Goal: Task Accomplishment & Management: Manage account settings

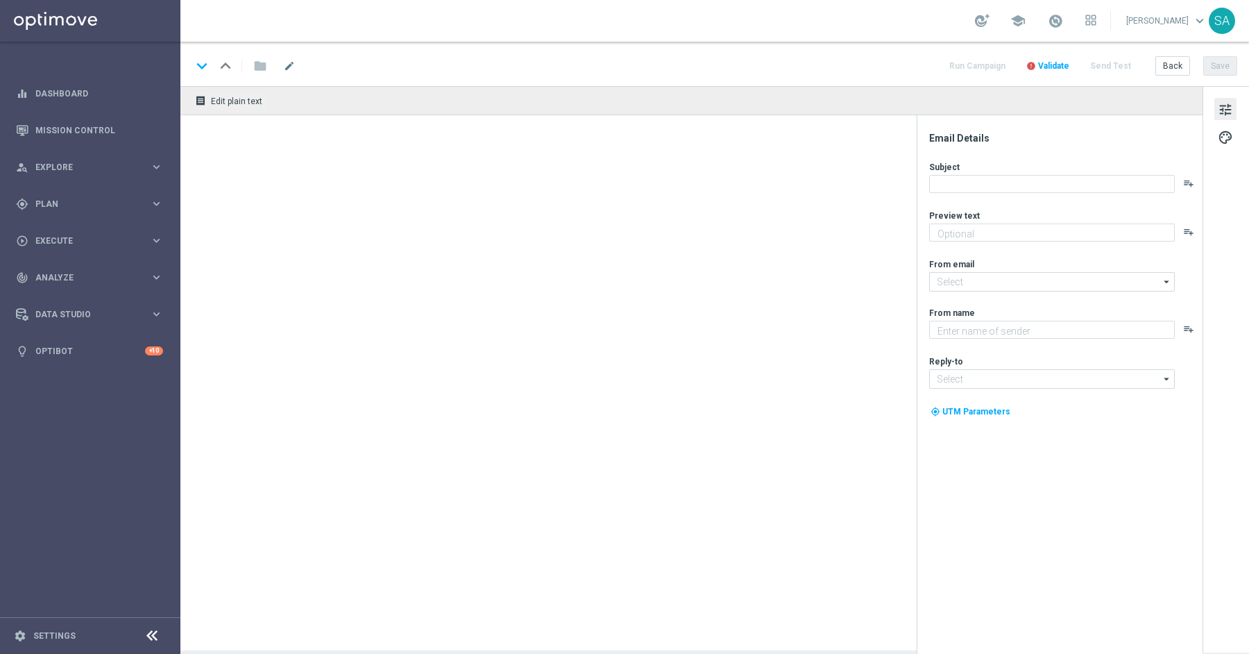
type textarea "[PERSON_NAME] du spielst, desto mehr Prämie bekommst du. Ohne Limit!"
type textarea "Lottoland"
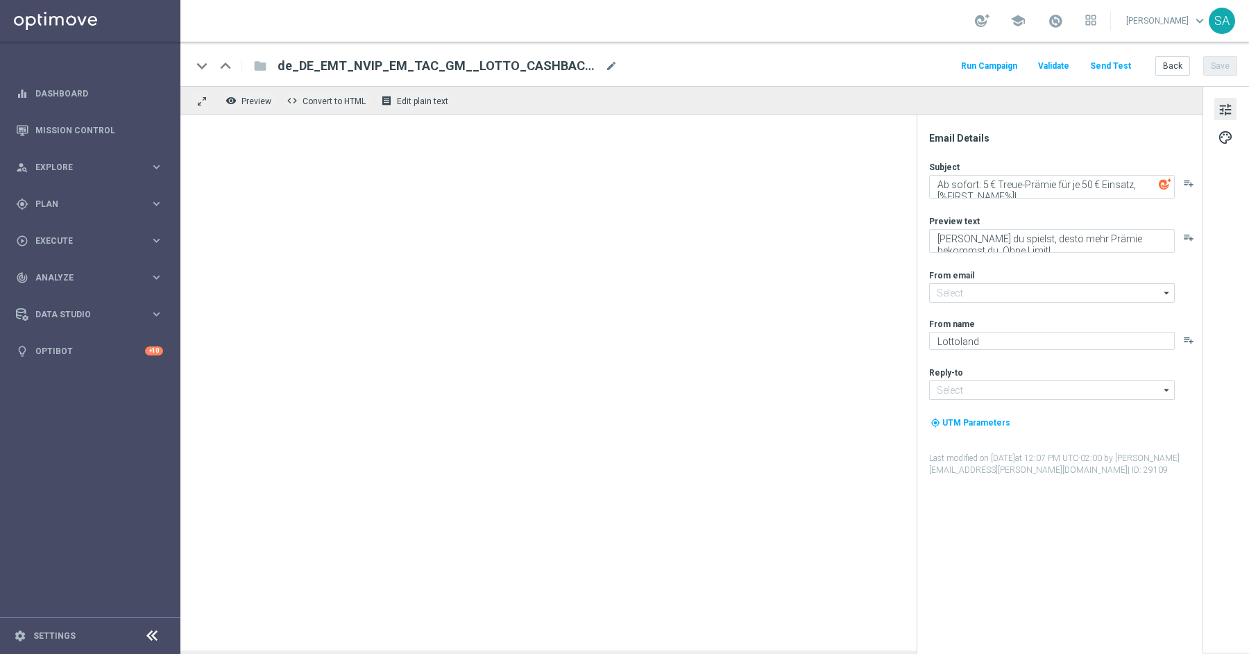
type input "[EMAIL_ADDRESS][DOMAIN_NAME]"
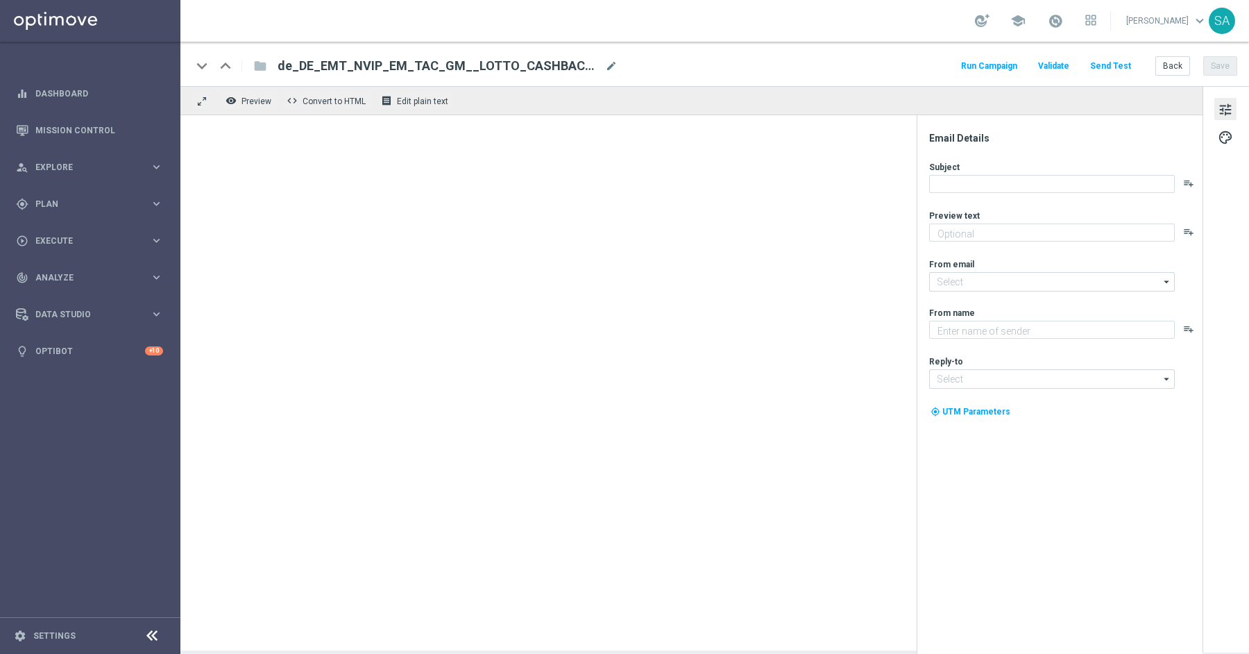
type textarea "[PERSON_NAME] du spielst, desto mehr Prämie bekommst du. Ohne Limit!"
type textarea "Lottoland"
type input "[EMAIL_ADDRESS][DOMAIN_NAME]"
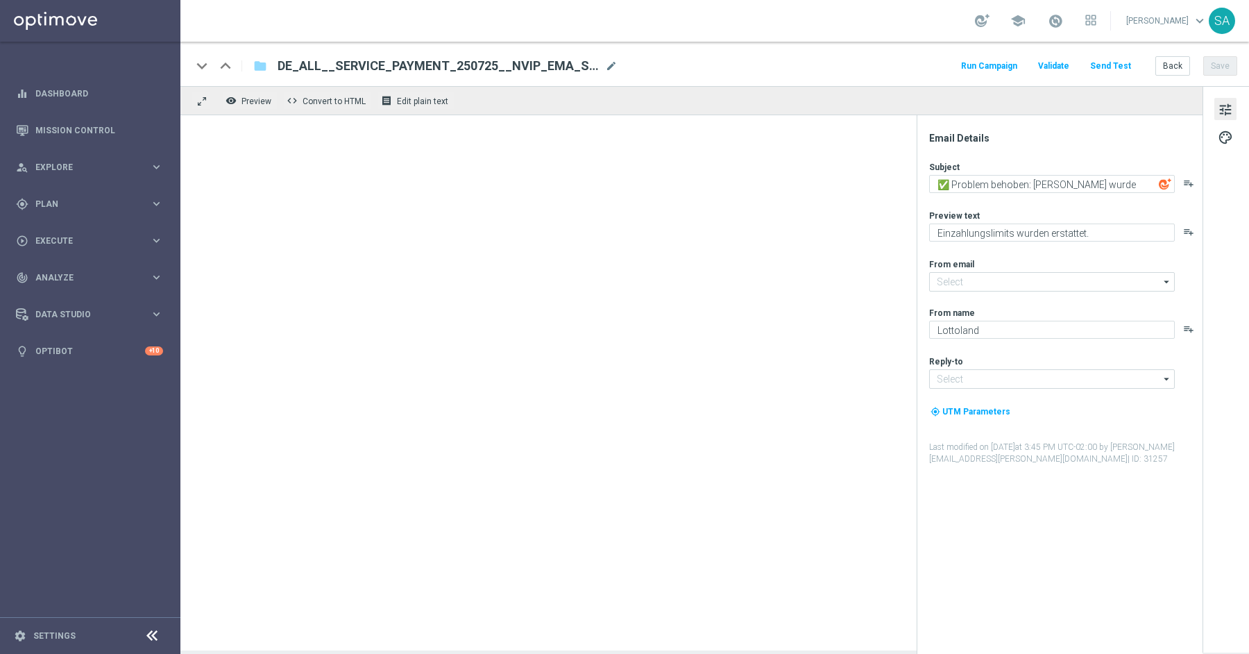
type input "mail@crm.lottoland.com"
type input "service@lottoland.com"
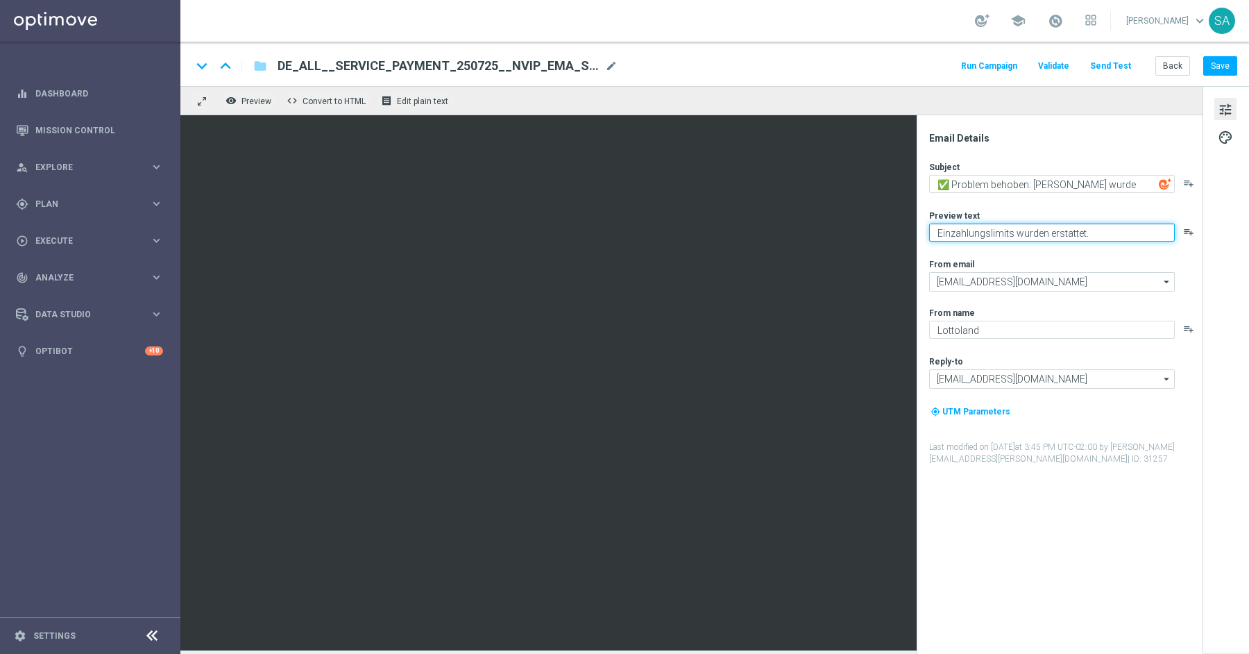
click at [1051, 233] on textarea "Einzahlungslimits wurden erstattet." at bounding box center [1052, 232] width 246 height 18
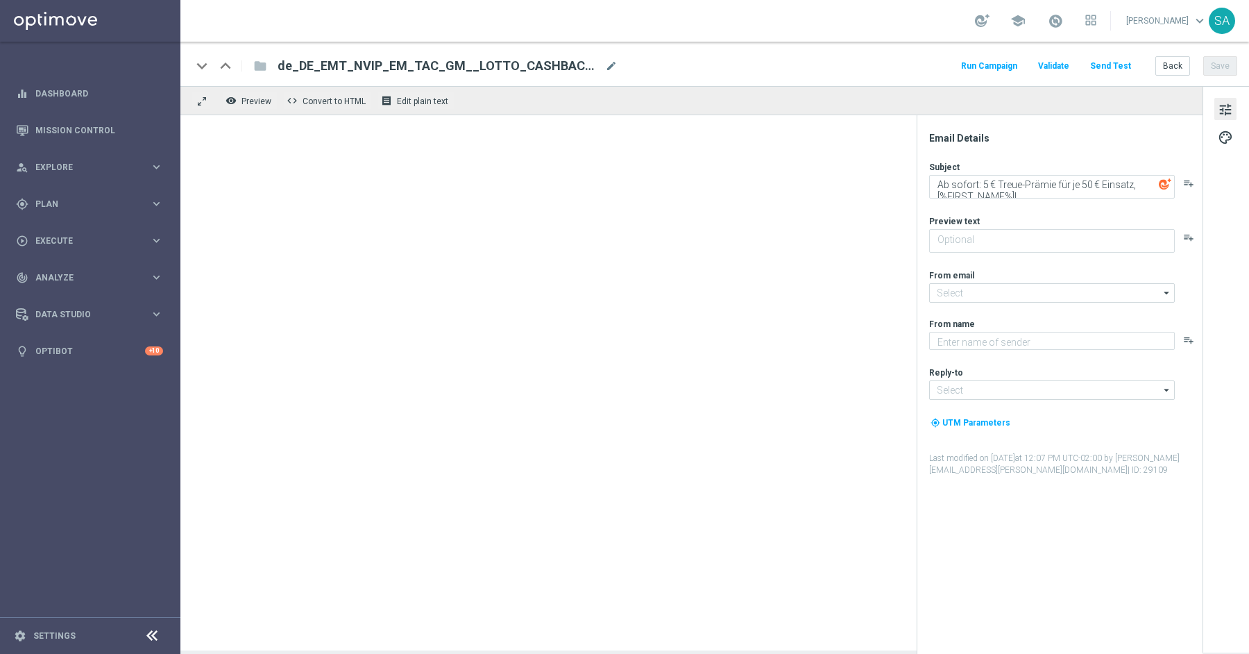
type textarea "[PERSON_NAME] du spielst, desto mehr Prämie bekommst du. Ohne Limit!"
type input "[EMAIL_ADDRESS][DOMAIN_NAME]"
type textarea "Lottoland"
type input "[EMAIL_ADDRESS][DOMAIN_NAME]"
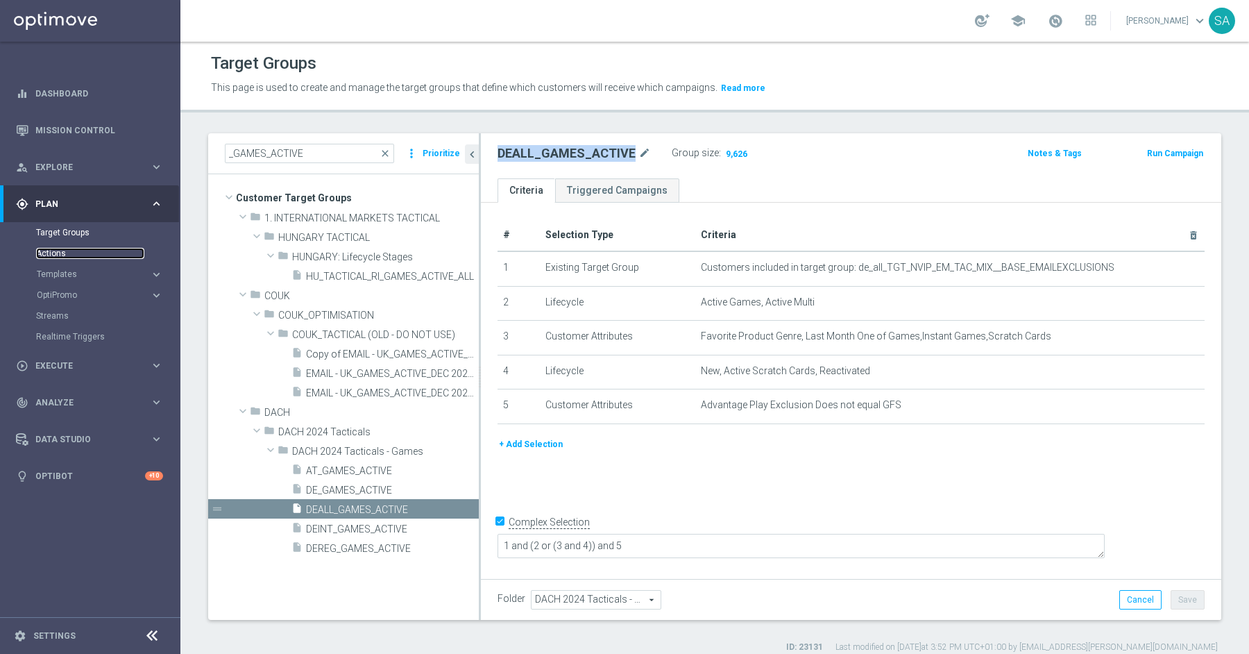
click at [59, 250] on link "Actions" at bounding box center [90, 253] width 108 height 11
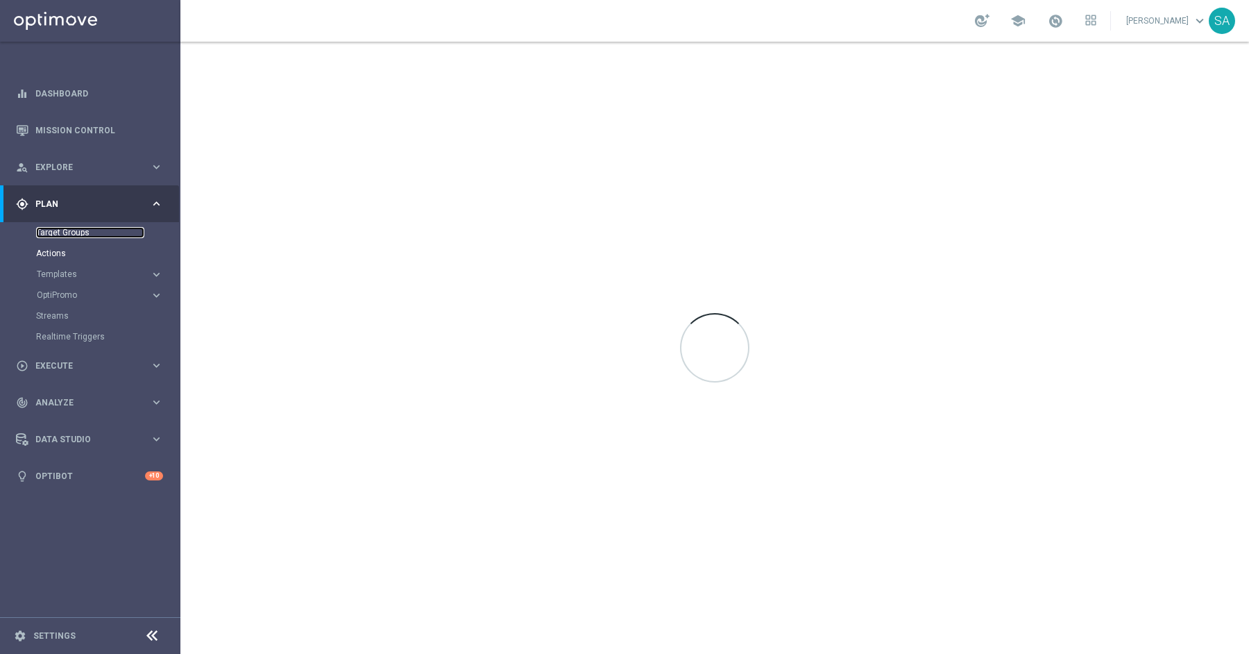
click at [67, 232] on link "Target Groups" at bounding box center [90, 232] width 108 height 11
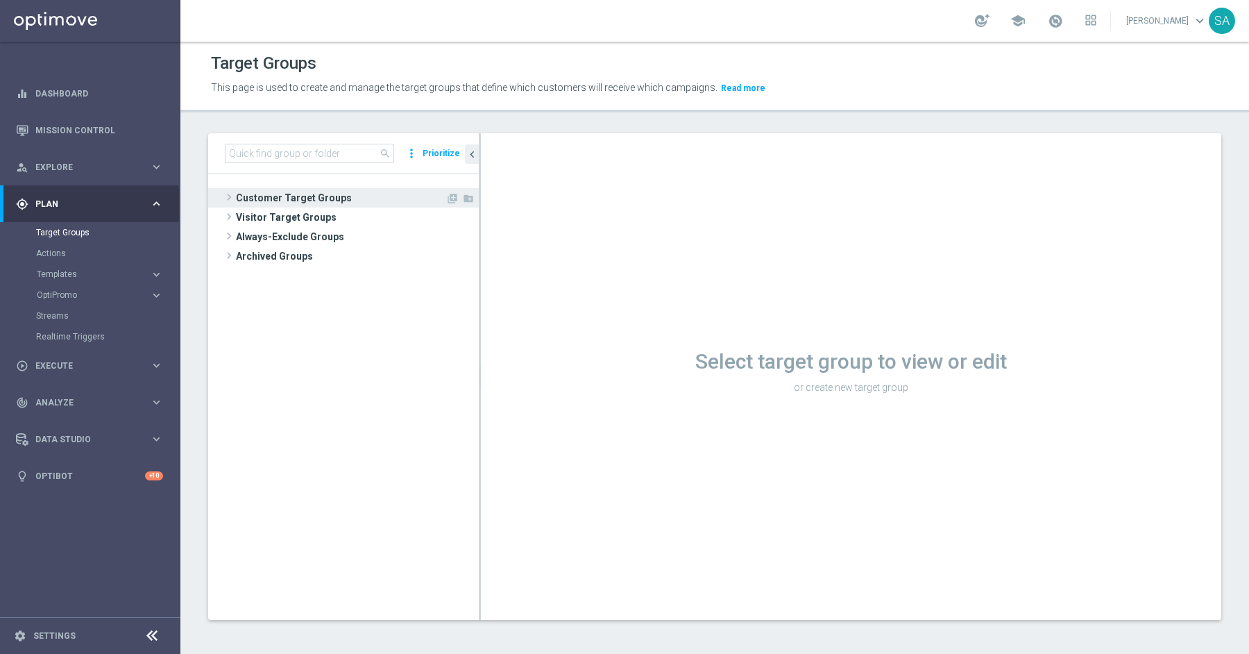
click at [296, 199] on span "Customer Target Groups" at bounding box center [341, 197] width 210 height 19
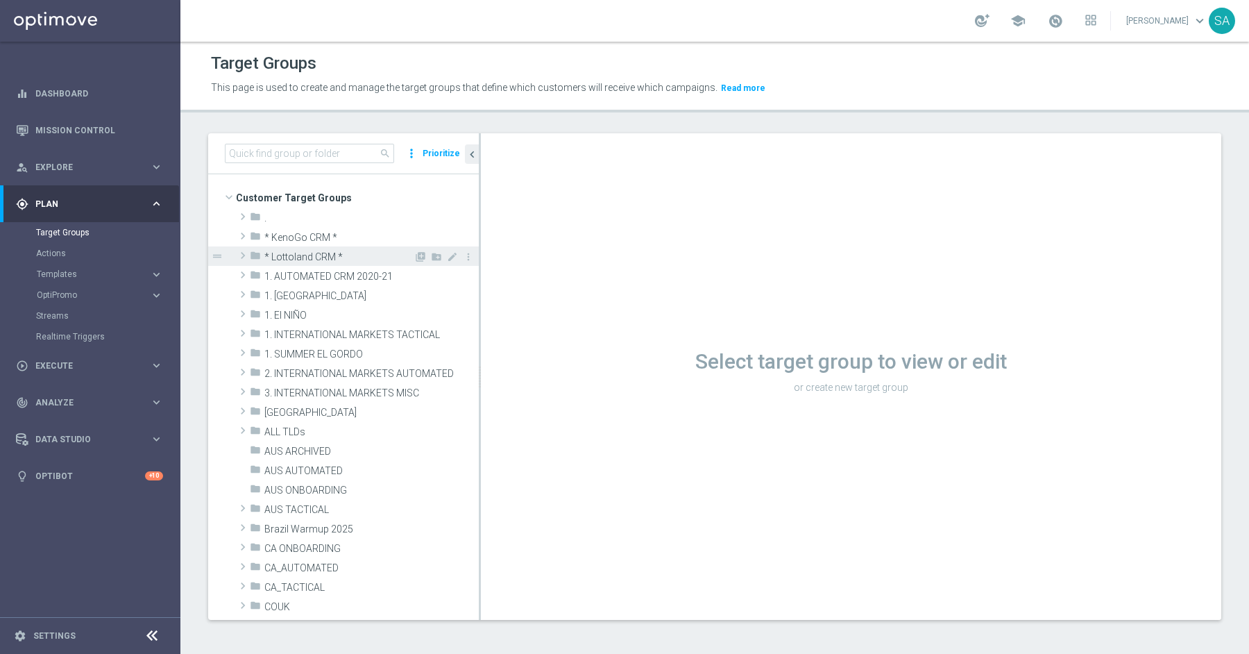
click at [243, 253] on span at bounding box center [243, 255] width 14 height 17
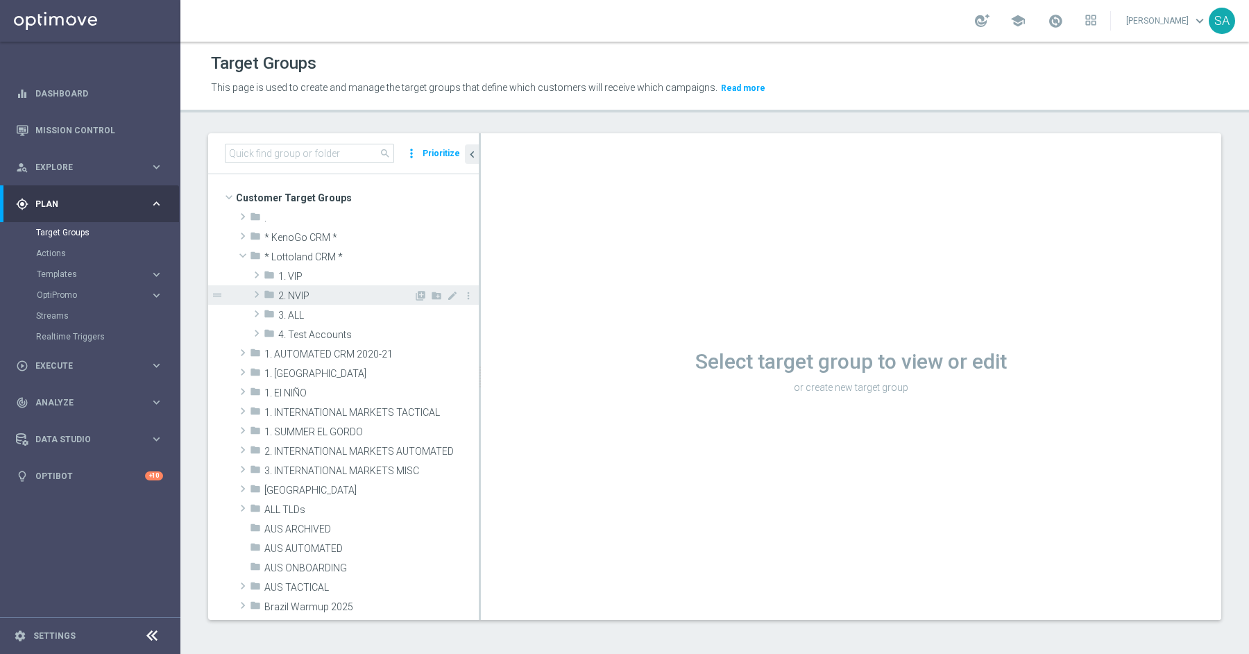
click at [257, 295] on span at bounding box center [257, 294] width 14 height 17
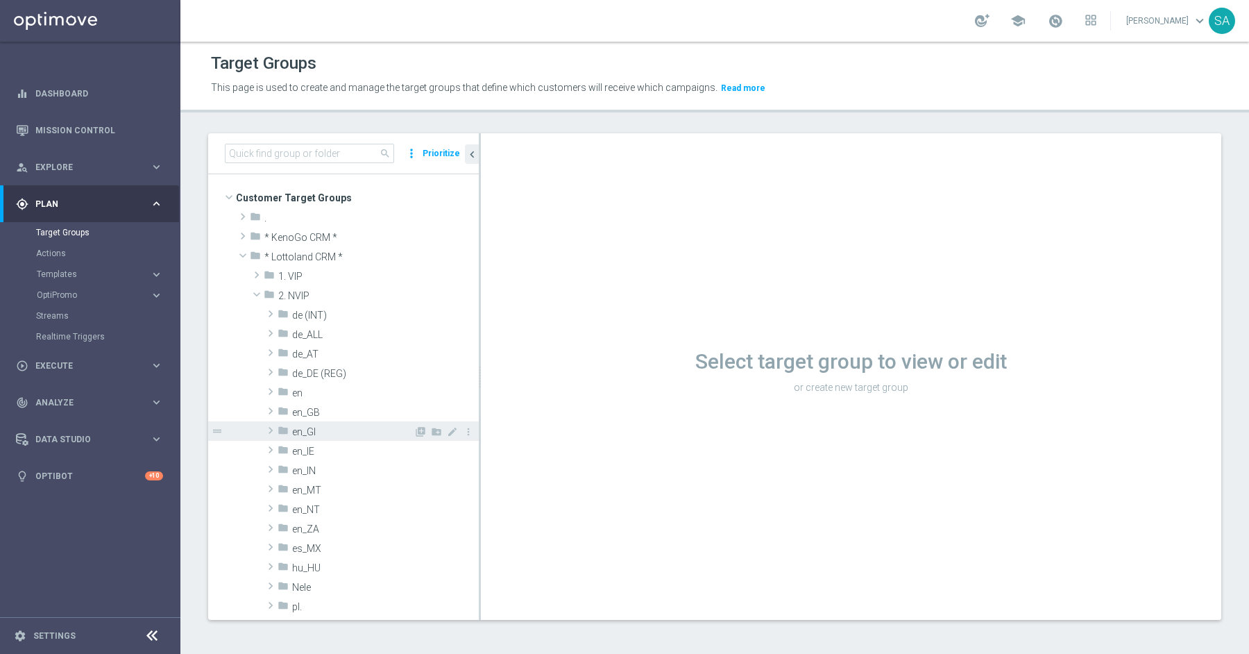
scroll to position [21, 0]
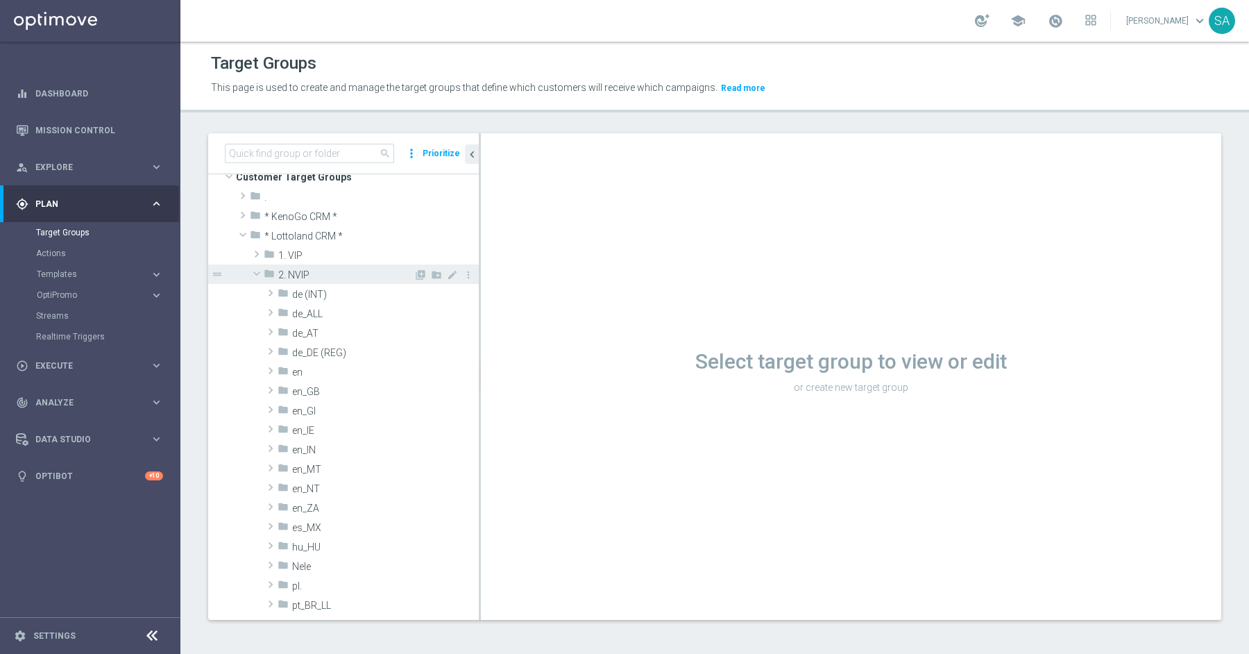
click at [259, 273] on span at bounding box center [256, 274] width 17 height 14
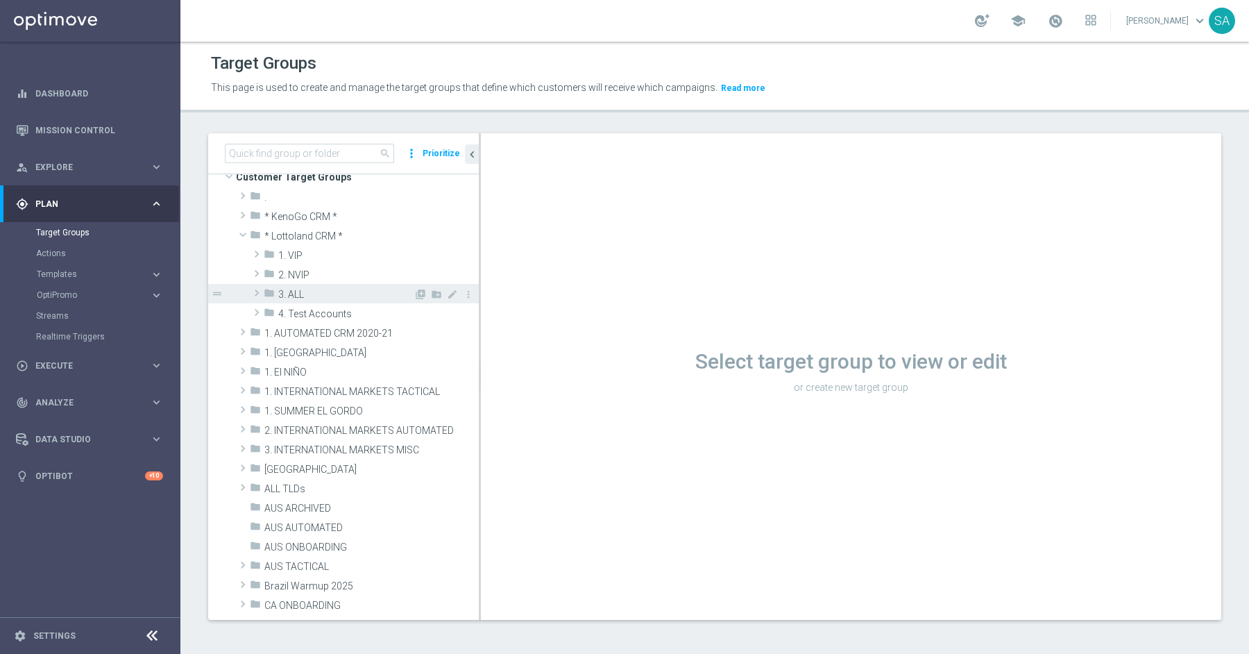
click at [257, 292] on span at bounding box center [257, 293] width 14 height 17
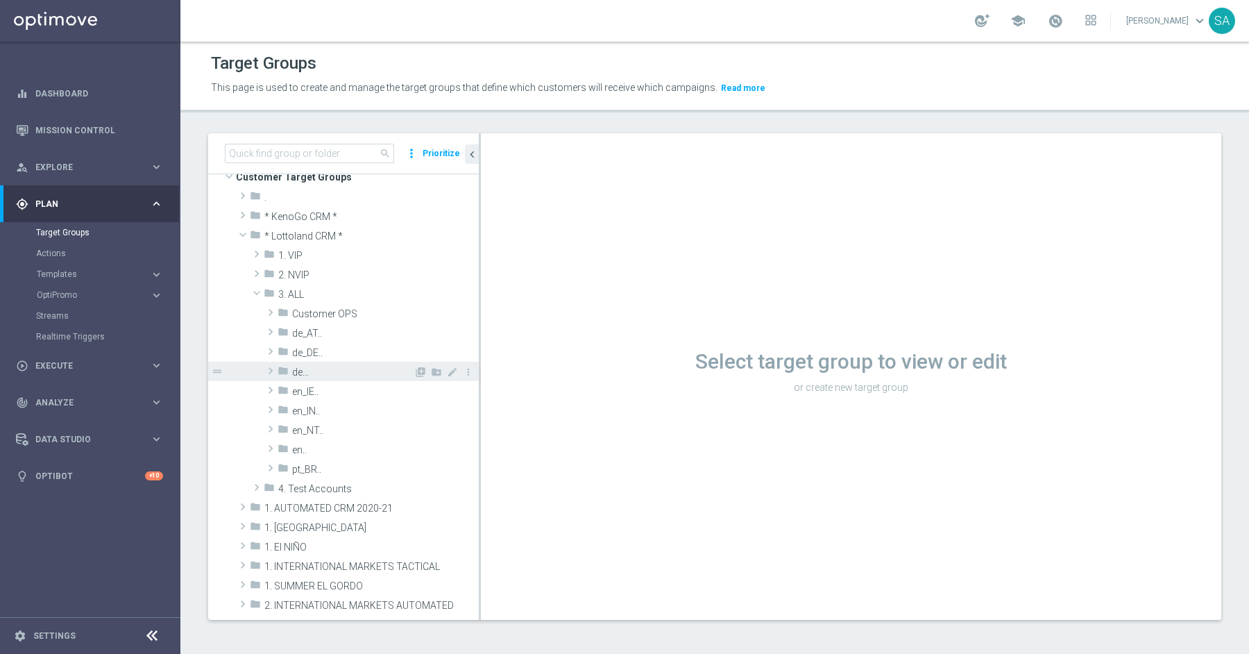
click at [271, 367] on span at bounding box center [271, 370] width 14 height 17
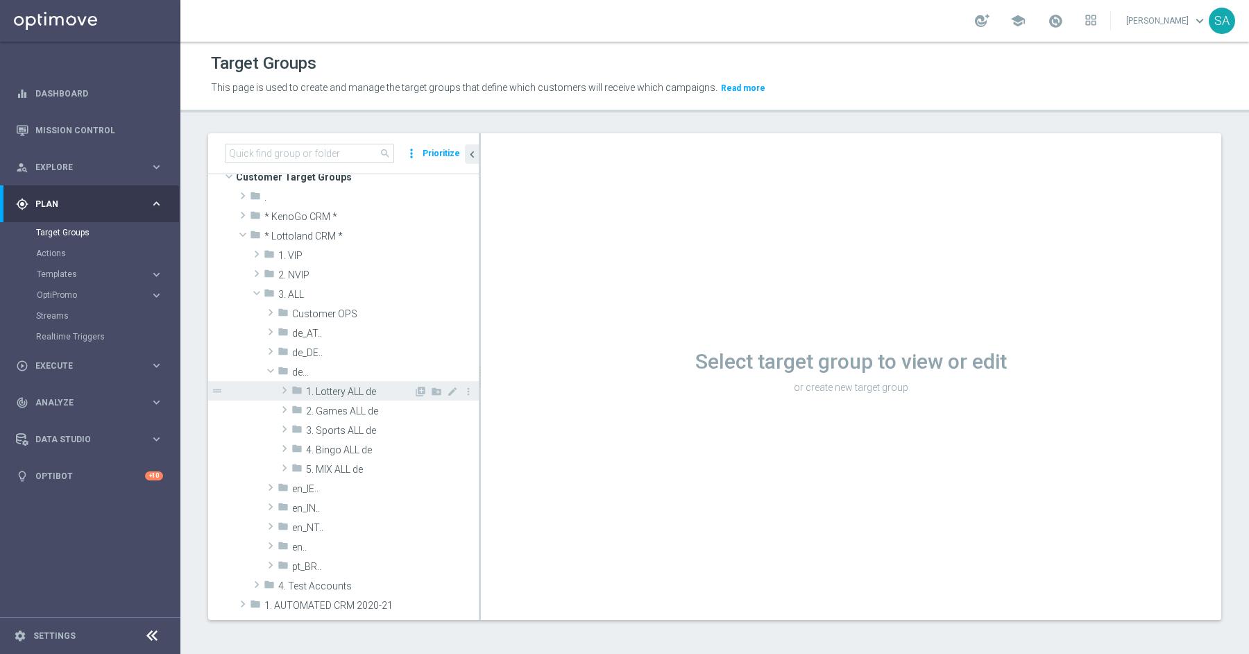
click at [282, 388] on span at bounding box center [285, 390] width 14 height 17
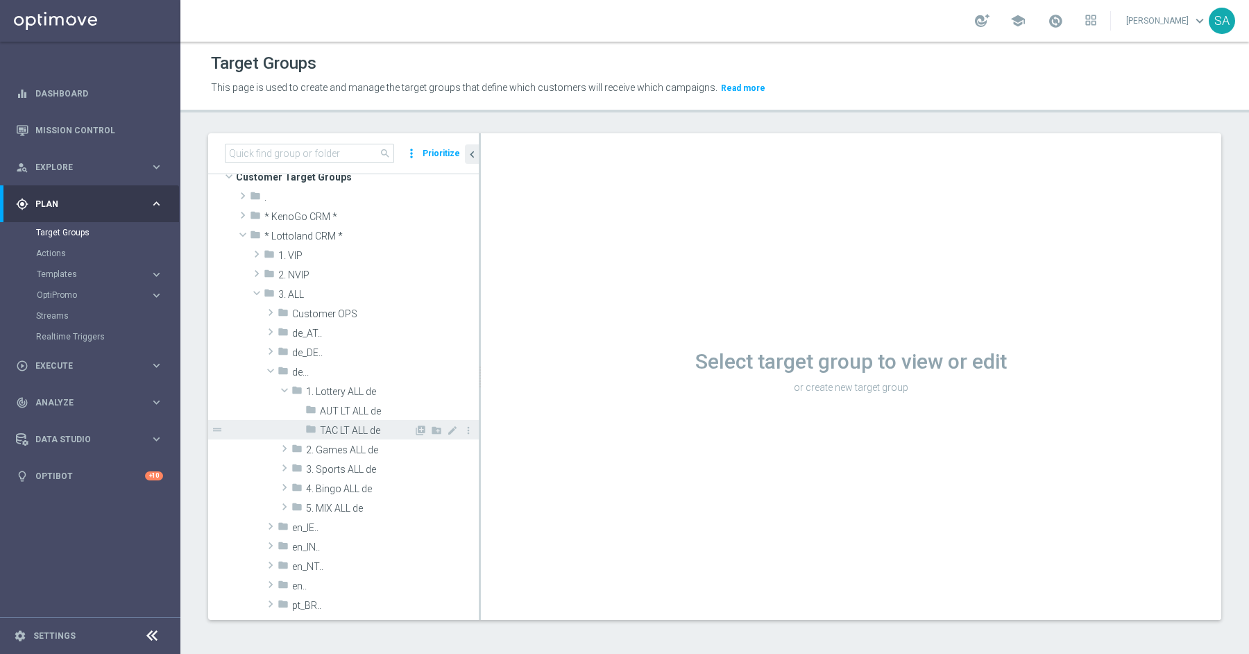
click at [303, 429] on tree-node-expander at bounding box center [298, 426] width 14 height 12
click at [336, 430] on span "TAC LT ALL de" at bounding box center [367, 431] width 94 height 12
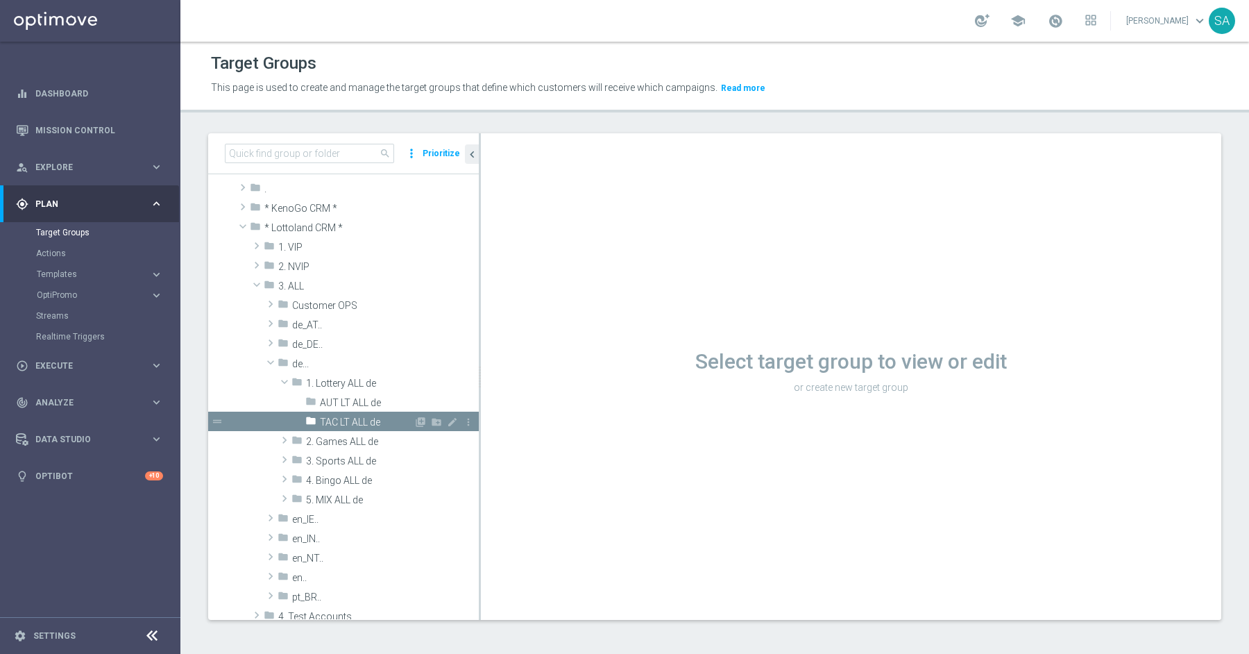
scroll to position [22, 0]
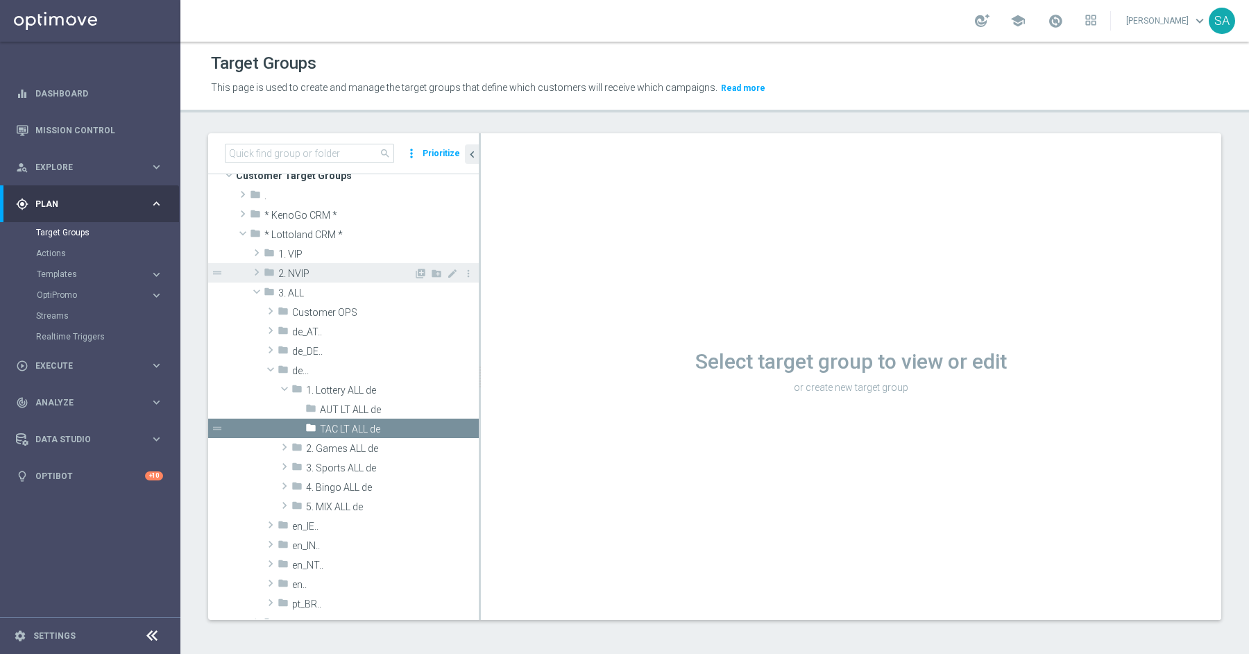
click at [260, 268] on span at bounding box center [257, 272] width 14 height 17
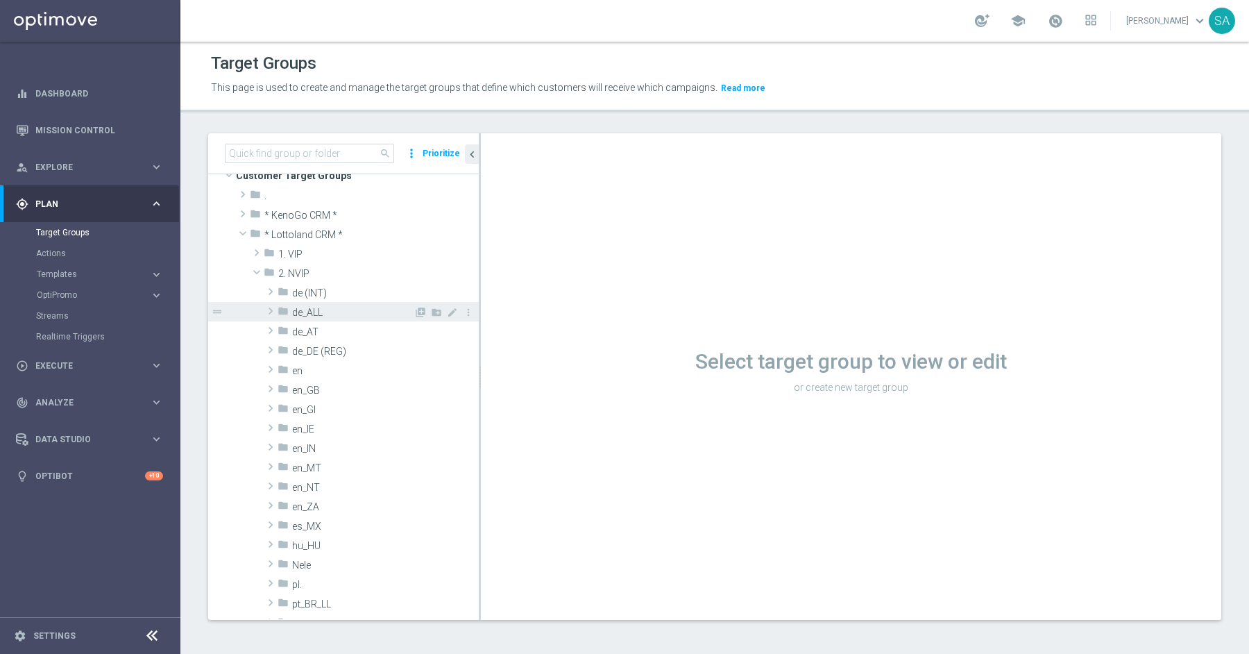
click at [267, 310] on span at bounding box center [271, 311] width 14 height 17
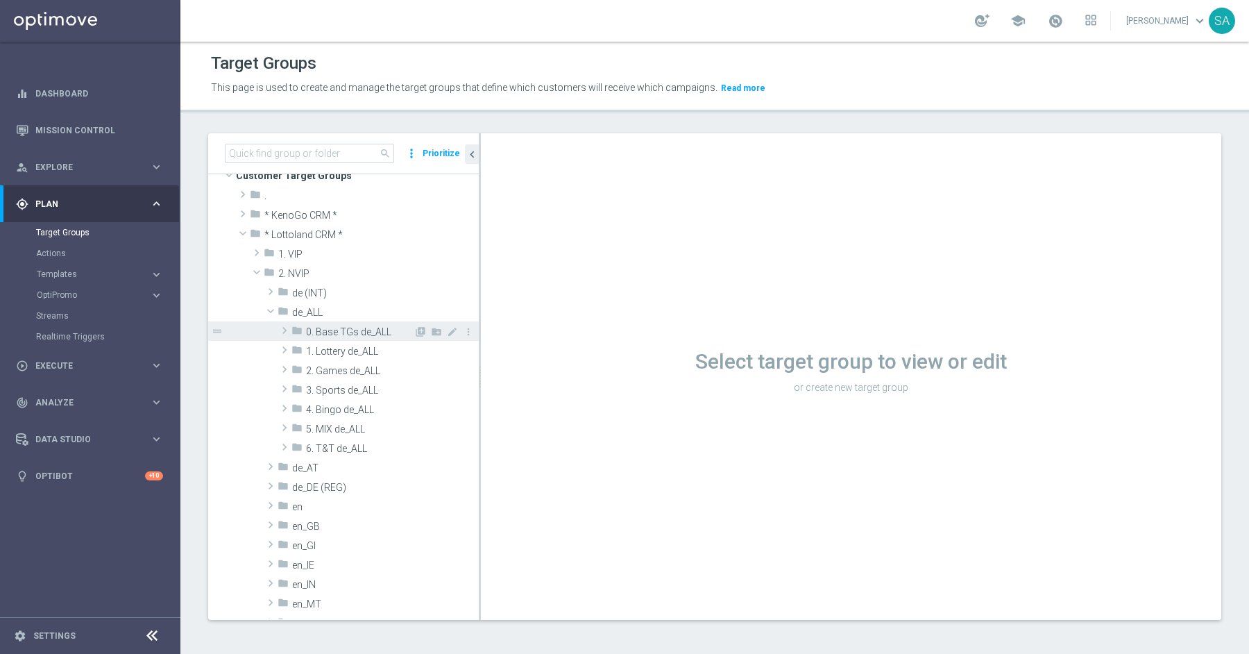
click at [285, 326] on span at bounding box center [285, 330] width 14 height 17
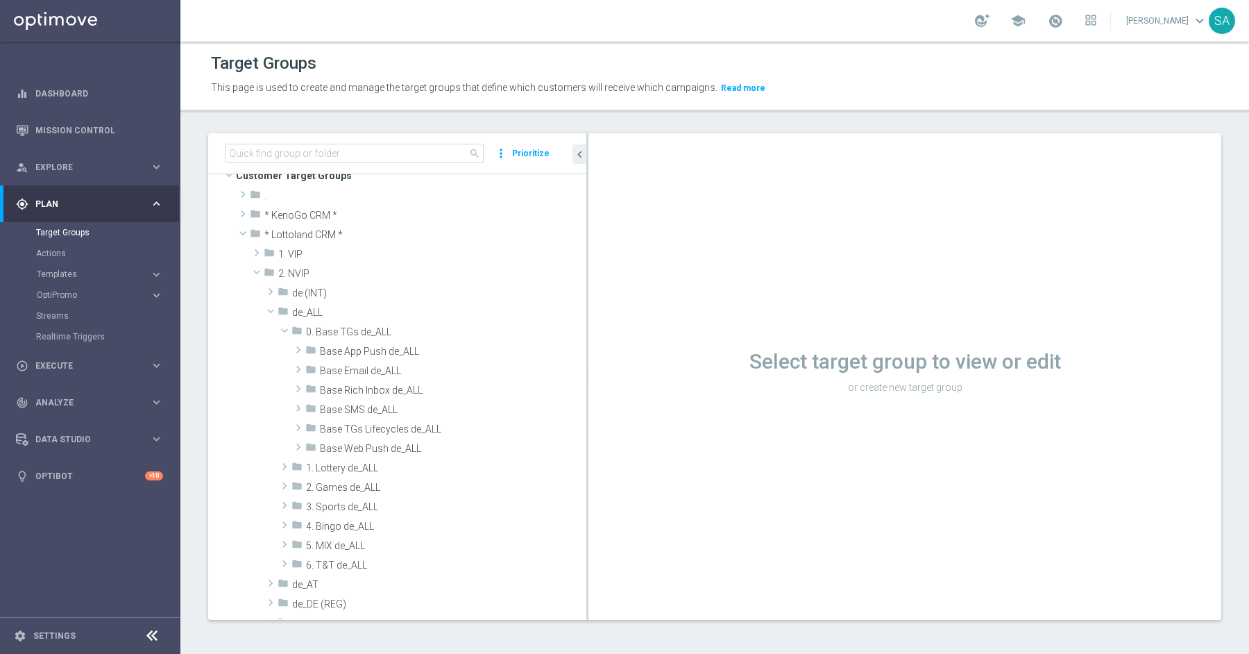
drag, startPoint x: 480, startPoint y: 399, endPoint x: 599, endPoint y: 412, distance: 120.1
click at [599, 412] on as-split "search more_vert Prioritize Customer Target Groups library_add create_new_folder" at bounding box center [714, 376] width 1013 height 487
click at [294, 365] on span at bounding box center [298, 369] width 14 height 17
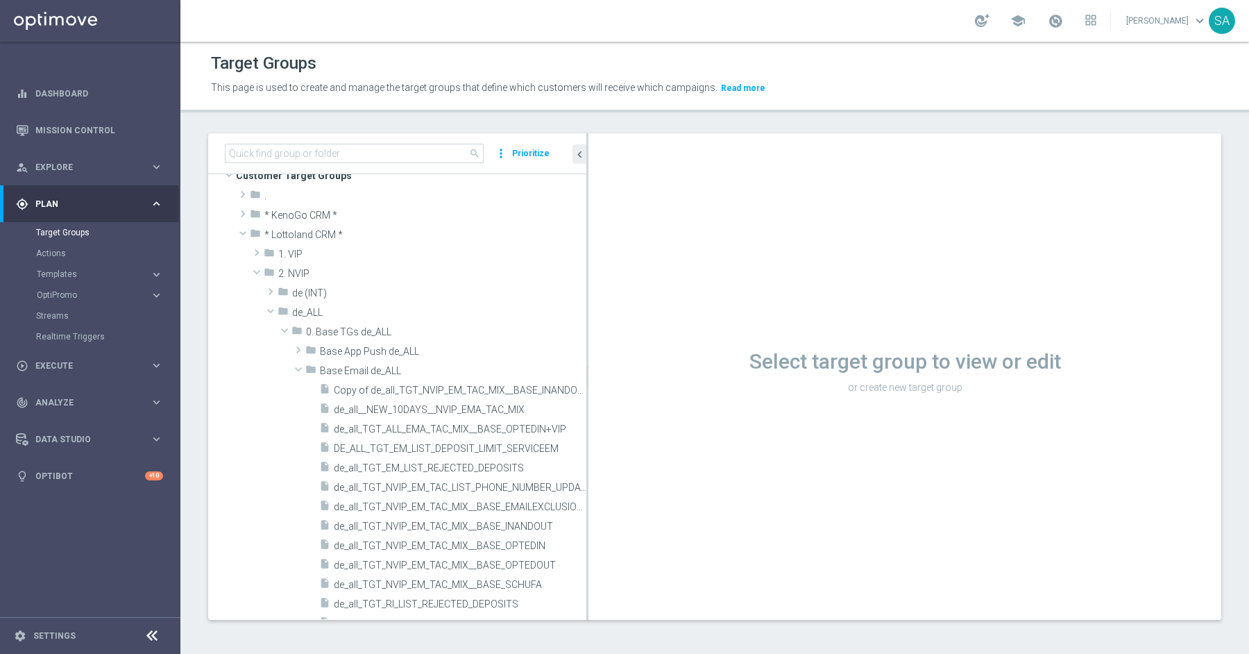
drag, startPoint x: 586, startPoint y: 384, endPoint x: 802, endPoint y: 398, distance: 215.6
click at [802, 398] on as-split "search more_vert Prioritize Customer Target Groups library_add create_new_folder" at bounding box center [714, 376] width 1013 height 487
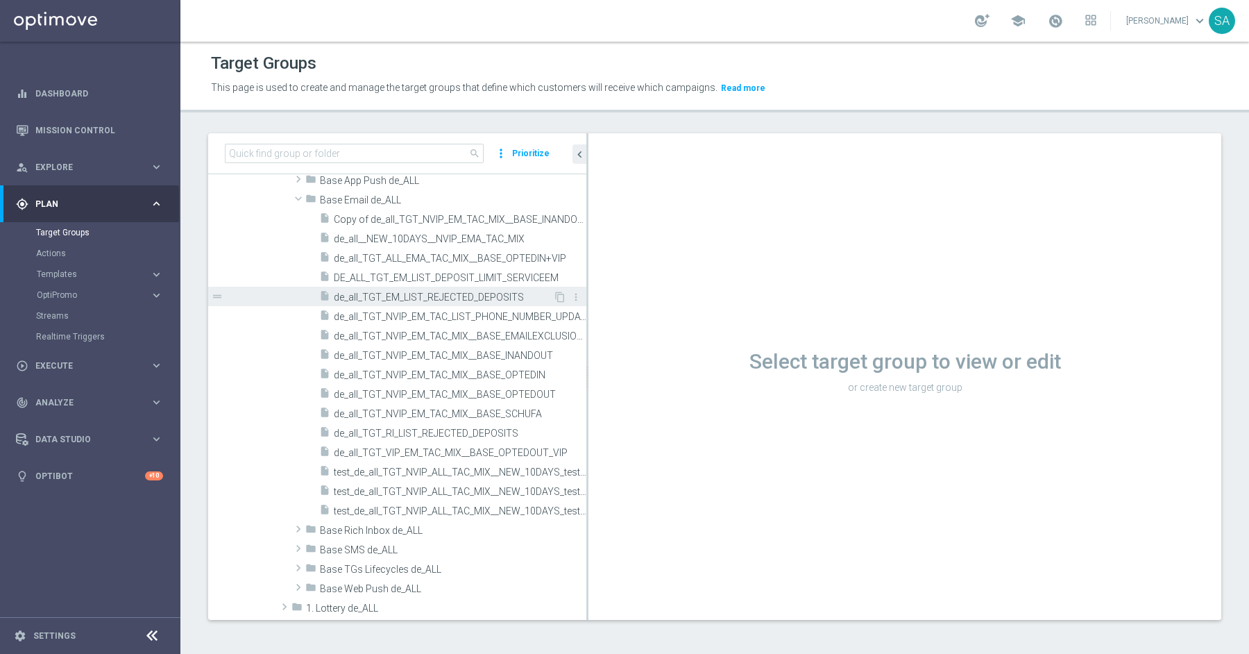
scroll to position [210, 0]
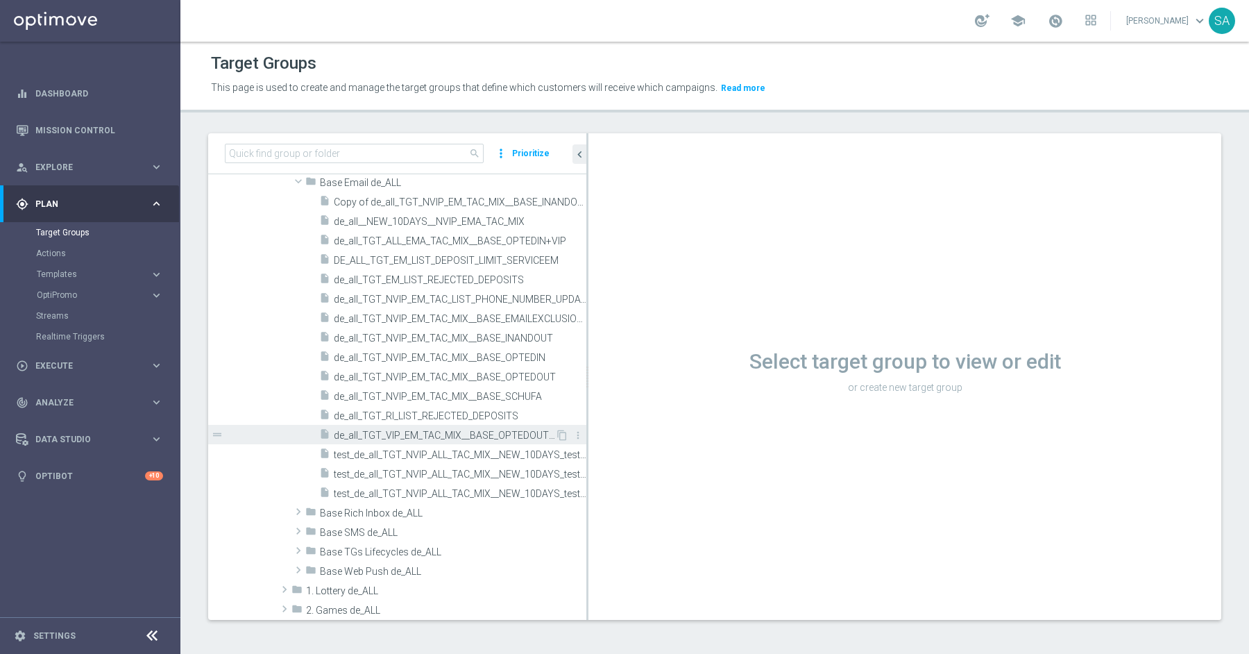
click at [430, 435] on span "de_all_TGT_VIP_EM_TAC_MIX__BASE_OPTEDOUT_VIP" at bounding box center [444, 436] width 221 height 12
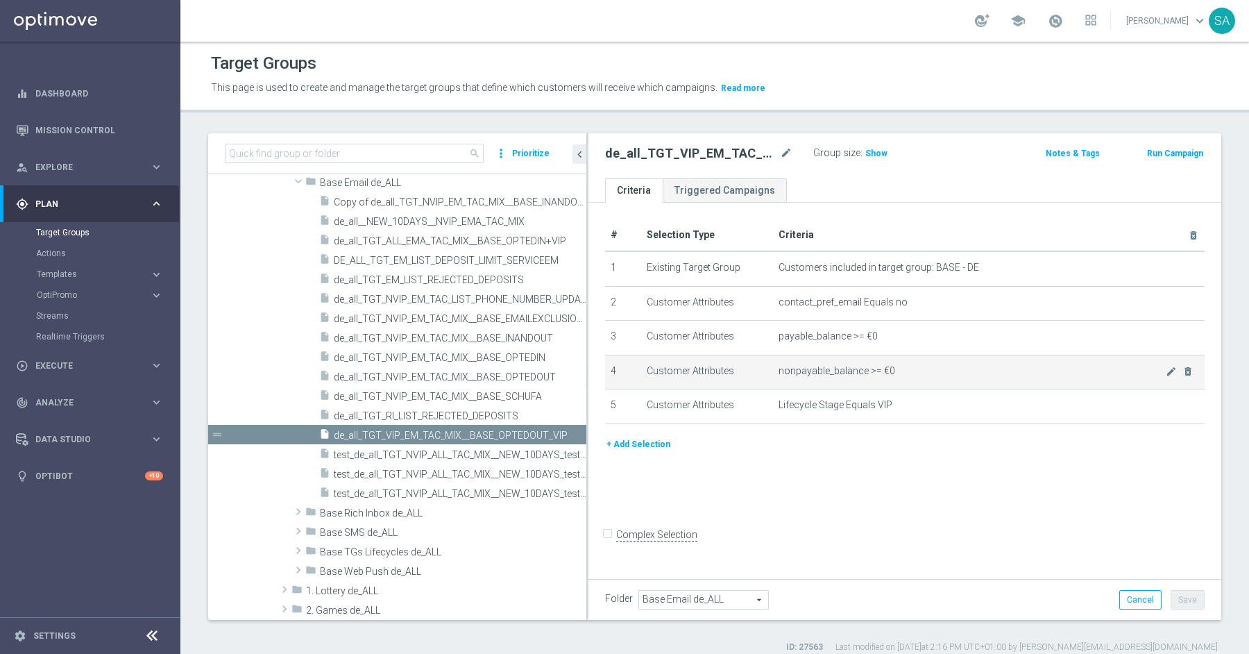
drag, startPoint x: 587, startPoint y: 349, endPoint x: 738, endPoint y: 360, distance: 151.7
click at [738, 360] on as-split "search more_vert Prioritize Customer Target Groups library_add create_new_folder" at bounding box center [714, 376] width 1013 height 487
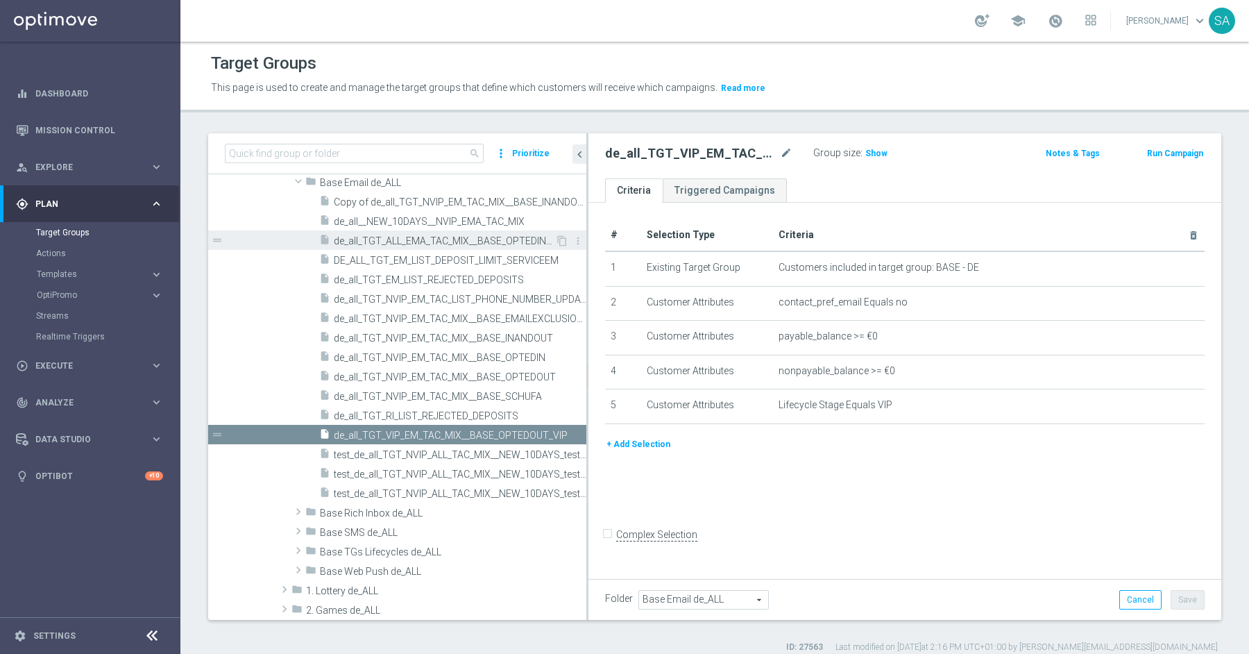
click at [507, 240] on span "de_all_TGT_ALL_EMA_TAC_MIX__BASE_OPTEDIN+VIP" at bounding box center [444, 241] width 221 height 12
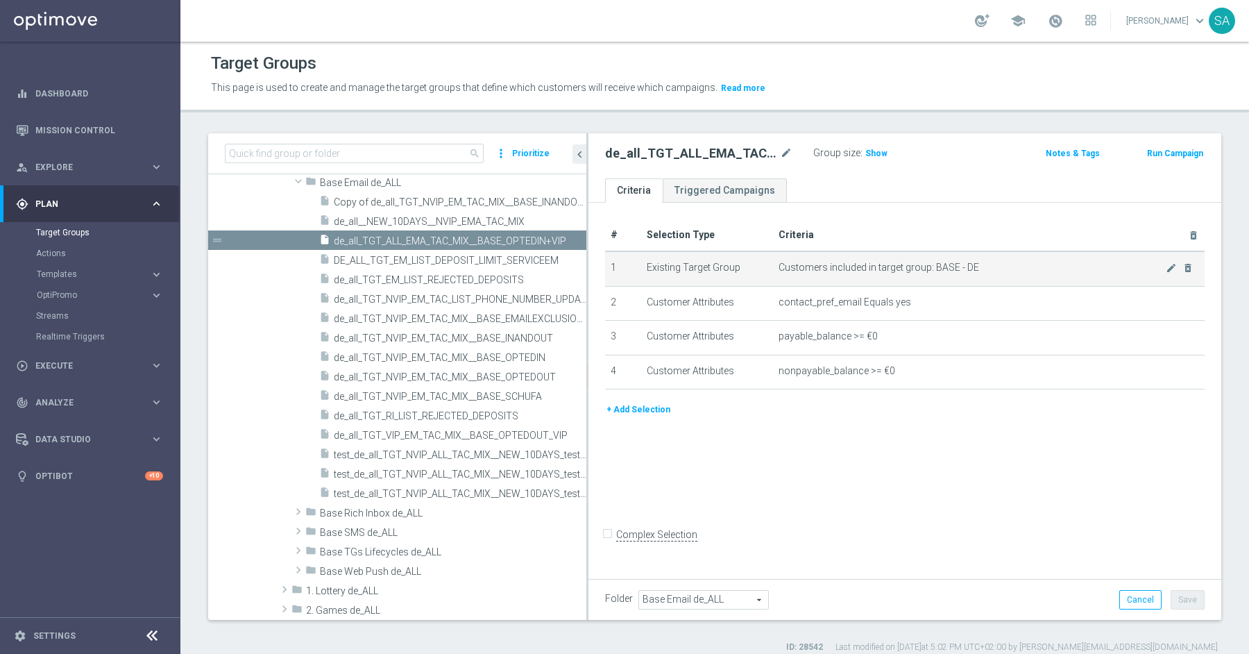
drag, startPoint x: 586, startPoint y: 257, endPoint x: 648, endPoint y: 255, distance: 61.1
click at [648, 255] on as-split "search more_vert Prioritize Customer Target Groups library_add create_new_folder" at bounding box center [714, 376] width 1013 height 487
click at [565, 239] on icon "content_copy" at bounding box center [562, 240] width 11 height 11
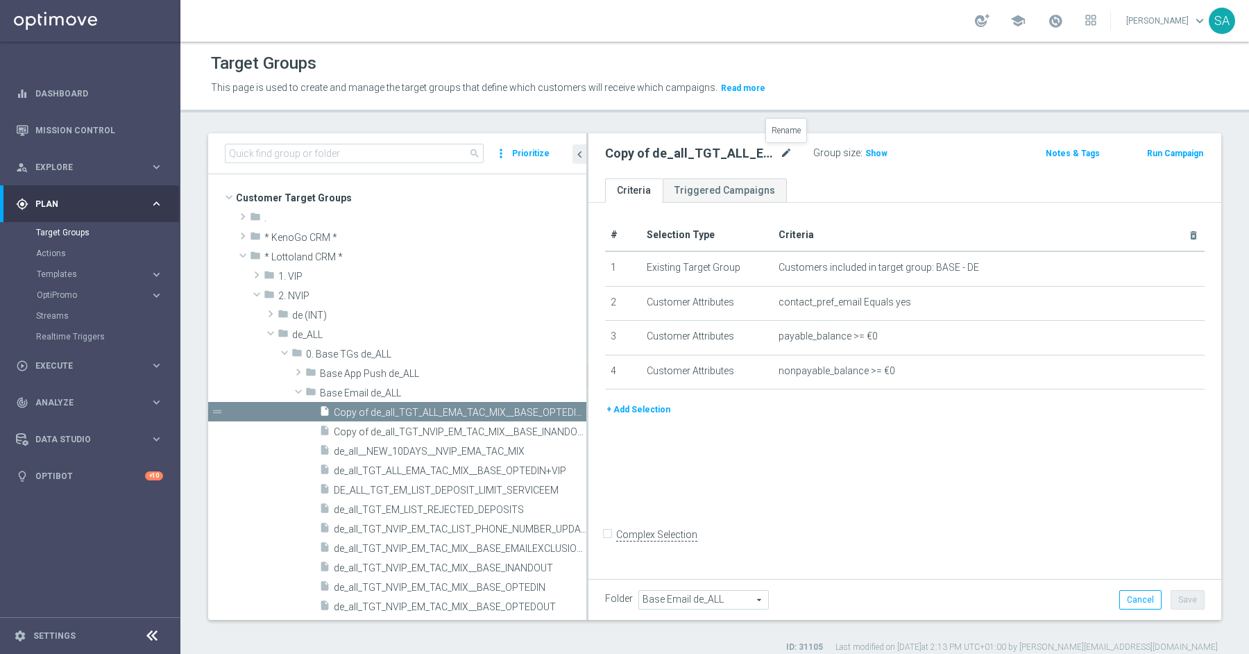
click at [786, 152] on icon "mode_edit" at bounding box center [786, 153] width 12 height 17
click at [717, 149] on input "de_all_TGT_ALL_EMA_TAC_MIX__BASE_OPTEDIN+VIP" at bounding box center [698, 154] width 187 height 19
type input "de_all_TGT_ALL_EMA_TAC_MIX__BASE_OPTEDOUT+VIP"
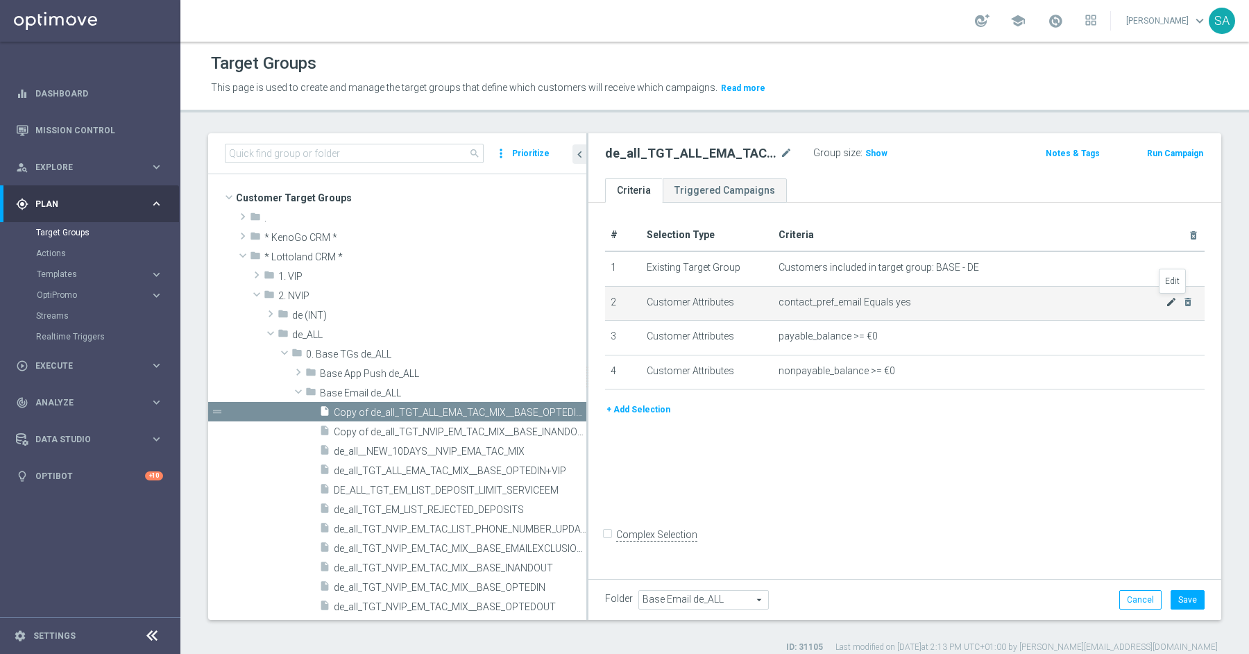
click at [1168, 301] on icon "mode_edit" at bounding box center [1171, 301] width 11 height 11
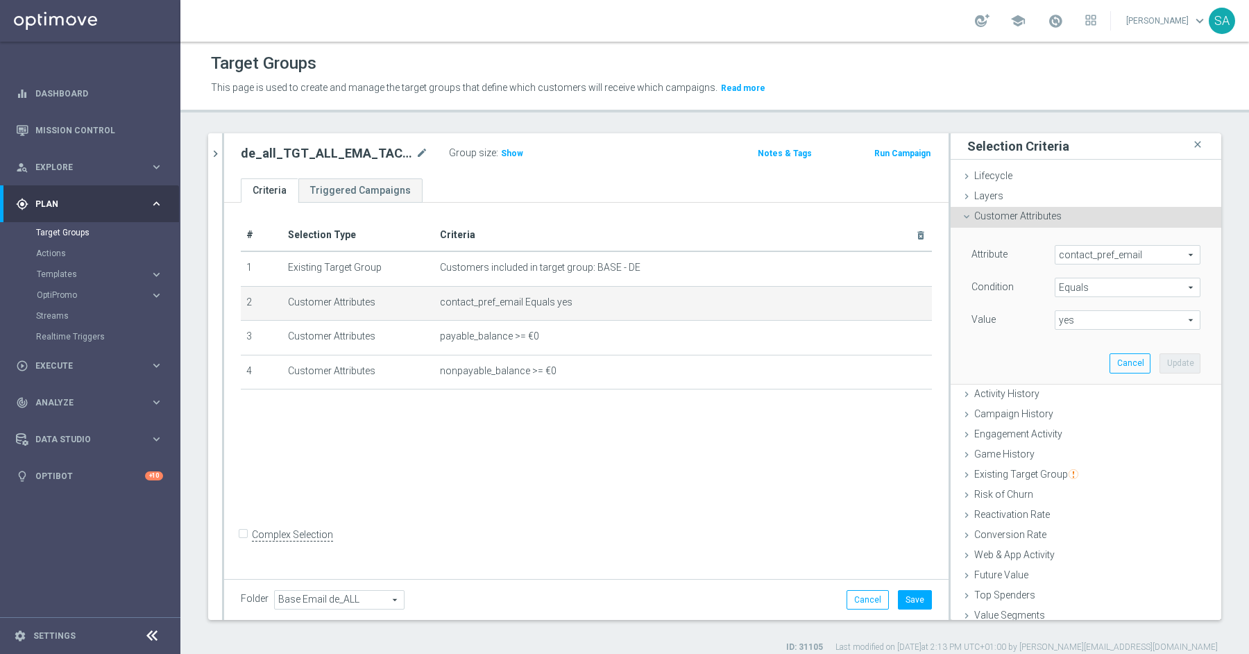
click at [1118, 283] on span "Equals" at bounding box center [1128, 287] width 144 height 18
click at [1112, 357] on span "Does not equal" at bounding box center [1128, 362] width 132 height 11
type input "Does not equal"
click at [1097, 321] on span "yes" at bounding box center [1128, 320] width 144 height 18
click at [1088, 360] on span "yes" at bounding box center [1128, 358] width 132 height 11
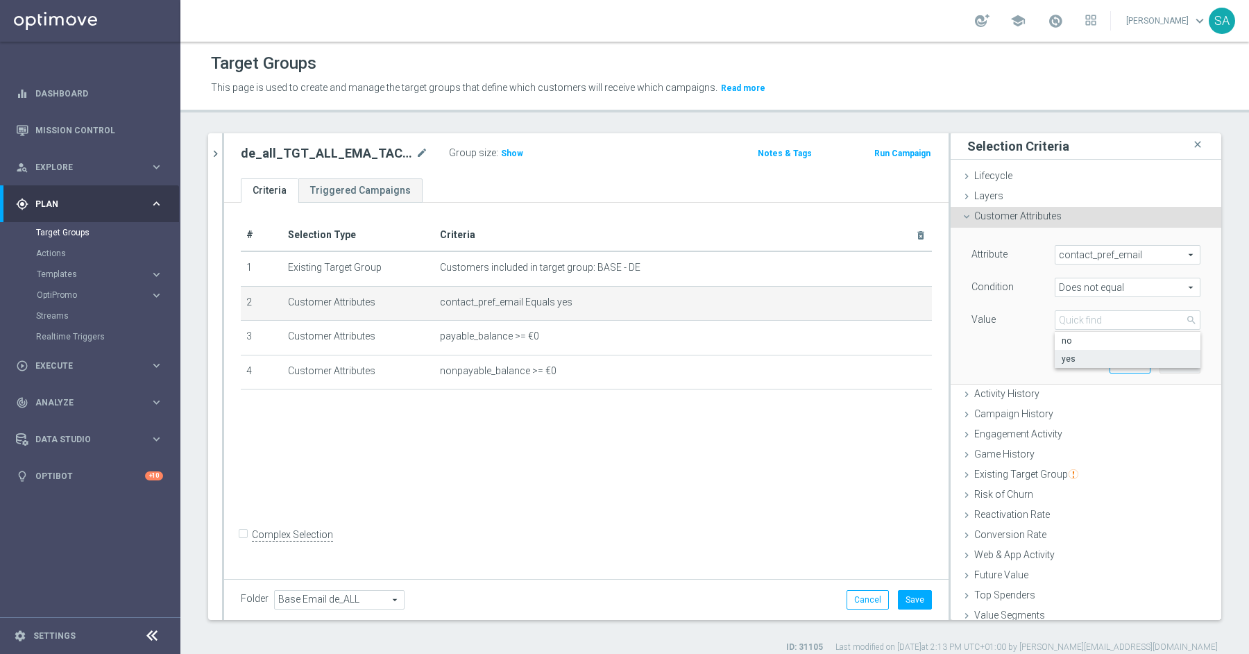
type input "yes"
click at [1175, 360] on button "Update" at bounding box center [1180, 362] width 41 height 19
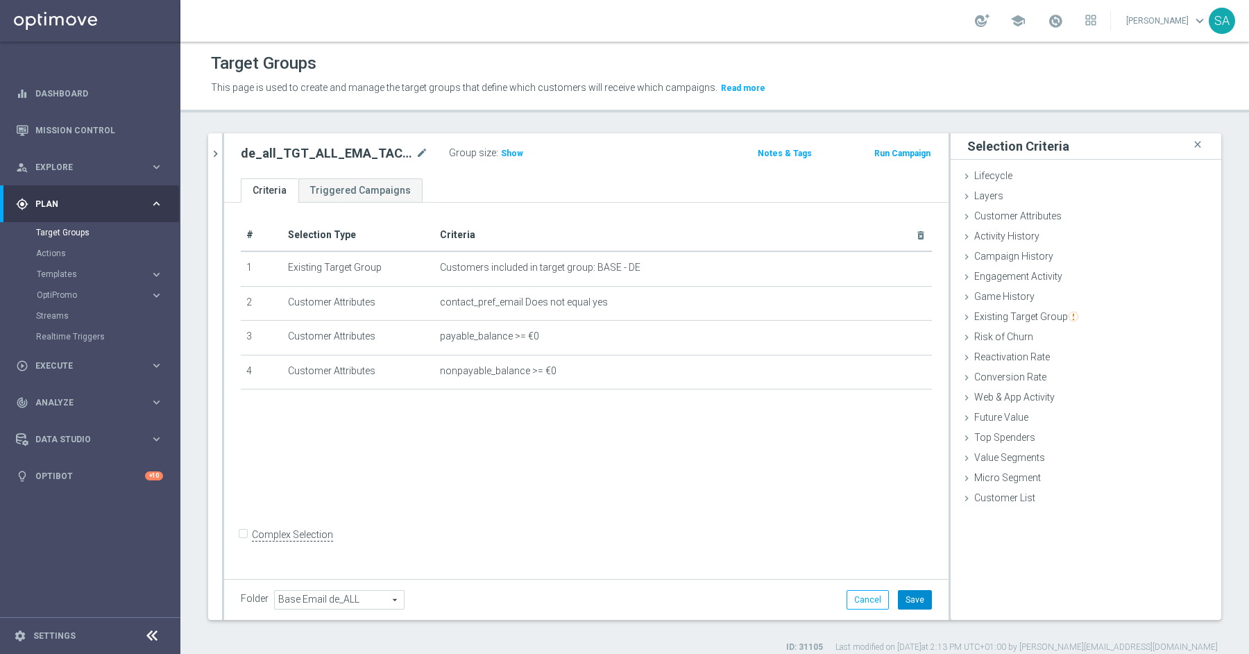
click at [915, 602] on button "Save" at bounding box center [915, 599] width 34 height 19
click at [216, 153] on icon "chevron_right" at bounding box center [215, 153] width 13 height 13
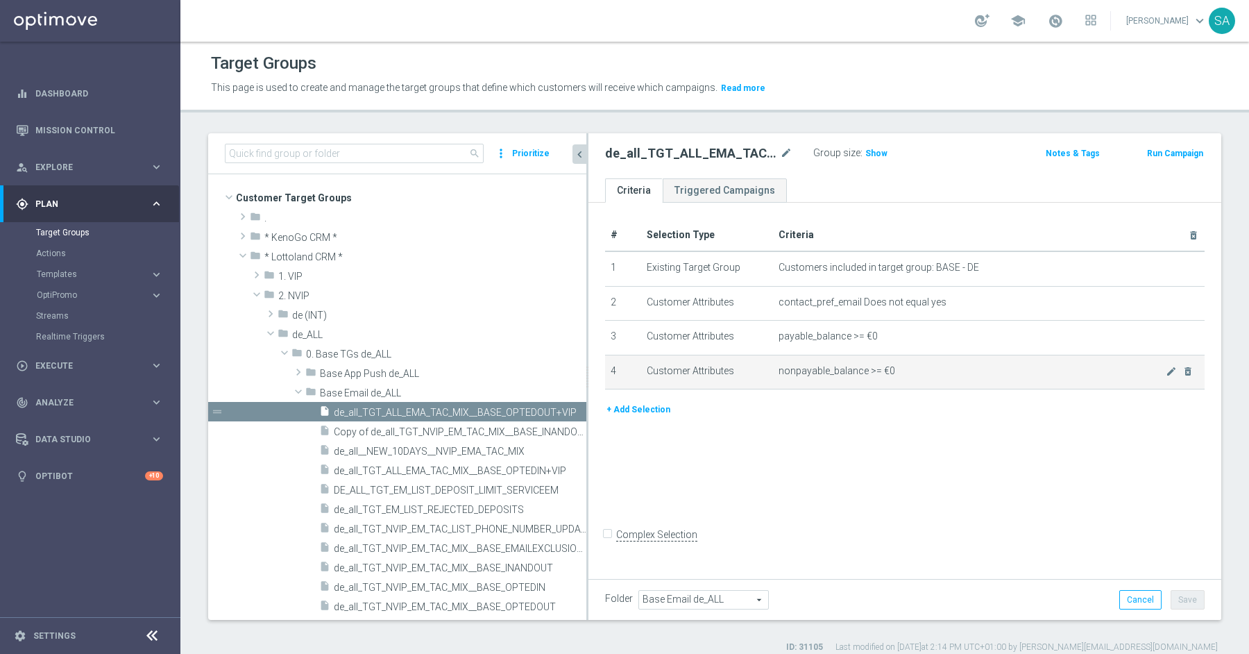
drag, startPoint x: 480, startPoint y: 328, endPoint x: 666, endPoint y: 352, distance: 187.5
click at [666, 352] on as-split "search more_vert Prioritize Customer Target Groups library_add create_new_folder" at bounding box center [714, 376] width 1013 height 487
click at [868, 155] on span "Show" at bounding box center [876, 154] width 22 height 10
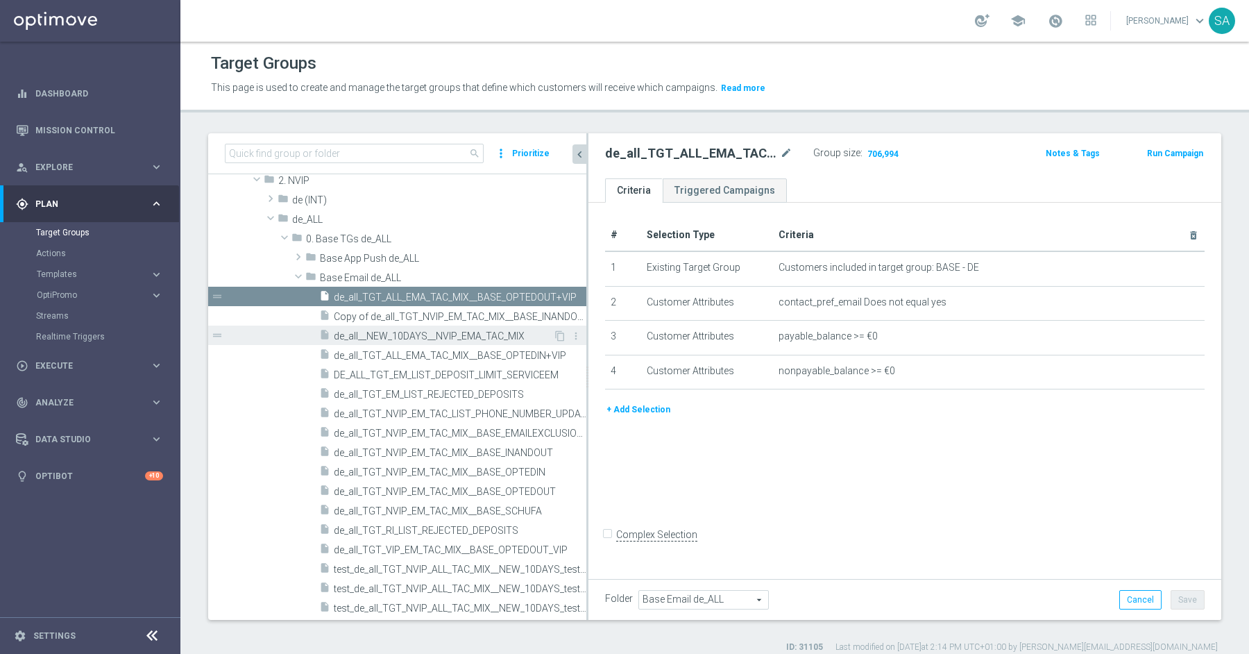
scroll to position [115, 0]
click at [524, 357] on span "de_all_TGT_ALL_EMA_TAC_MIX__BASE_OPTEDIN+VIP" at bounding box center [444, 356] width 221 height 12
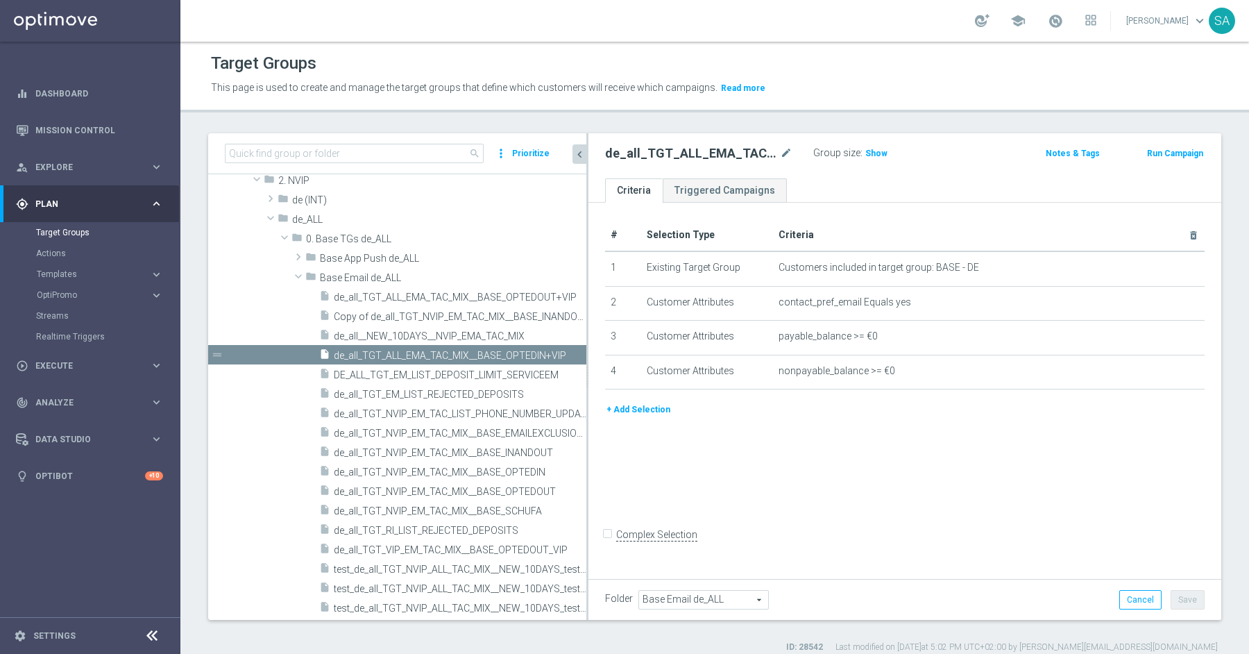
click at [721, 151] on h2 "de_all_TGT_ALL_EMA_TAC_MIX__BASE_OPTEDIN+VIP" at bounding box center [691, 153] width 172 height 17
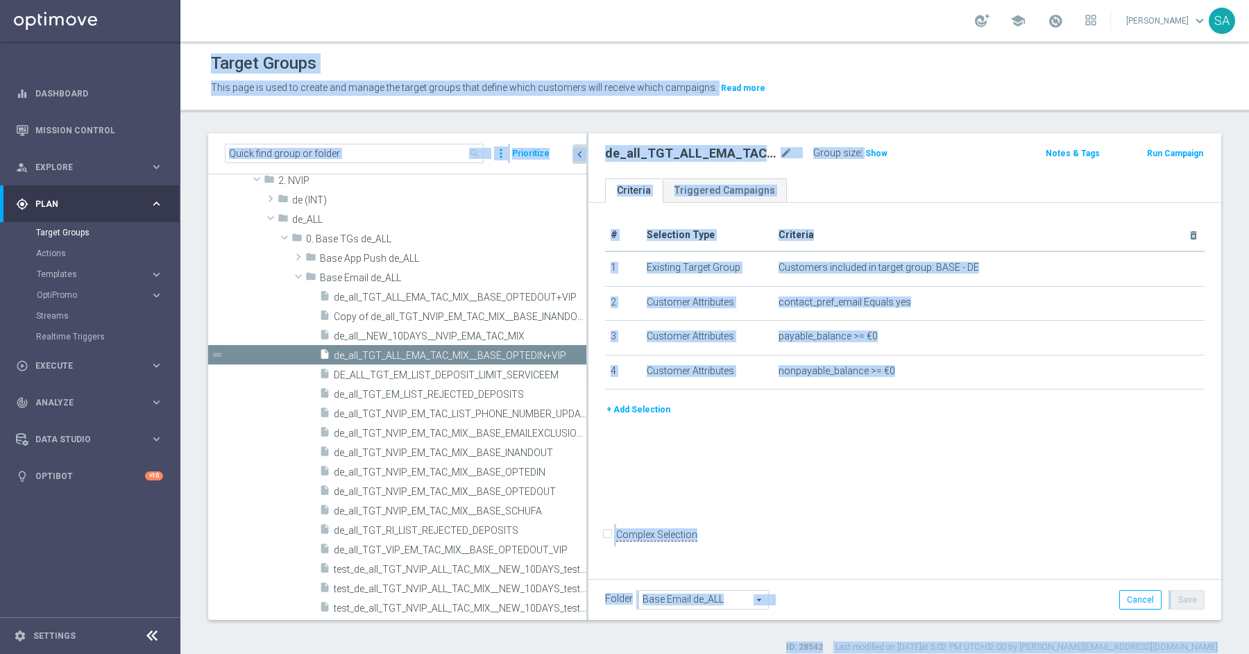
click at [721, 151] on h2 "de_all_TGT_ALL_EMA_TAC_MIX__BASE_OPTEDIN+VIP" at bounding box center [691, 153] width 172 height 17
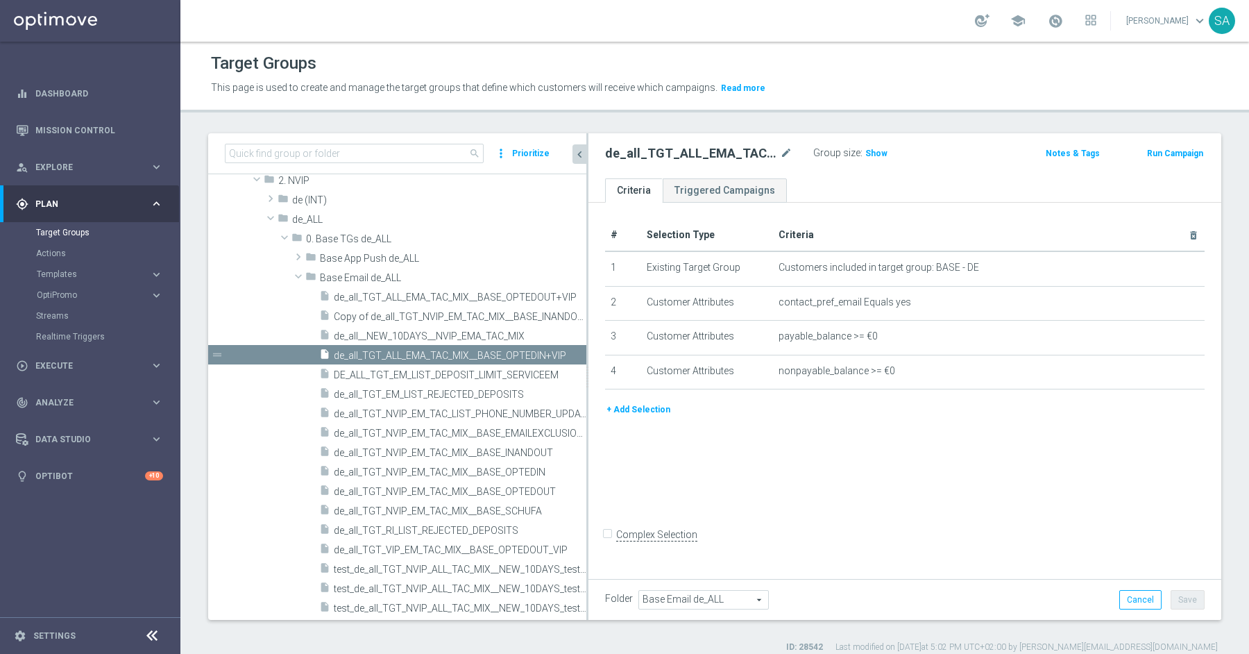
click at [721, 151] on h2 "de_all_TGT_ALL_EMA_TAC_MIX__BASE_OPTEDIN+VIP" at bounding box center [691, 153] width 172 height 17
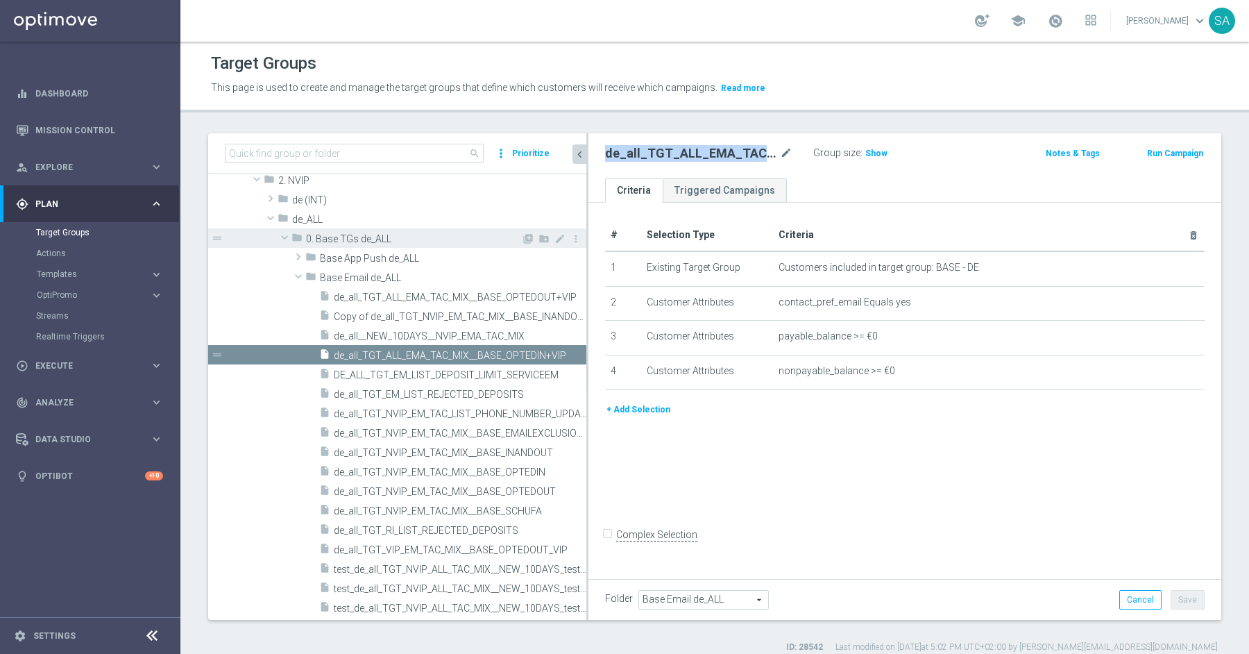
click at [286, 235] on span at bounding box center [284, 237] width 17 height 14
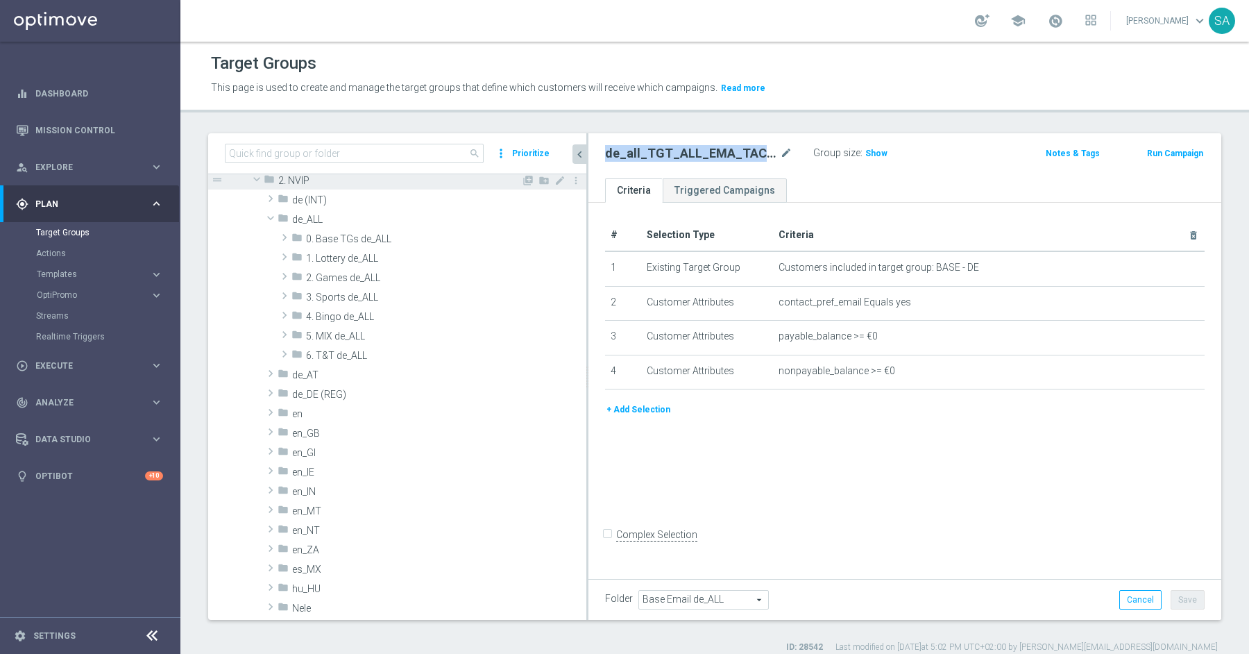
click at [259, 177] on span at bounding box center [256, 179] width 17 height 14
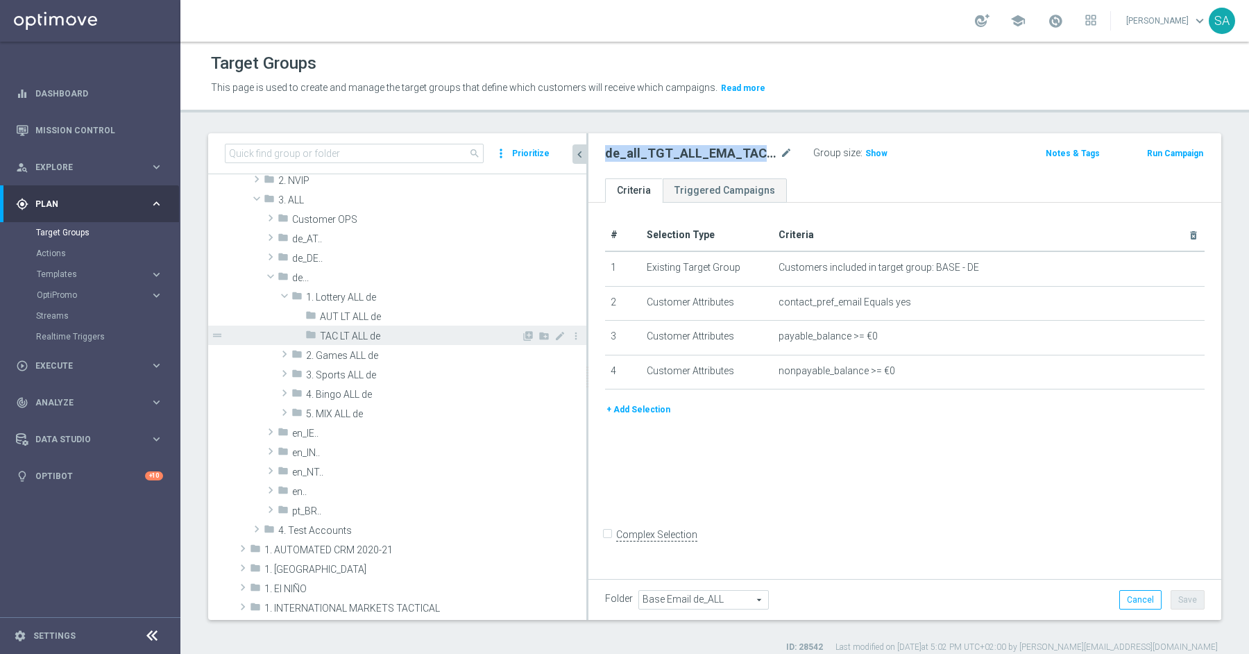
click at [323, 331] on span "TAC LT ALL de" at bounding box center [420, 336] width 201 height 12
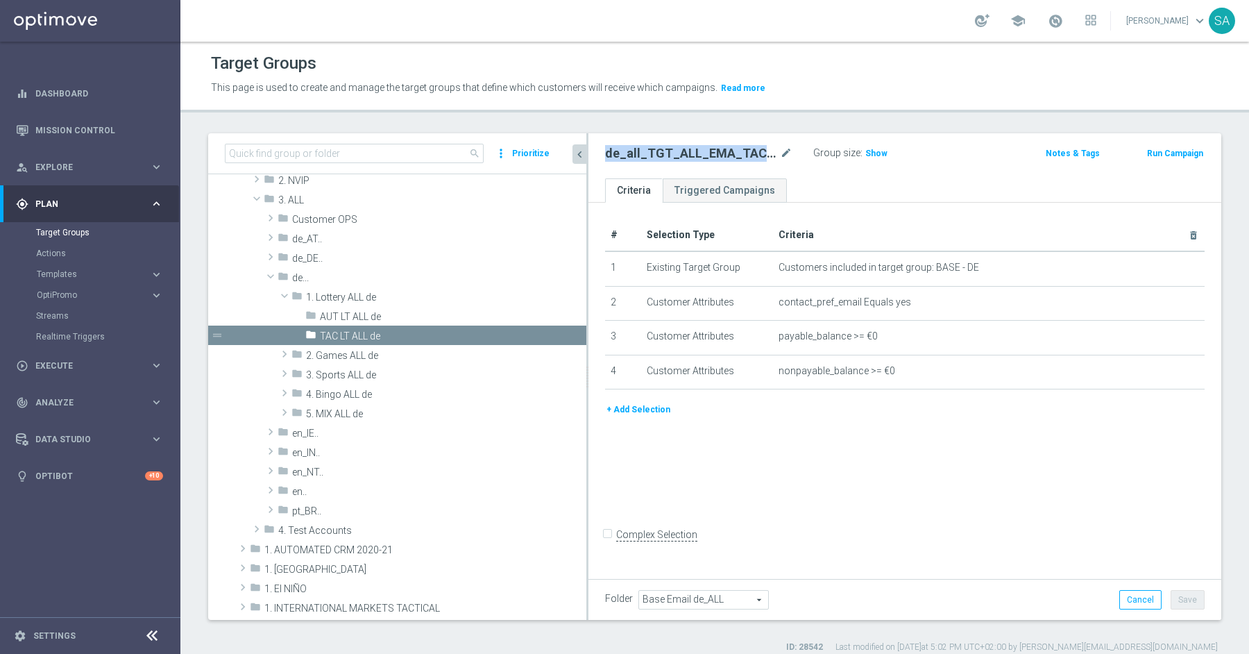
click at [684, 152] on h2 "de_all_TGT_ALL_EMA_TAC_MIX__BASE_OPTEDIN+VIP" at bounding box center [691, 153] width 172 height 17
click at [532, 331] on icon "library_add" at bounding box center [528, 335] width 11 height 11
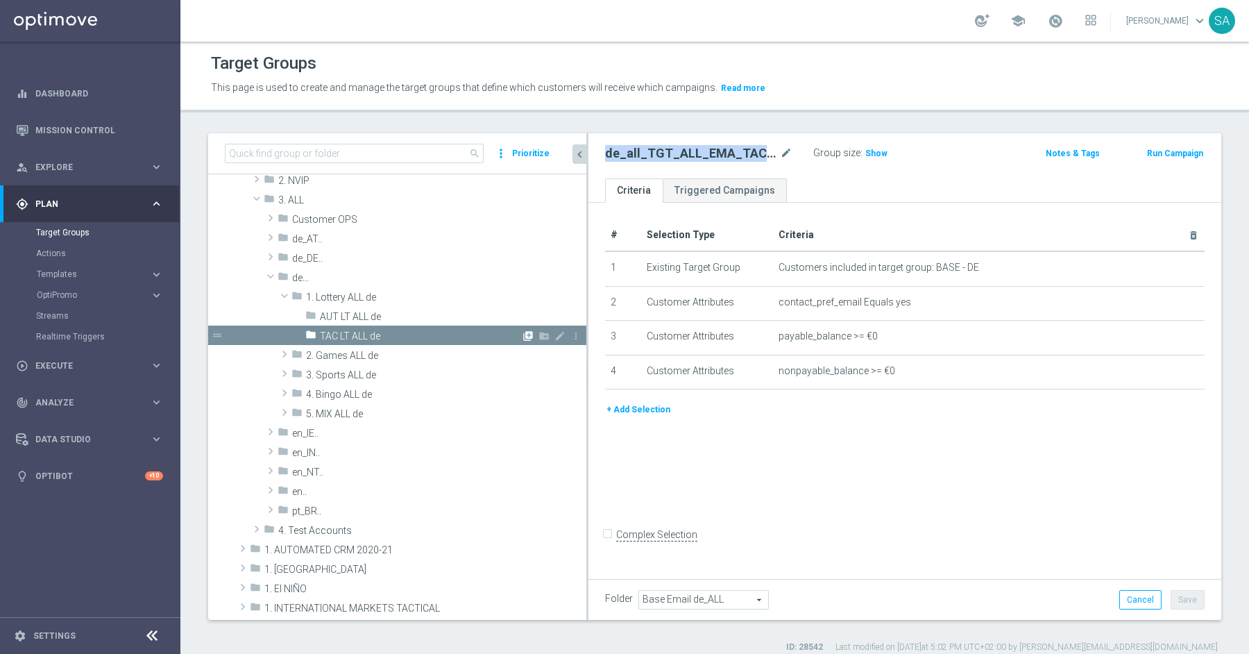
type input "TAC LT ALL de"
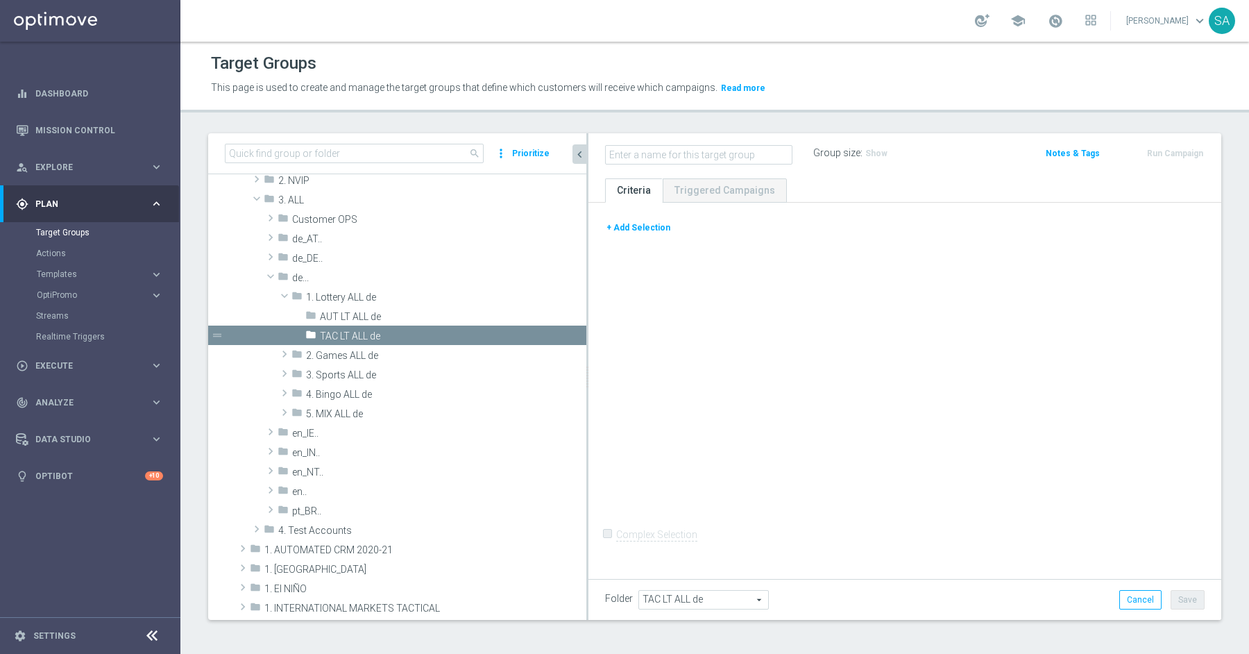
click at [645, 228] on button "+ Add Selection" at bounding box center [638, 227] width 67 height 15
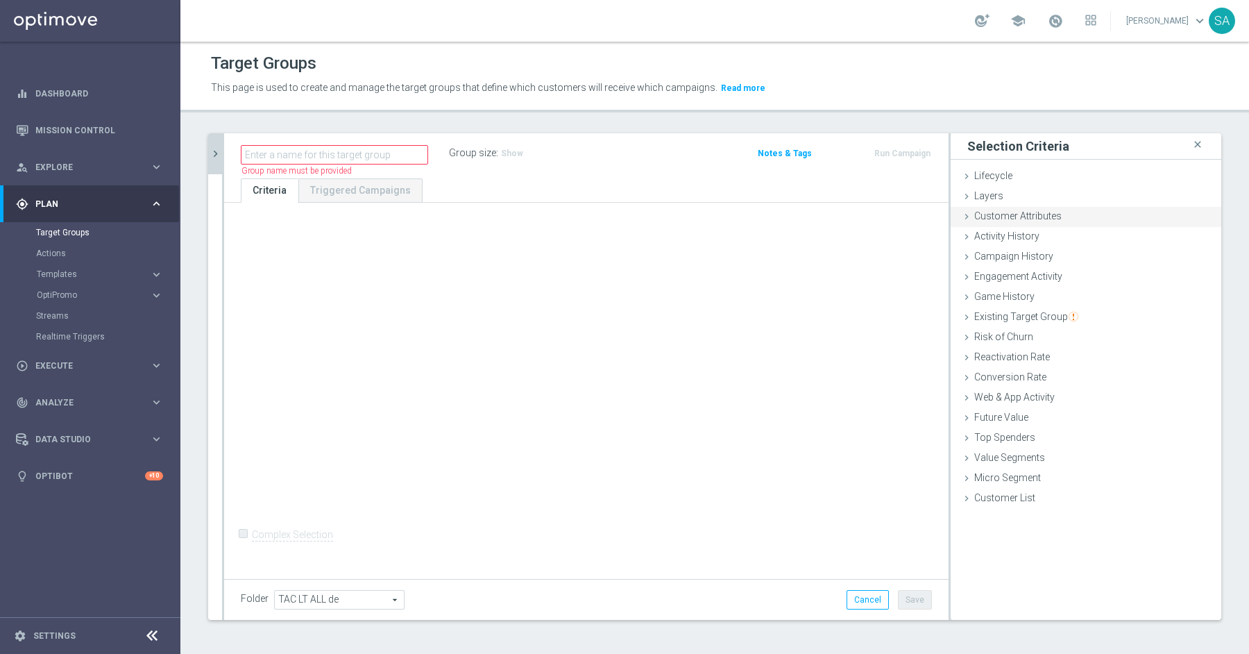
click at [1038, 211] on span "Customer Attributes" at bounding box center [1017, 215] width 87 height 11
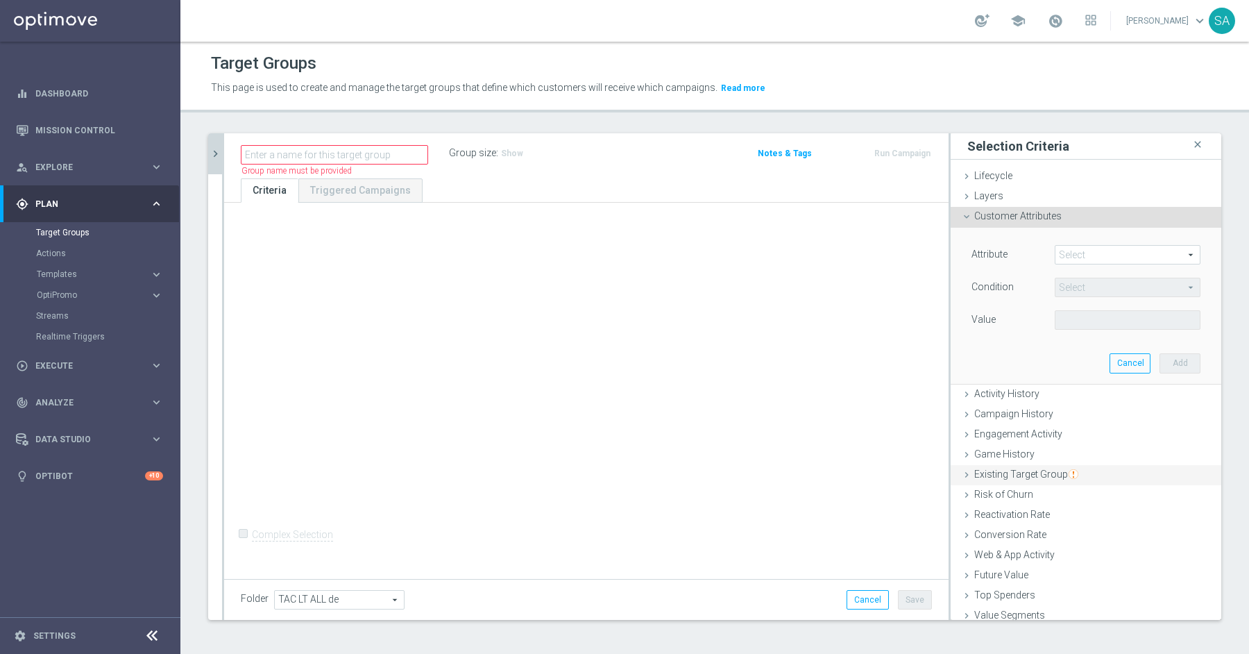
click at [1033, 474] on span "Existing Target Group" at bounding box center [1026, 473] width 104 height 11
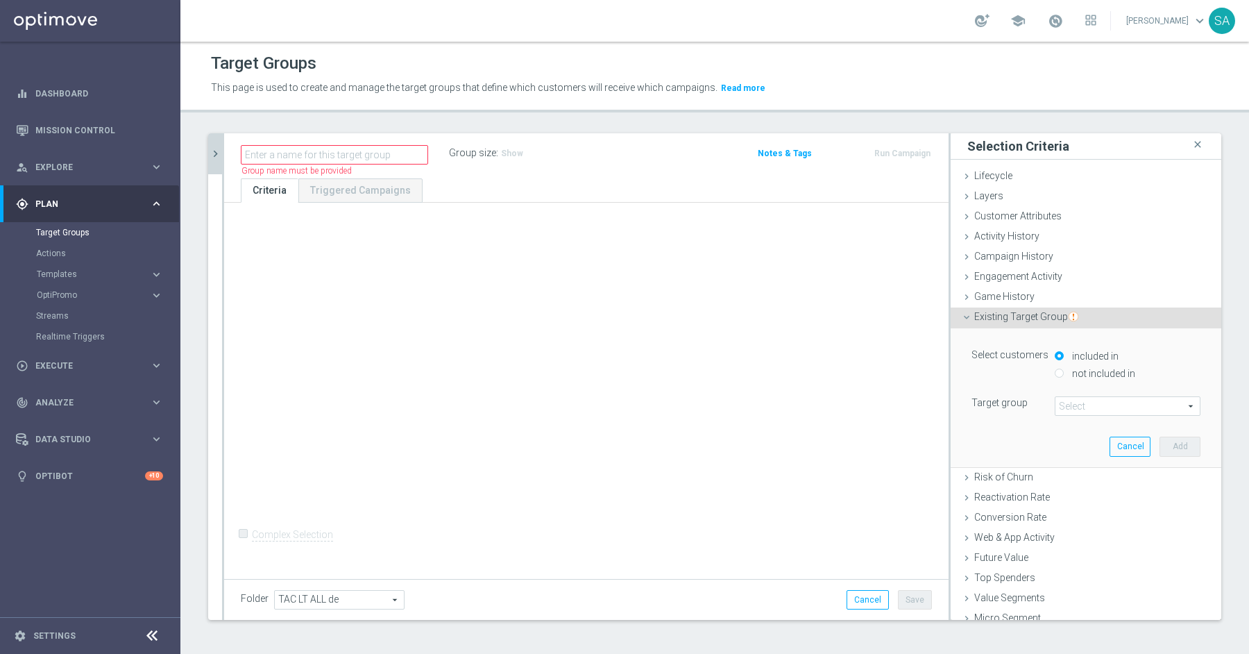
click at [1084, 404] on span at bounding box center [1128, 406] width 144 height 18
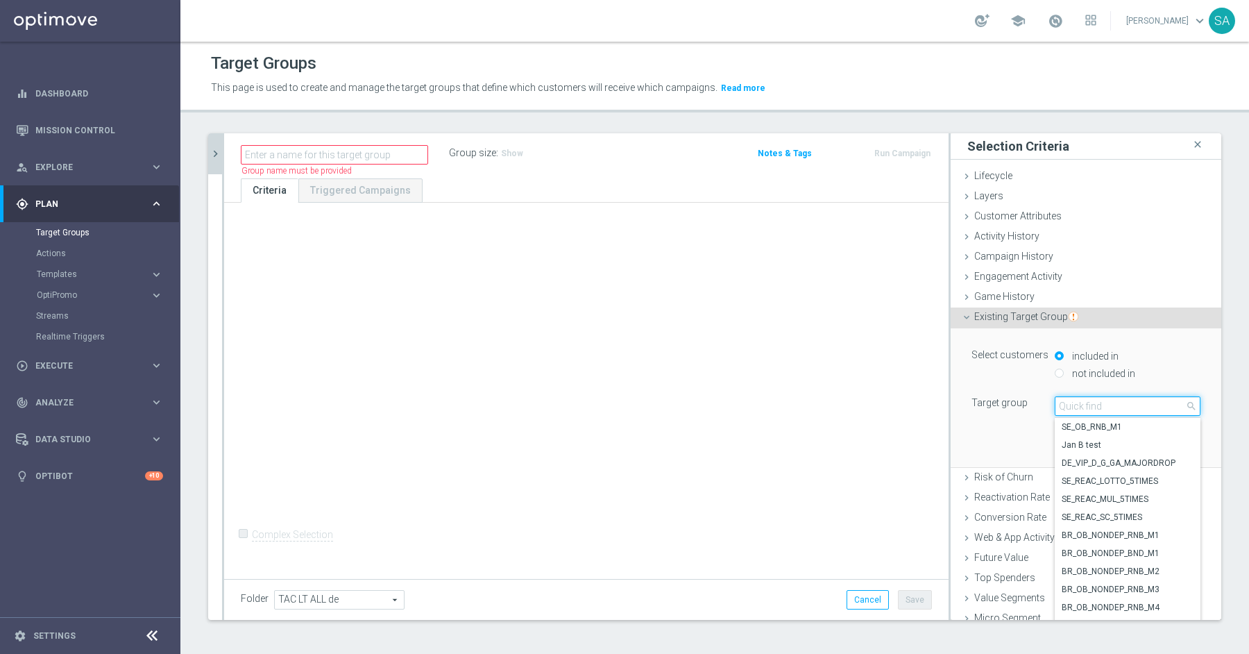
click at [1084, 404] on input "search" at bounding box center [1128, 405] width 146 height 19
paste input "de_all_TGT_ALL_EMA_TAC_MIX__BASE_OPTEDIN+VIP"
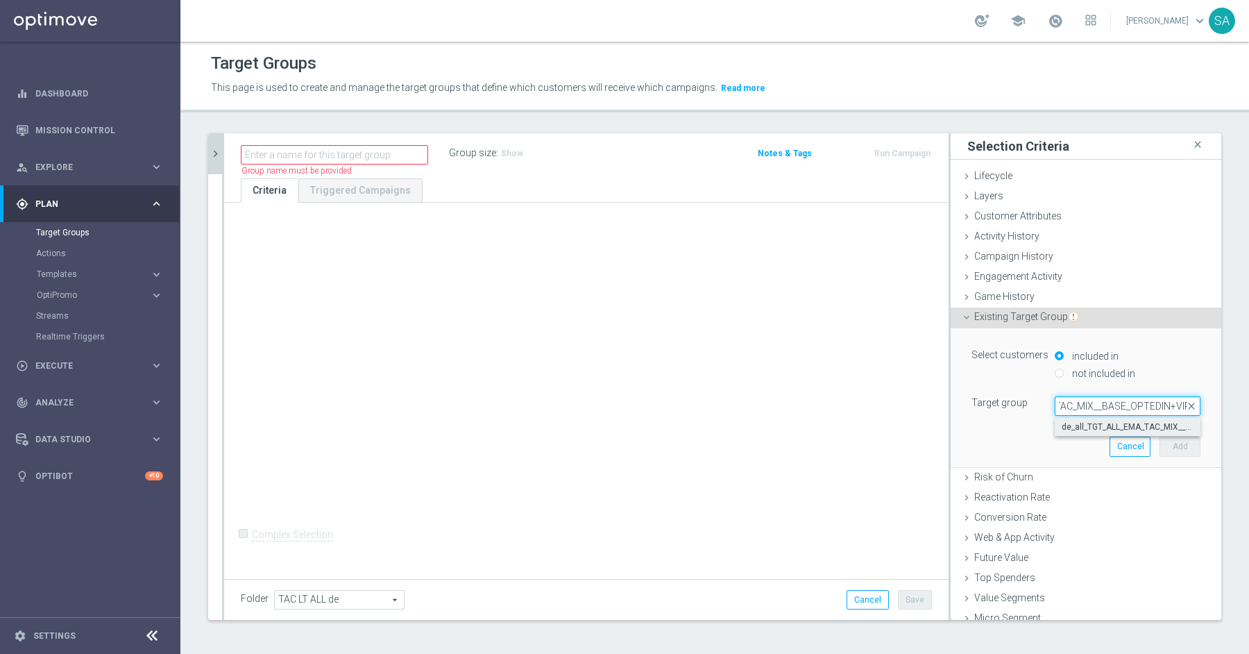
type input "de_all_TGT_ALL_EMA_TAC_MIX__BASE_OPTEDIN+VIP"
click at [1098, 426] on span "de_all_TGT_ALL_EMA_TAC_MIX__BASE_OPTEDIN+VIP" at bounding box center [1128, 426] width 132 height 11
type input "de_all_TGT_ALL_EMA_TAC_MIX__BASE_OPTEDIN+VIP"
click at [1183, 443] on button "Add" at bounding box center [1180, 446] width 41 height 19
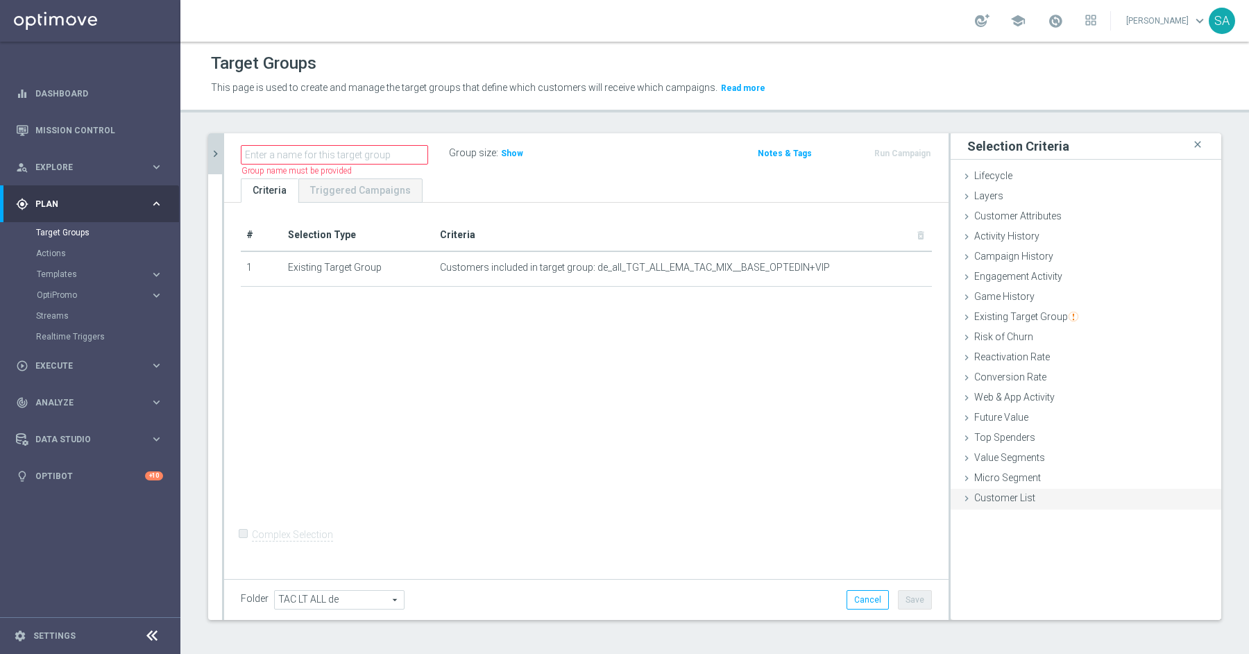
click at [992, 490] on div "Customer List done" at bounding box center [1086, 499] width 271 height 21
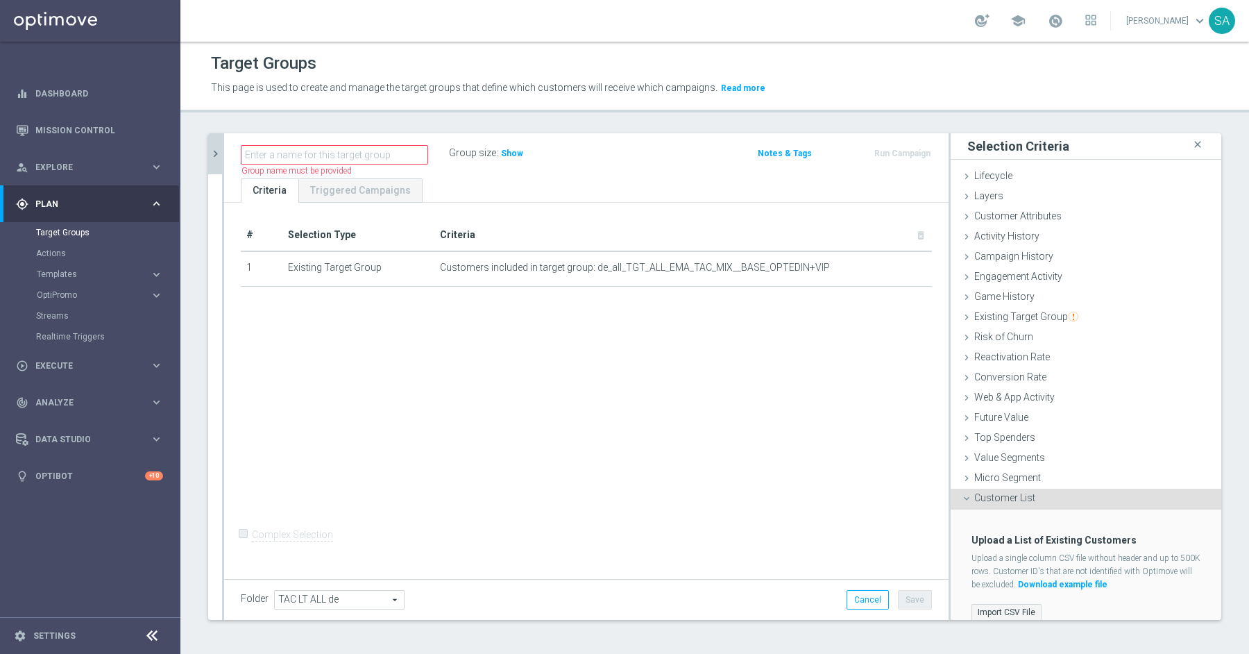
click at [1002, 611] on label "Import CSV File" at bounding box center [1007, 612] width 70 height 17
click at [0, 0] on input "Import CSV File" at bounding box center [0, 0] width 0 height 0
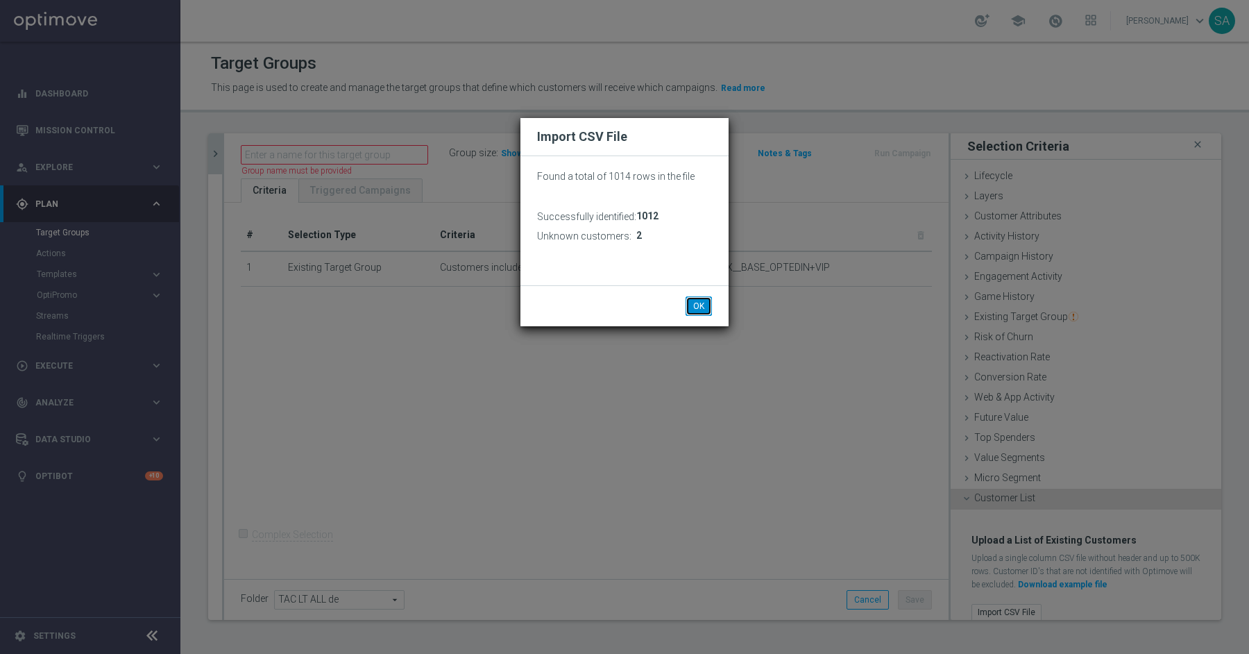
click at [698, 303] on button "OK" at bounding box center [699, 305] width 26 height 19
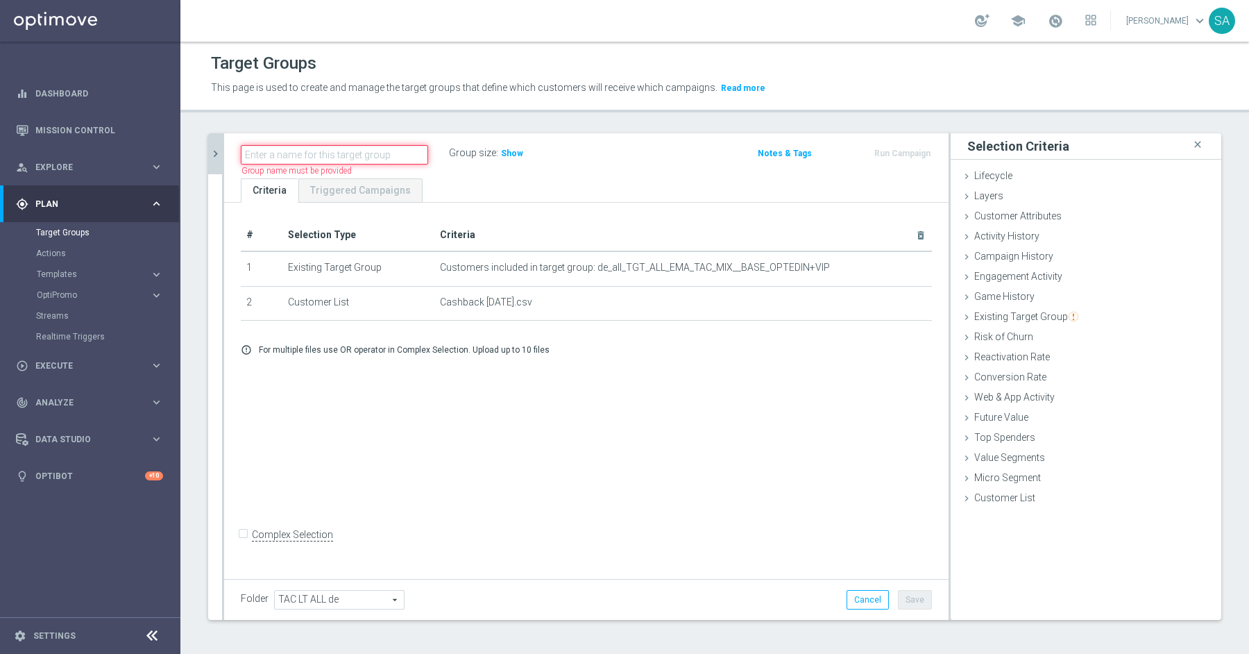
click at [353, 153] on input "text" at bounding box center [334, 154] width 187 height 19
click at [383, 160] on input "text" at bounding box center [334, 154] width 187 height 19
paste input "DE_ALL__CASHBACK_CREDITS_APOLOGY__ALL_EMA_TAC_LT"
type input "DE_ALL__CASHBACK_CREDITS_APOLOGY__ALL_EMA_TAC_LT"
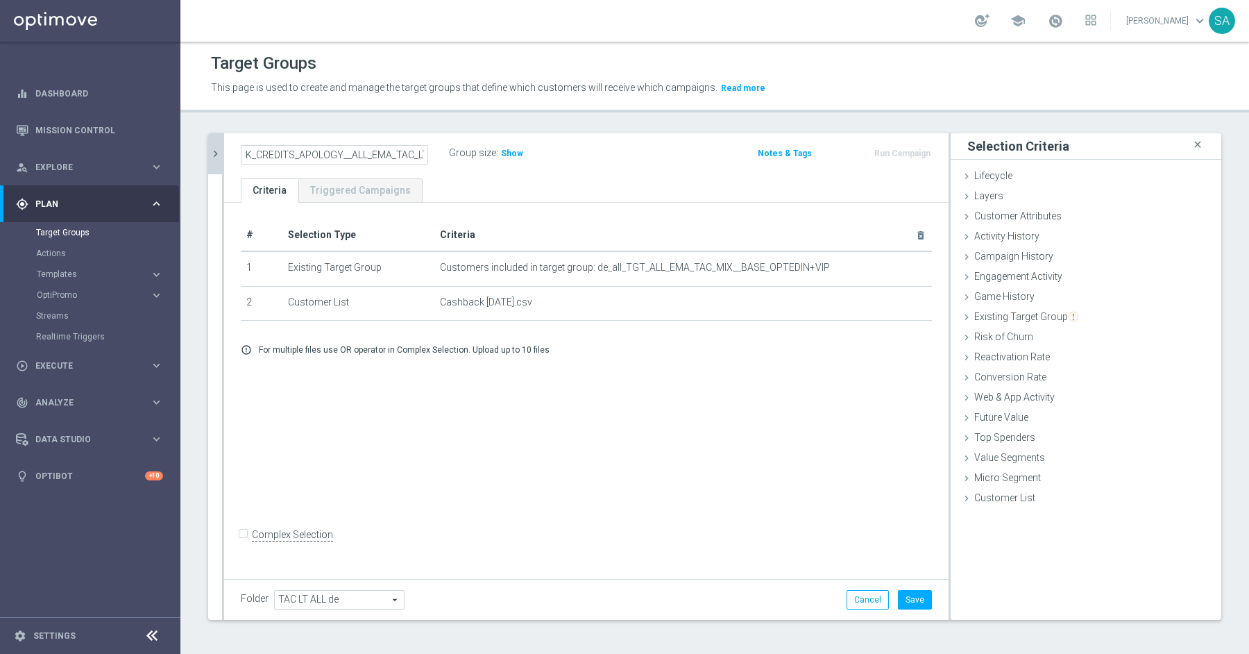
scroll to position [0, 0]
click at [515, 159] on h3 "Show" at bounding box center [512, 153] width 25 height 15
click at [913, 598] on button "Save" at bounding box center [915, 599] width 34 height 19
click at [208, 146] on button "chevron_right" at bounding box center [215, 153] width 14 height 41
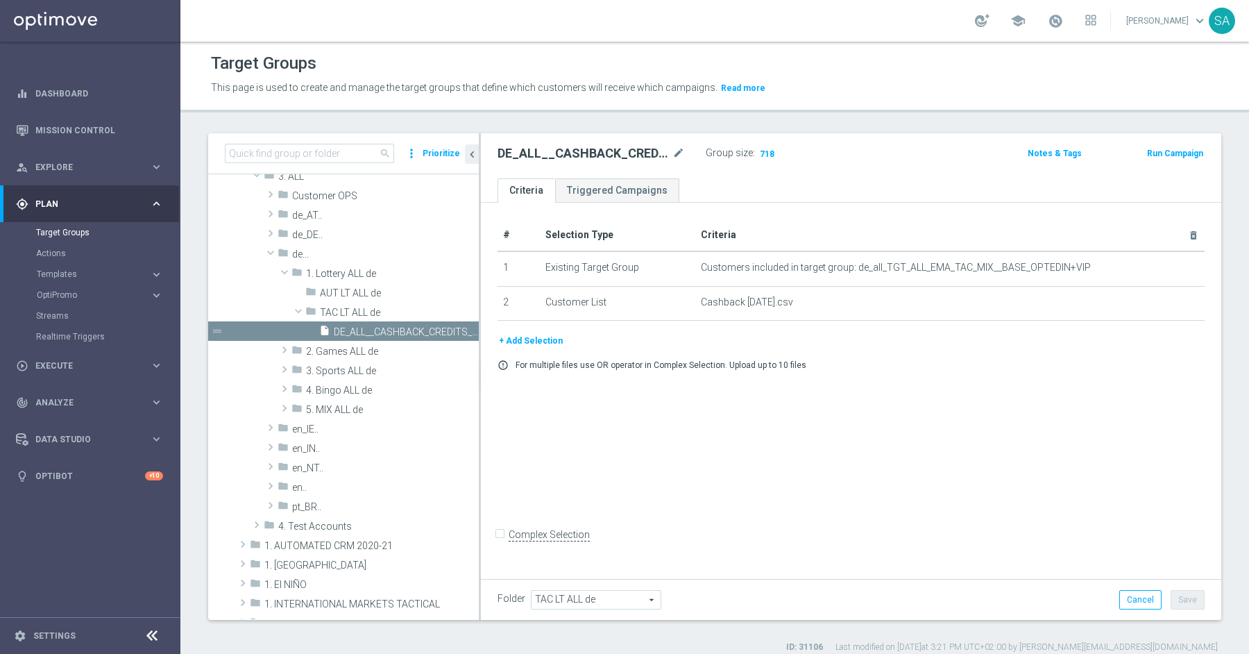
scroll to position [1006, 0]
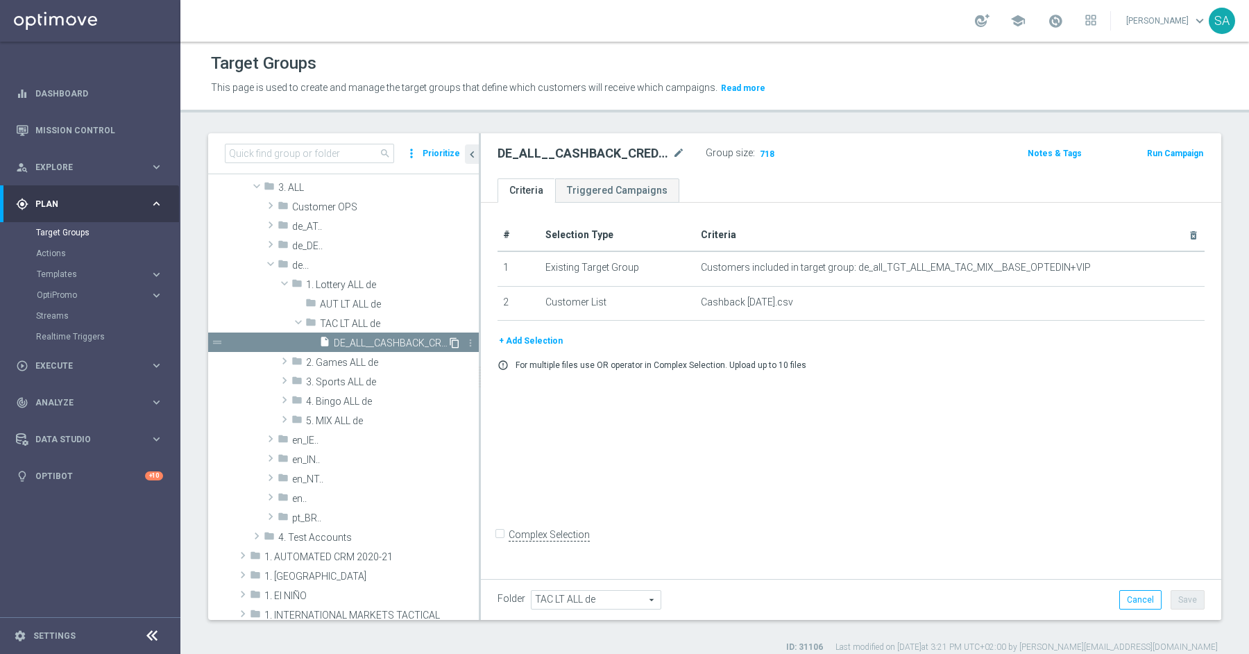
click at [454, 342] on icon "content_copy" at bounding box center [454, 342] width 11 height 11
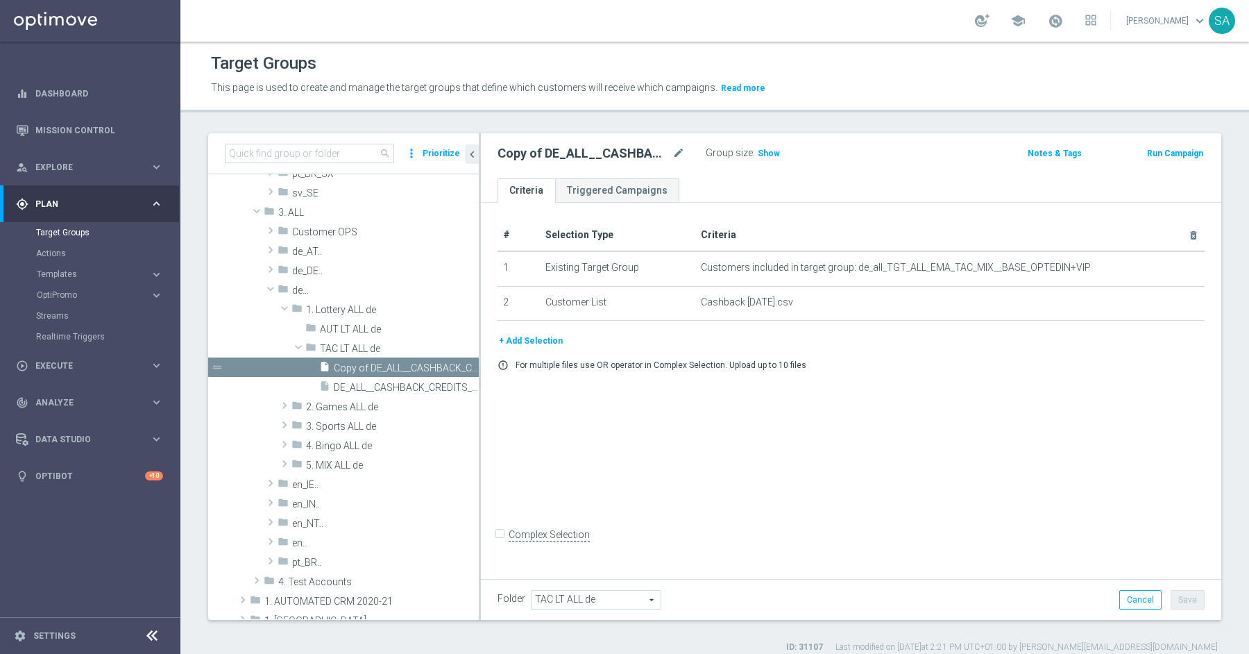
scroll to position [914, 0]
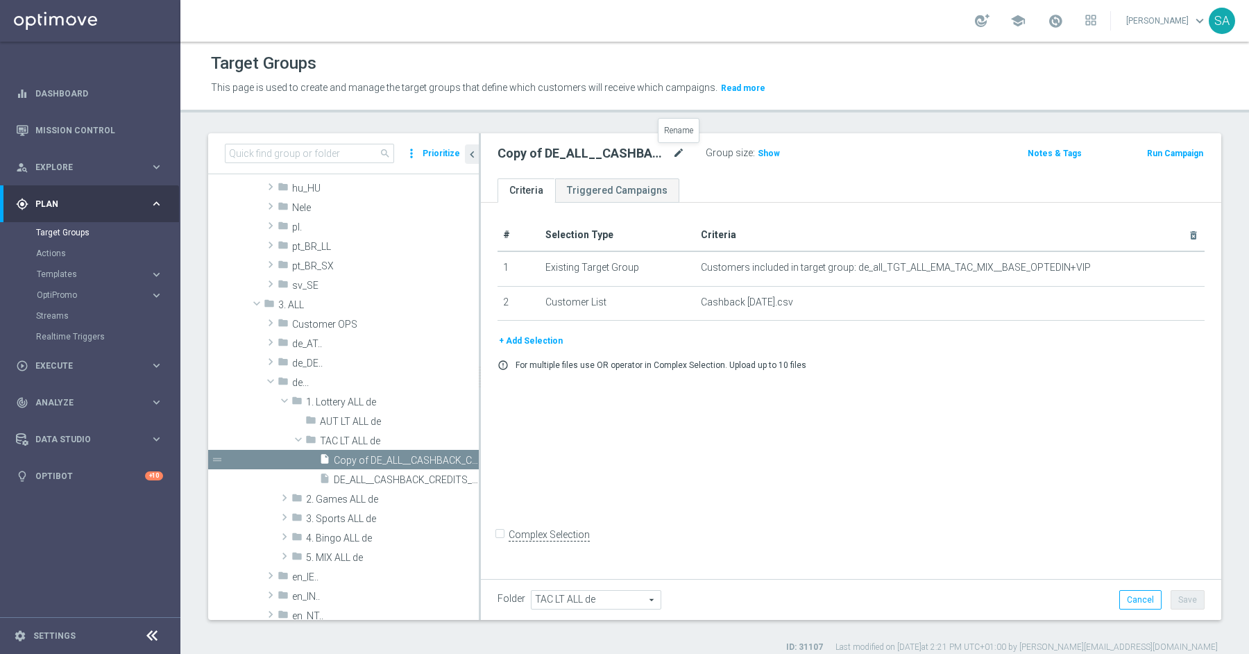
click at [673, 155] on icon "mode_edit" at bounding box center [679, 153] width 12 height 17
type input "DE_ALL__CASHBACK_CREDITS_APOLOGY__ALL_EMA_SER_LT"
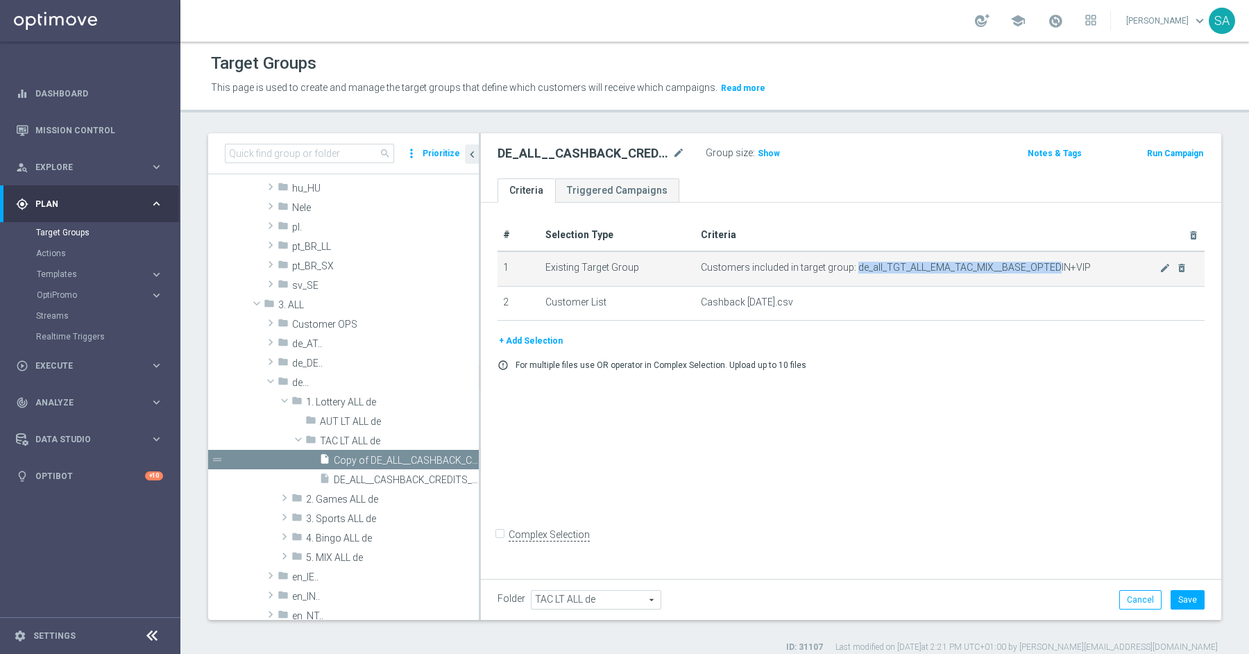
drag, startPoint x: 856, startPoint y: 267, endPoint x: 1053, endPoint y: 267, distance: 196.4
click at [1053, 267] on span "Customers included in target group: de_all_TGT_ALL_EMA_TAC_MIX__BASE_OPTEDIN+VIP" at bounding box center [930, 268] width 458 height 12
copy span "de_all_TGT_ALL_EMA_TAC_MIX__BASE_OPTED"
click at [1161, 262] on icon "mode_edit" at bounding box center [1165, 267] width 11 height 11
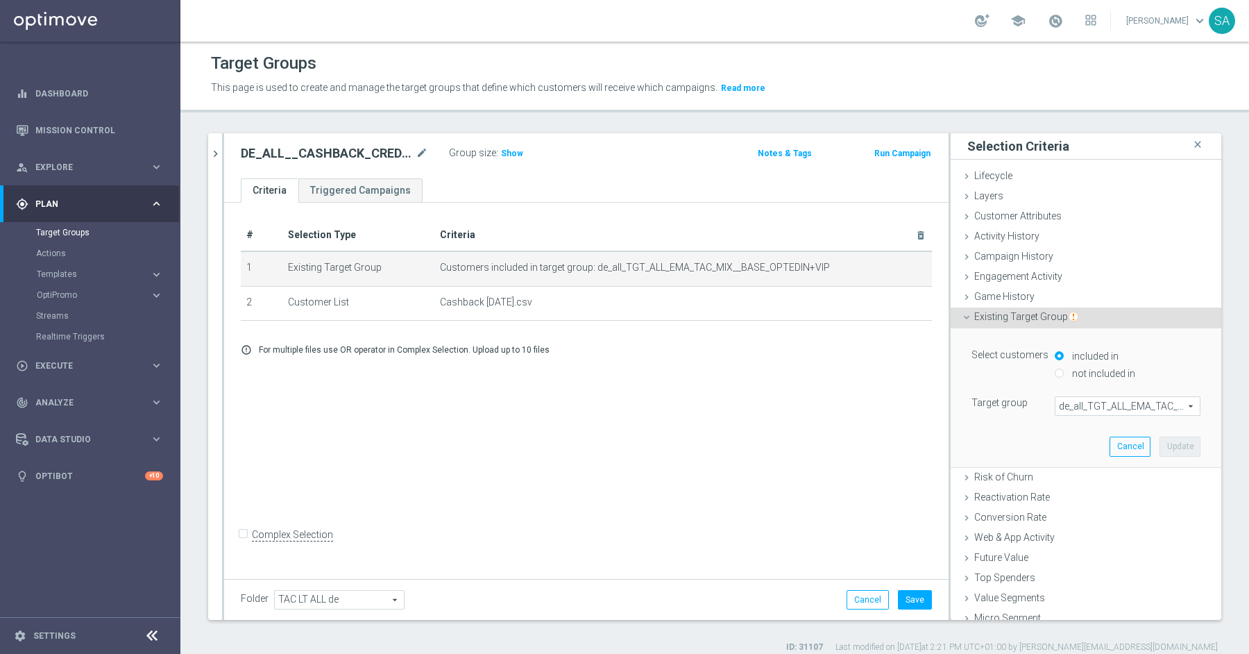
click at [1068, 397] on span "de_all_TGT_ALL_EMA_TAC_MIX__BASE_OPTEDIN+VIP" at bounding box center [1128, 406] width 144 height 18
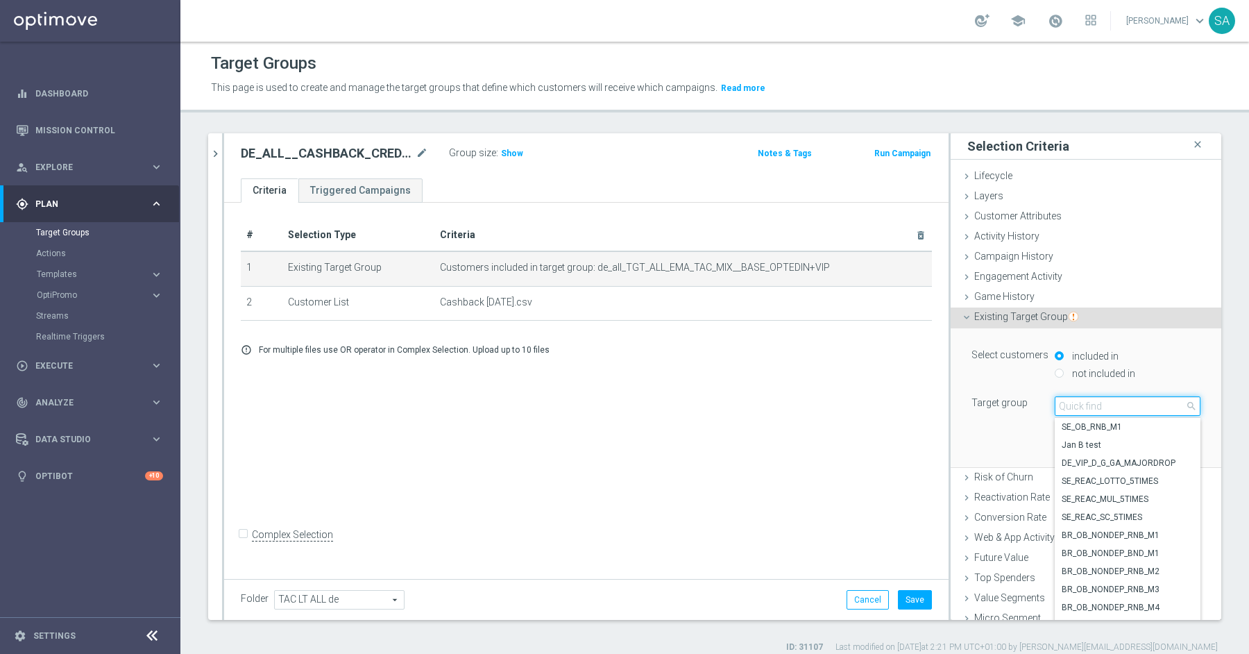
click at [1068, 400] on input "search" at bounding box center [1128, 405] width 146 height 19
paste input "de_all_TGT_ALL_EMA_TAC_MIX__BASE_OPTED"
type input "de_all_TGT_ALL_EMA_TAC_MIX__BASE_OPTED"
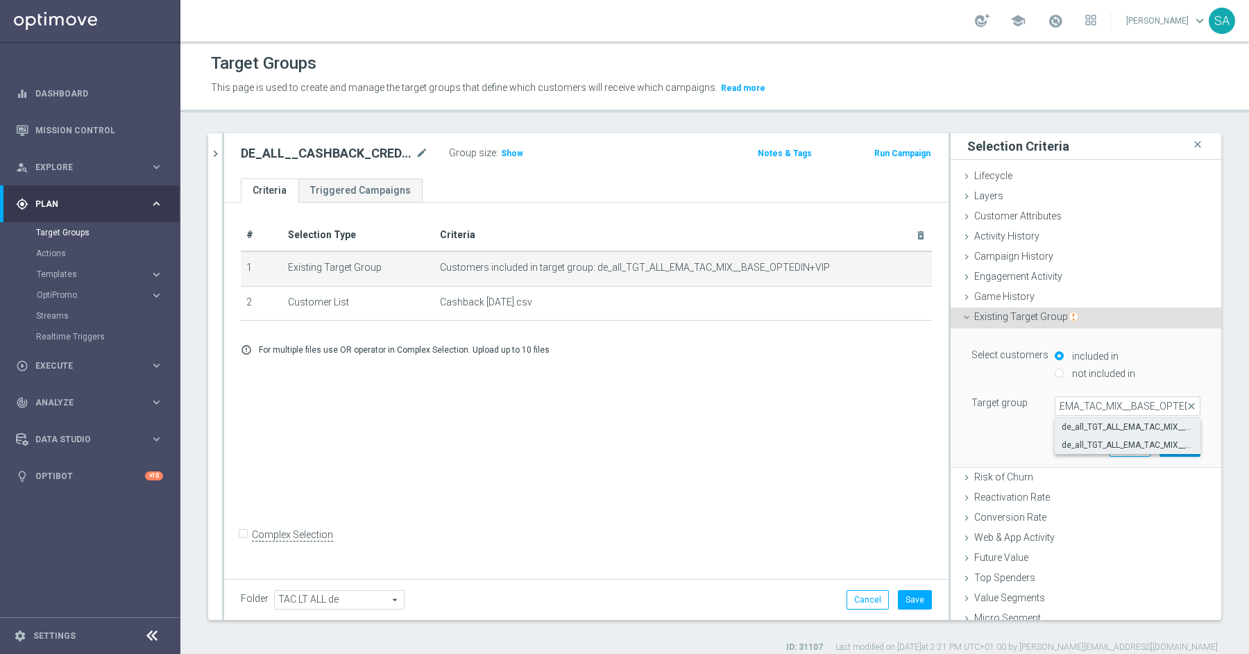
click at [1094, 447] on span "de_all_TGT_ALL_EMA_TAC_MIX__BASE_OPTEDOUT+VIP" at bounding box center [1128, 444] width 132 height 11
type input "de_all_TGT_ALL_EMA_TAC_MIX__BASE_OPTEDOUT+VIP"
click at [1176, 445] on button "Update" at bounding box center [1180, 446] width 41 height 19
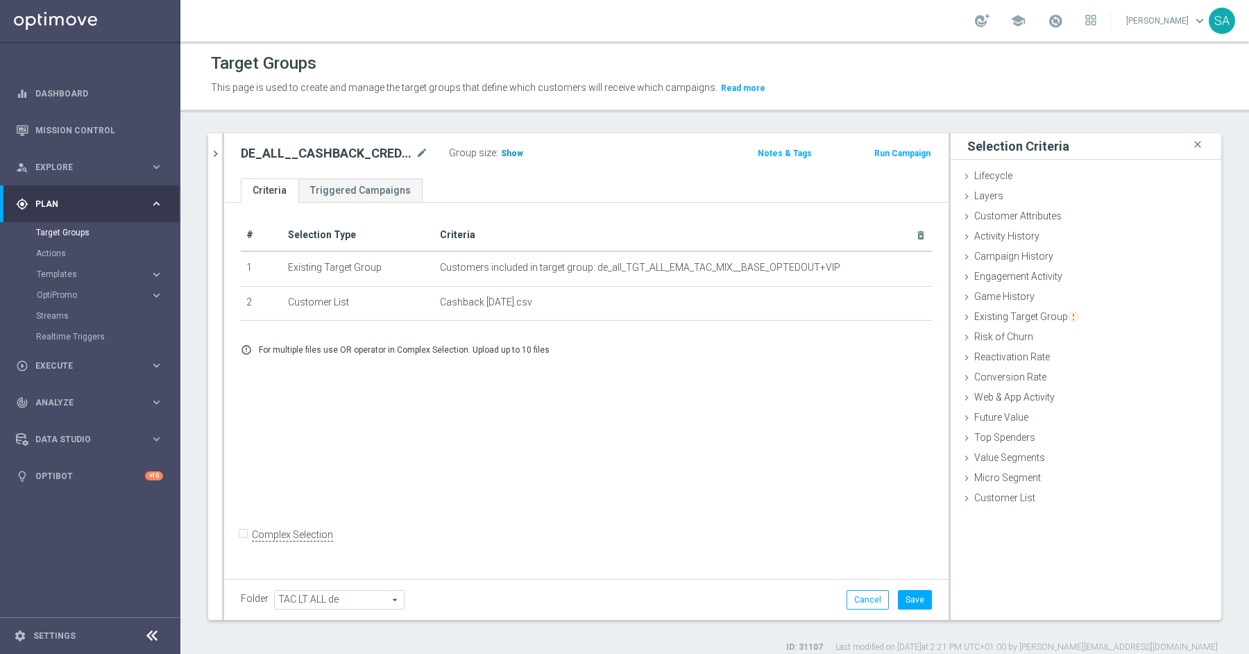
click at [509, 153] on span "Show" at bounding box center [512, 154] width 22 height 10
click at [909, 600] on button "Save" at bounding box center [915, 599] width 34 height 19
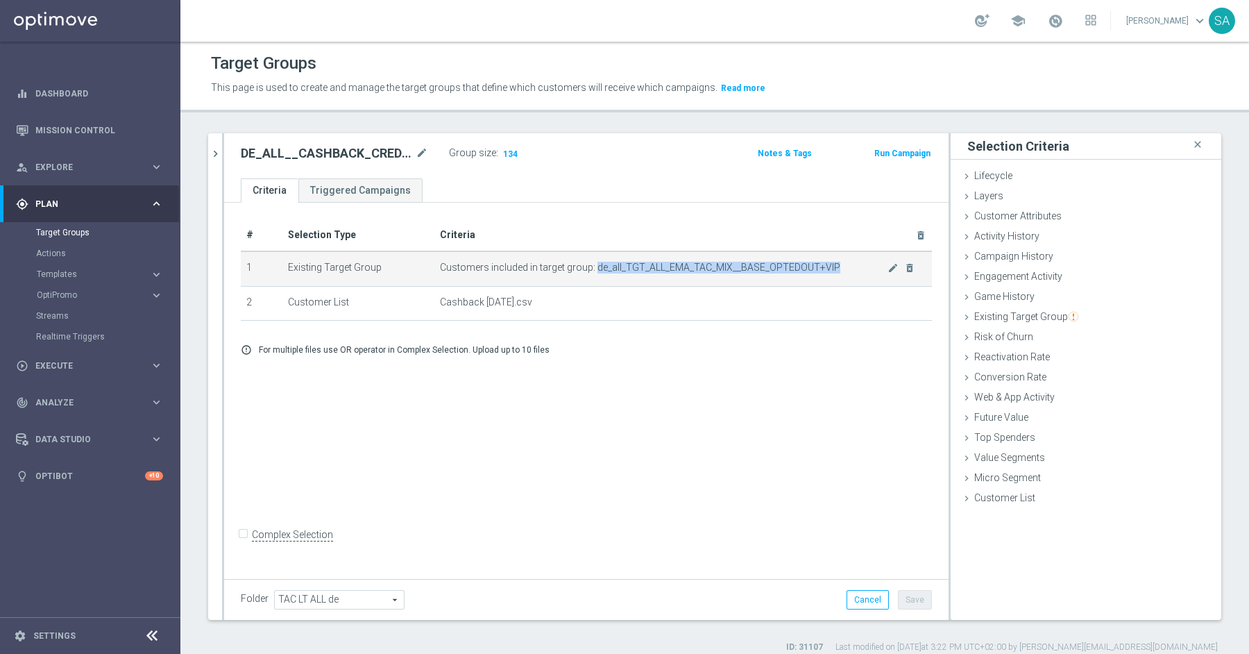
drag, startPoint x: 593, startPoint y: 267, endPoint x: 850, endPoint y: 267, distance: 256.1
click at [850, 267] on span "Customers included in target group: de_all_TGT_ALL_EMA_TAC_MIX__BASE_OPTEDOUT+V…" at bounding box center [664, 268] width 448 height 12
copy span "de_all_TGT_ALL_EMA_TAC_MIX__BASE_OPTEDOUT+VIP"
click at [217, 155] on icon "chevron_right" at bounding box center [215, 153] width 13 height 13
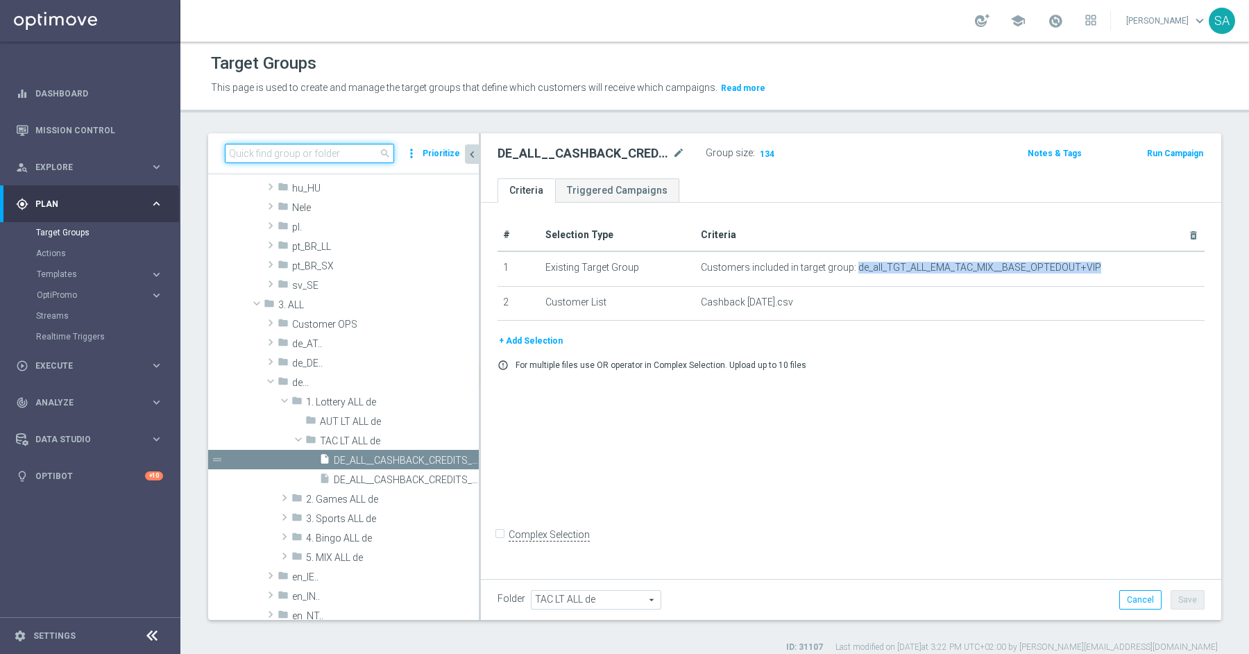
click at [265, 151] on input at bounding box center [309, 153] width 169 height 19
paste input "de_all_TGT_ALL_EMA_TAC_MIX__BASE_OPTEDOUT+VIP"
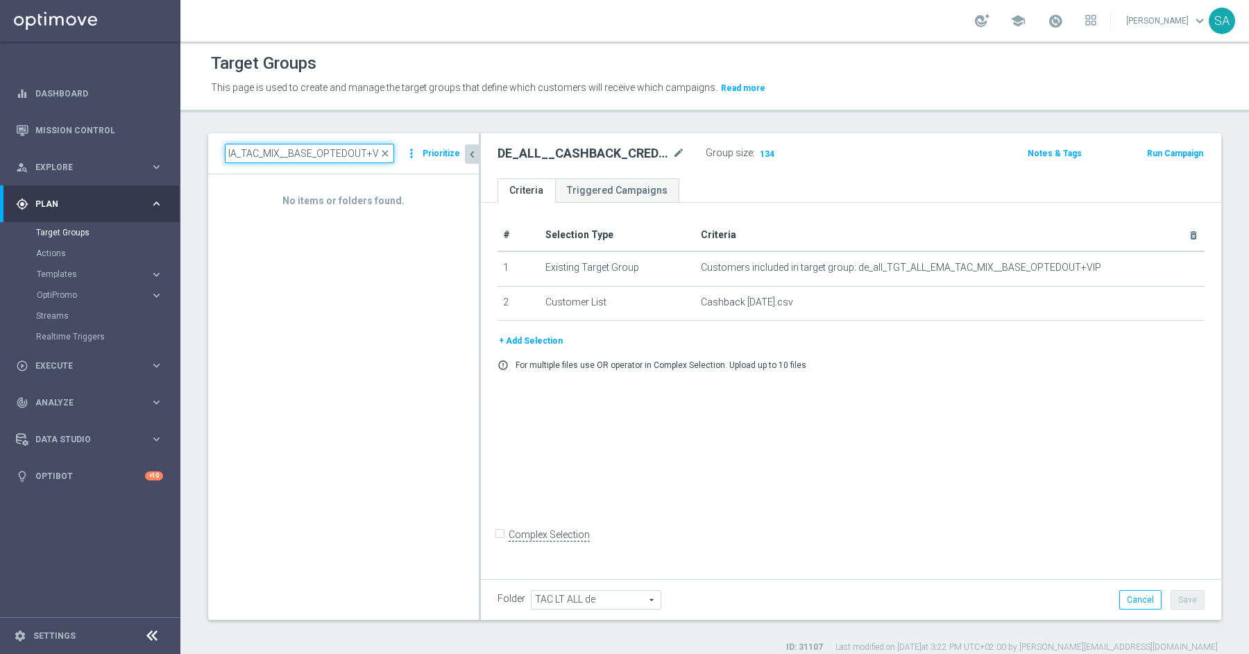
type input "de_all_TGT_ALL_EMA_TAC_MIX__BASE_OPTEDOUT+VIP"
click at [302, 158] on input "de_all_TGT_ALL_EMA_TAC_MIX__BASE_OPTEDOUT+VIP" at bounding box center [309, 153] width 169 height 19
click at [1058, 354] on div "+ Add Selection error_outline For multiple files use OR operator in Complex Sel…" at bounding box center [851, 356] width 728 height 47
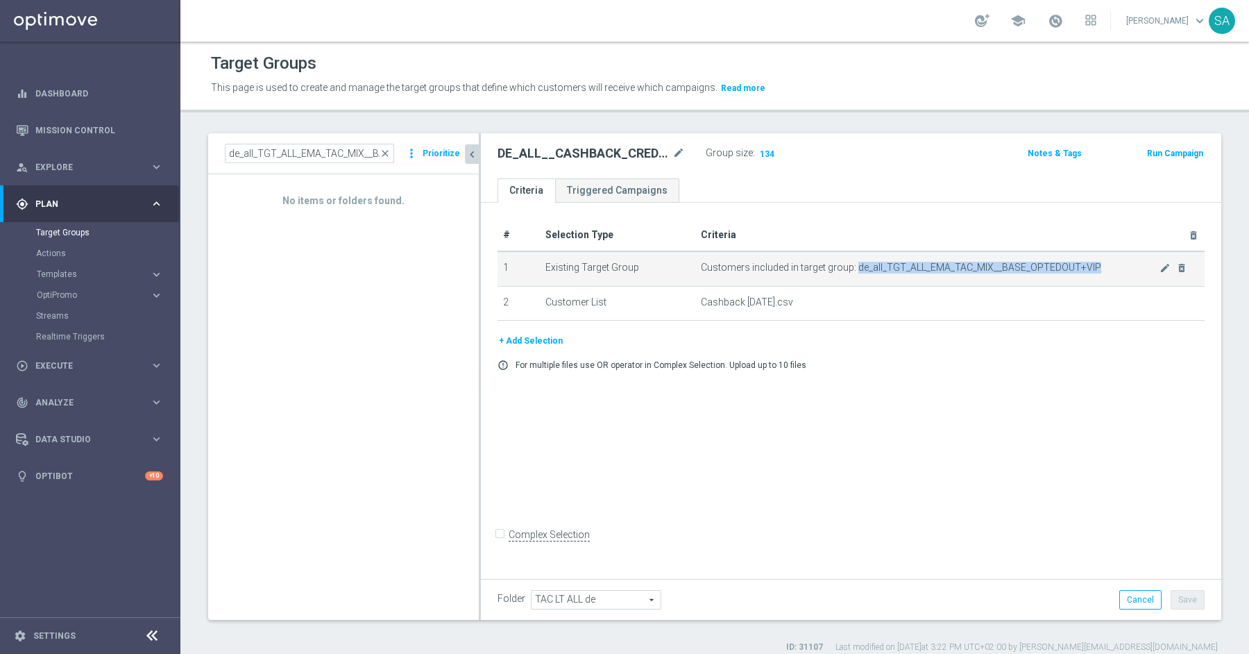
drag, startPoint x: 854, startPoint y: 264, endPoint x: 1098, endPoint y: 266, distance: 243.6
click at [1098, 266] on span "Customers included in target group: de_all_TGT_ALL_EMA_TAC_MIX__BASE_OPTEDOUT+V…" at bounding box center [930, 268] width 458 height 12
copy span "de_all_TGT_ALL_EMA_TAC_MIX__BASE_OPTEDOUT+VIP"
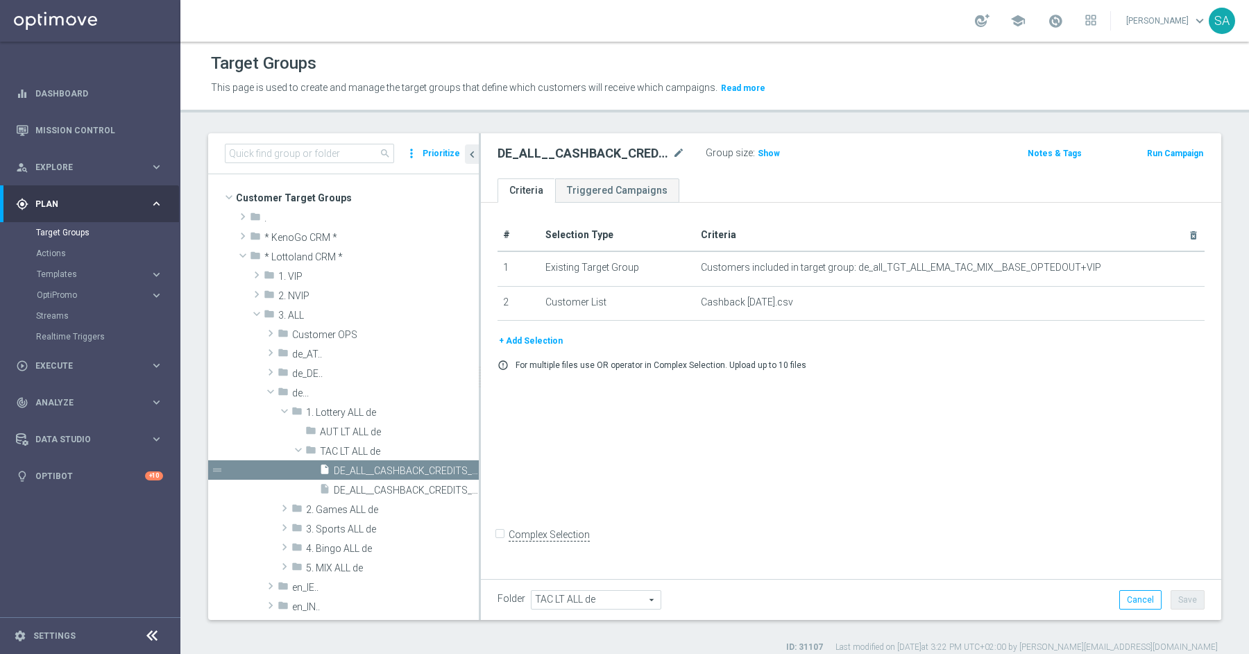
click at [779, 152] on div "Group size : Show" at bounding box center [775, 152] width 139 height 17
click at [772, 151] on span "Show" at bounding box center [769, 154] width 22 height 10
click at [344, 153] on input at bounding box center [309, 153] width 169 height 19
paste input "de_all_TGT_ALL_EMA_TAC_MIX__BASE_OPTEDOUT+VIP"
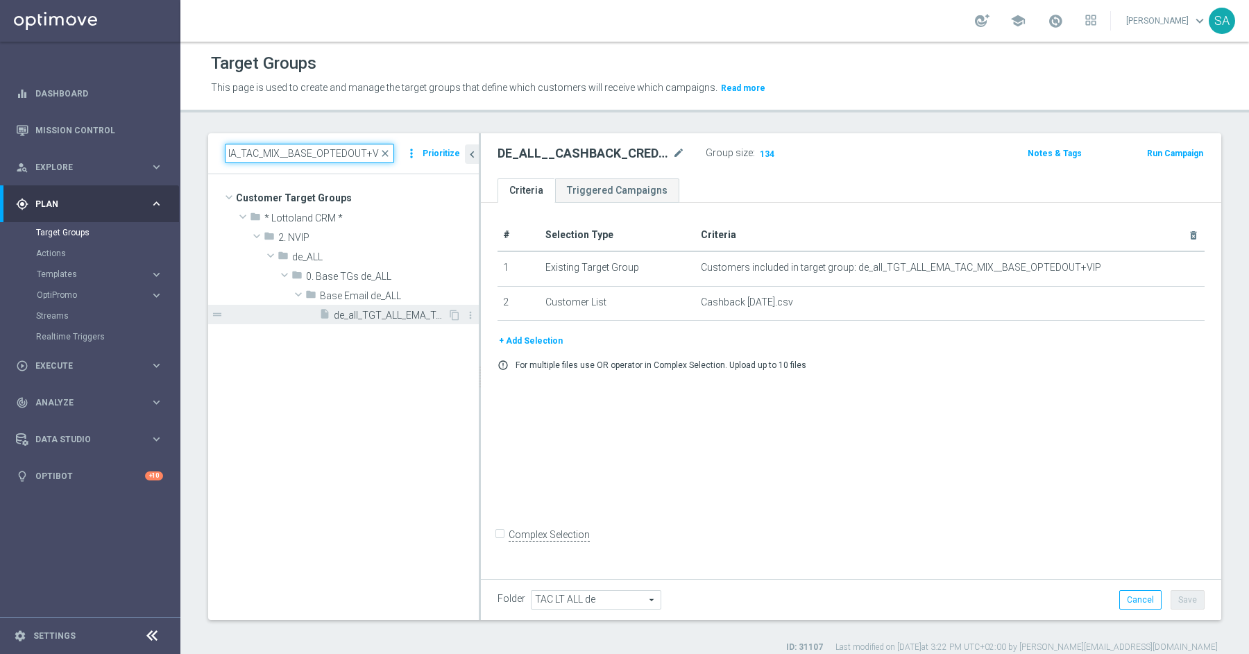
type input "de_all_TGT_ALL_EMA_TAC_MIX__BASE_OPTEDOUT+VIP"
click at [408, 311] on span "de_all_TGT_ALL_EMA_TAC_MIX__BASE_OPTEDOUT+VIP" at bounding box center [391, 316] width 114 height 12
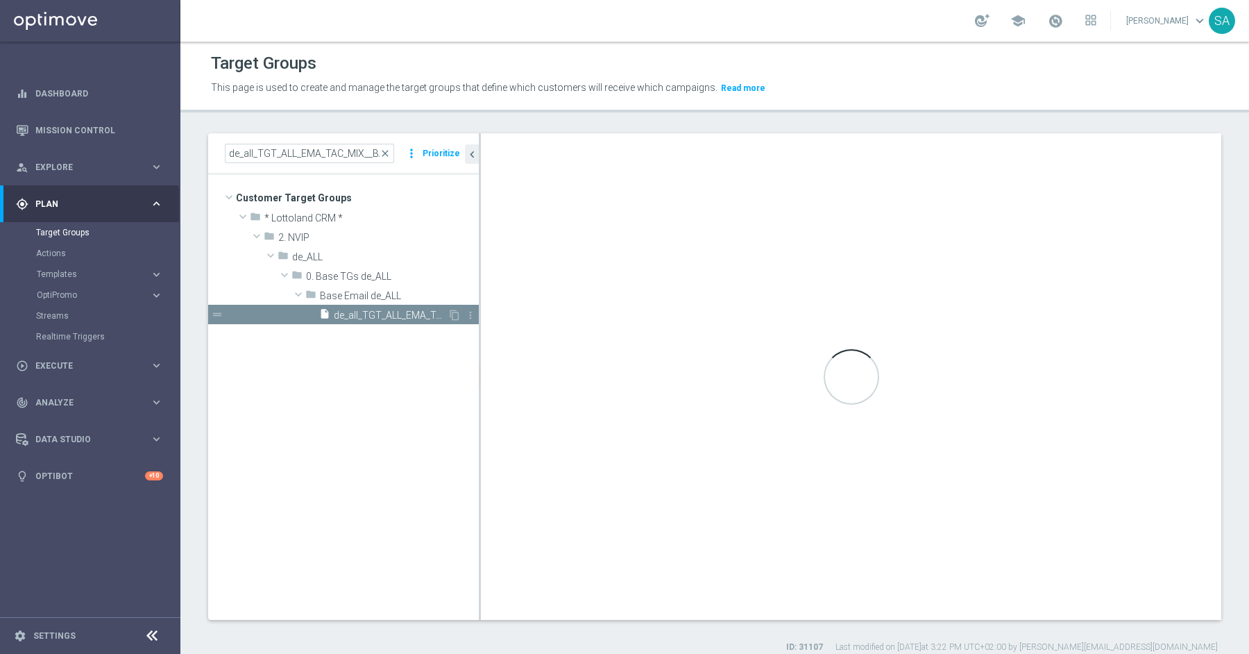
type input "Base Email de_ALL"
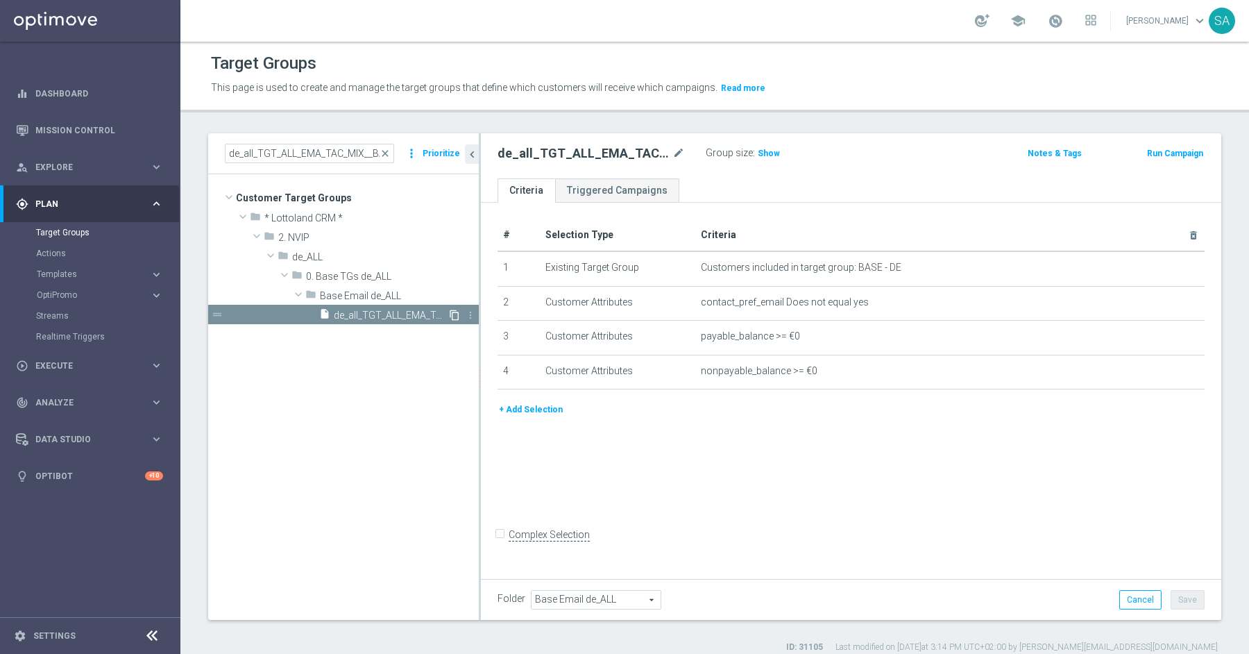
click at [455, 313] on icon "content_copy" at bounding box center [454, 315] width 11 height 11
click at [680, 148] on icon "mode_edit" at bounding box center [679, 153] width 12 height 17
type input "de_AT_TGT_ALL_EMA_TAC_MIX__BASE_OPTEDOUT+VIP"
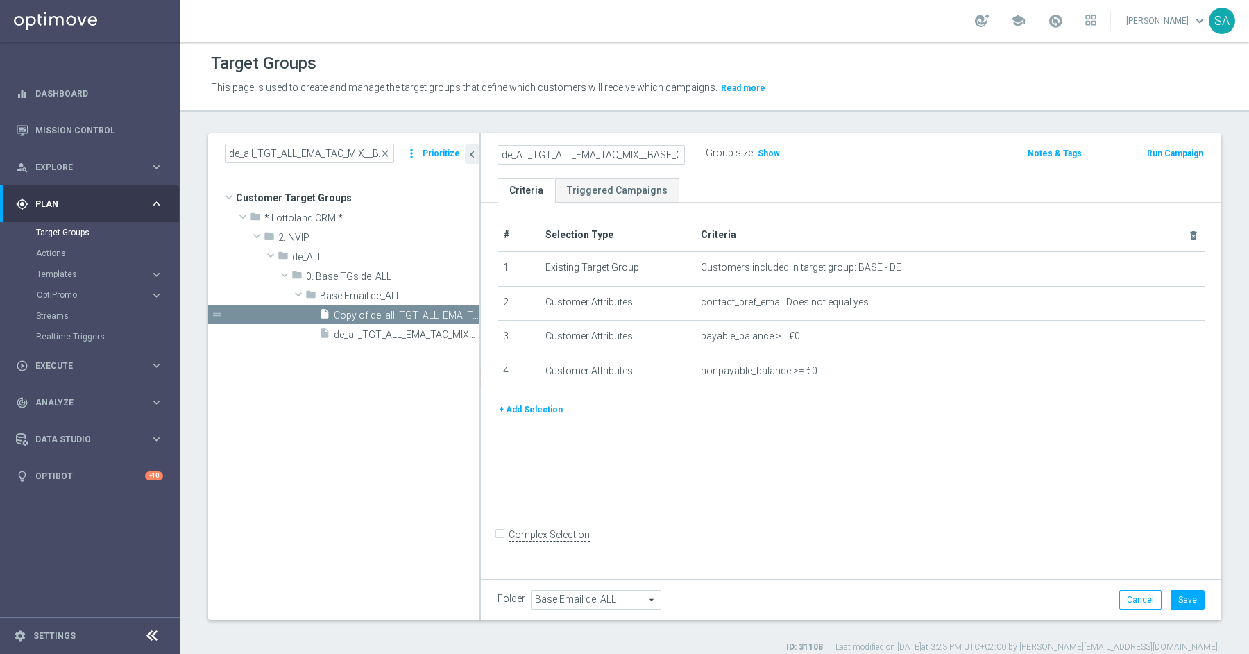
click at [688, 519] on div "# Selection Type Criteria delete_forever 1 Existing Target Group Customers incl…" at bounding box center [851, 389] width 741 height 372
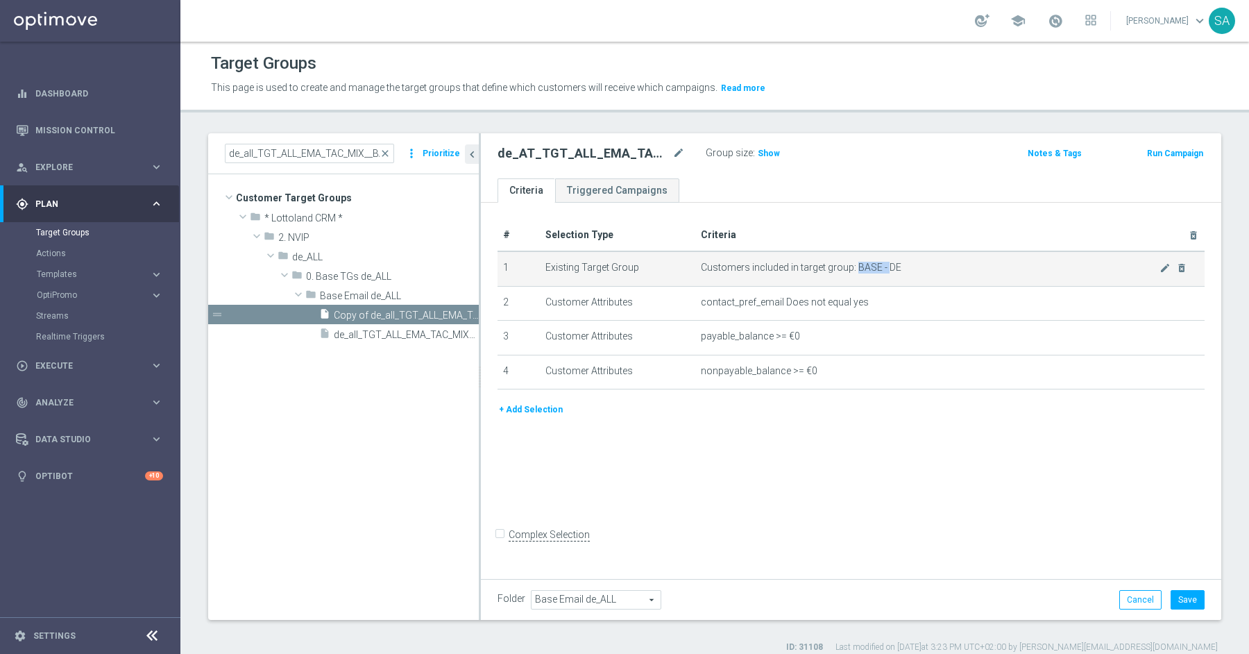
drag, startPoint x: 856, startPoint y: 266, endPoint x: 888, endPoint y: 267, distance: 31.9
click at [888, 267] on span "Customers included in target group: BASE - DE" at bounding box center [930, 268] width 458 height 12
copy span "BASE -"
click at [1163, 266] on icon "mode_edit" at bounding box center [1165, 267] width 11 height 11
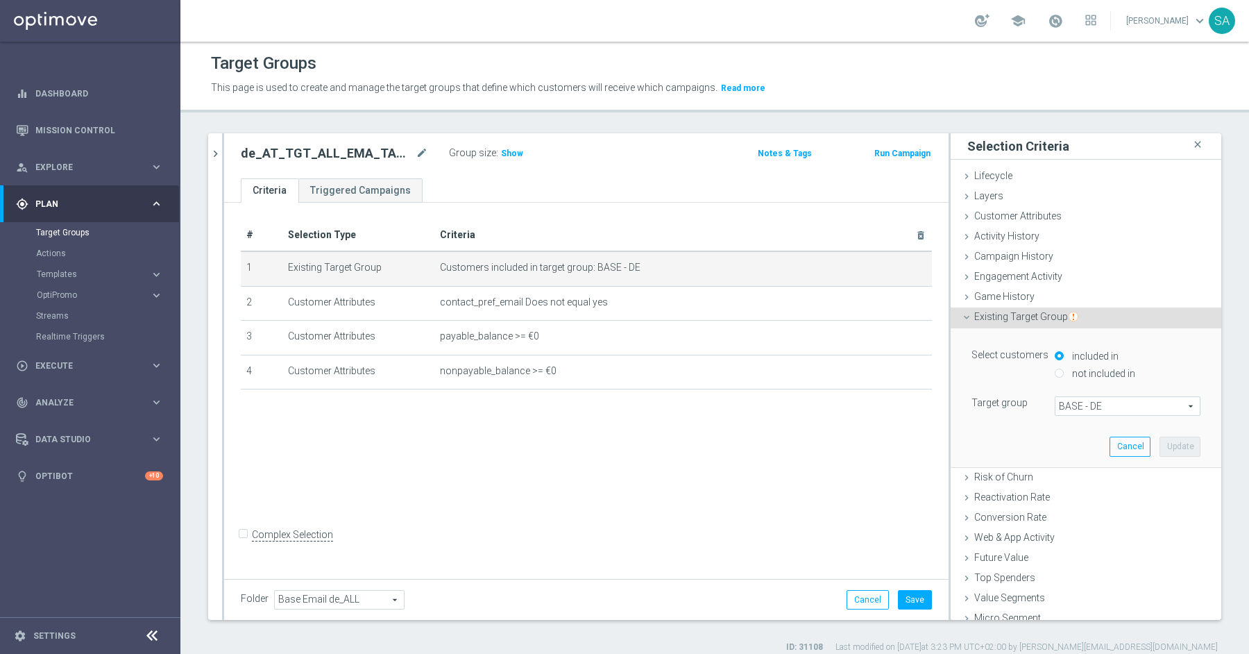
click at [1088, 401] on span "BASE - DE" at bounding box center [1128, 406] width 144 height 18
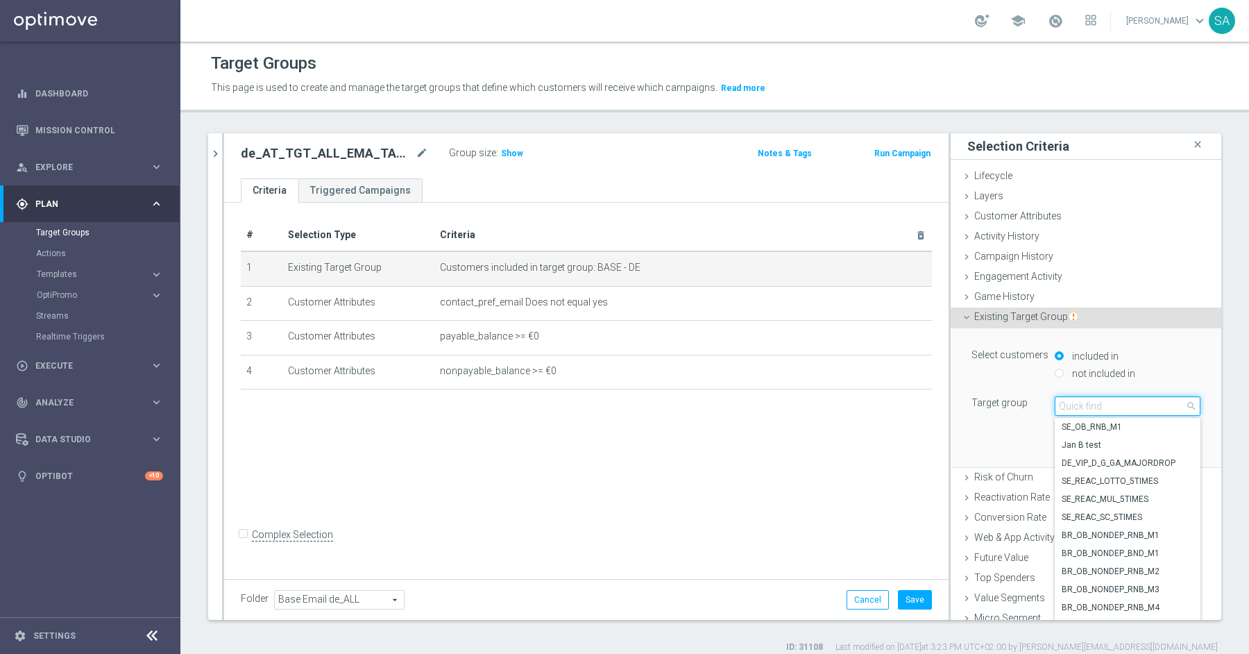
click at [1088, 401] on input "search" at bounding box center [1128, 405] width 146 height 19
paste input "BASE -"
type input "BASE -"
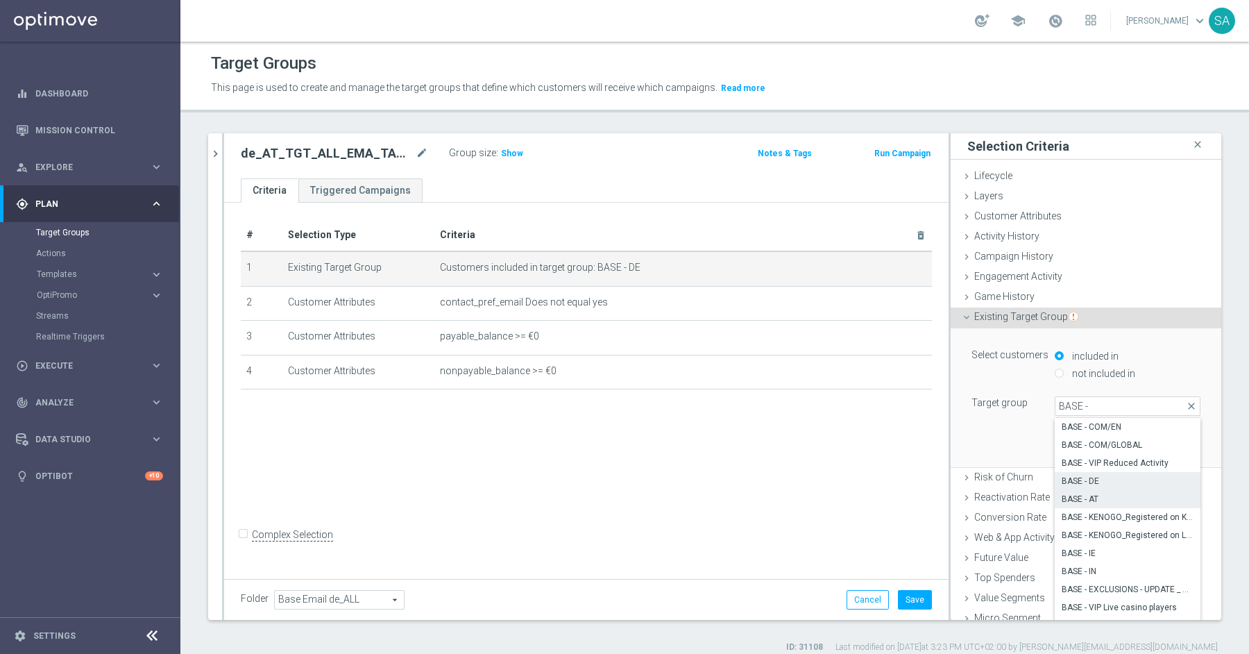
click at [1091, 500] on span "BASE - AT" at bounding box center [1128, 498] width 132 height 11
type input "BASE - AT"
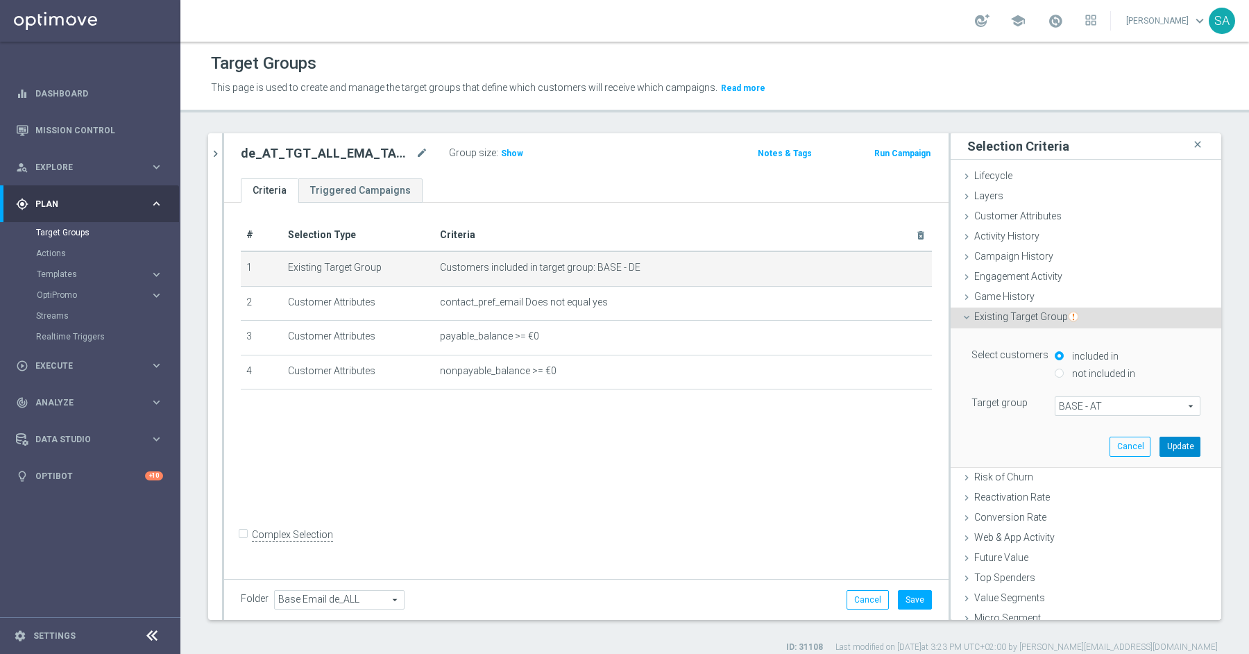
click at [1169, 445] on button "Update" at bounding box center [1180, 446] width 41 height 19
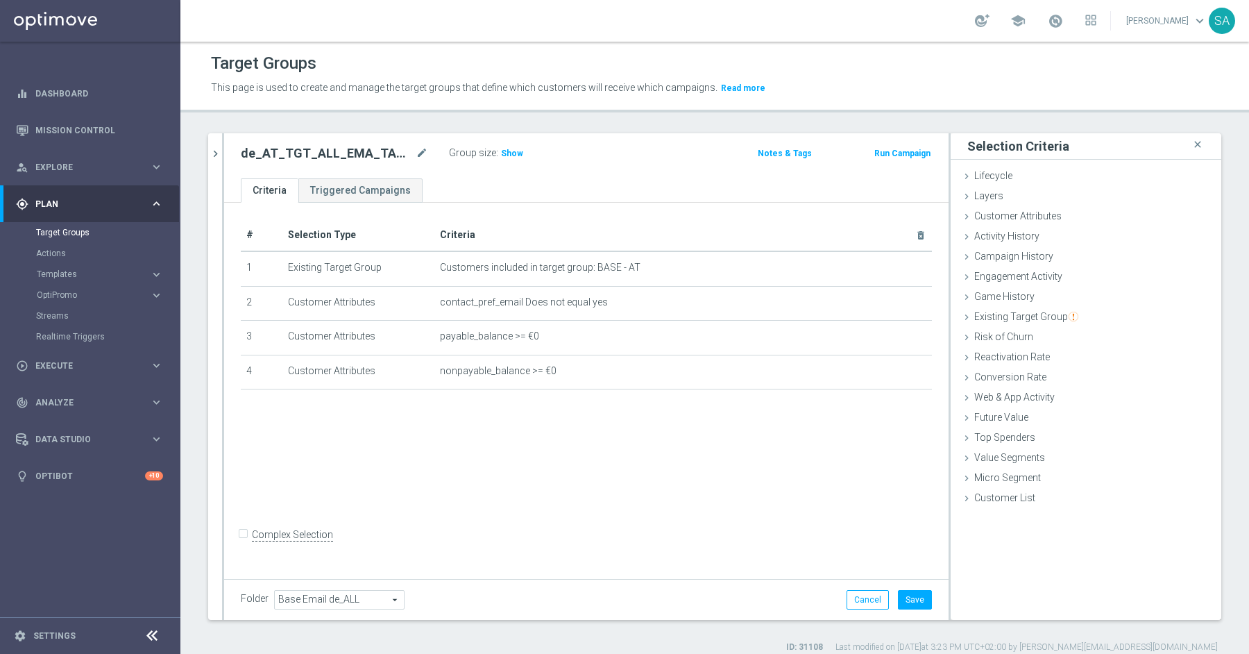
click at [331, 596] on span "Base Email de_ALL" at bounding box center [339, 600] width 129 height 18
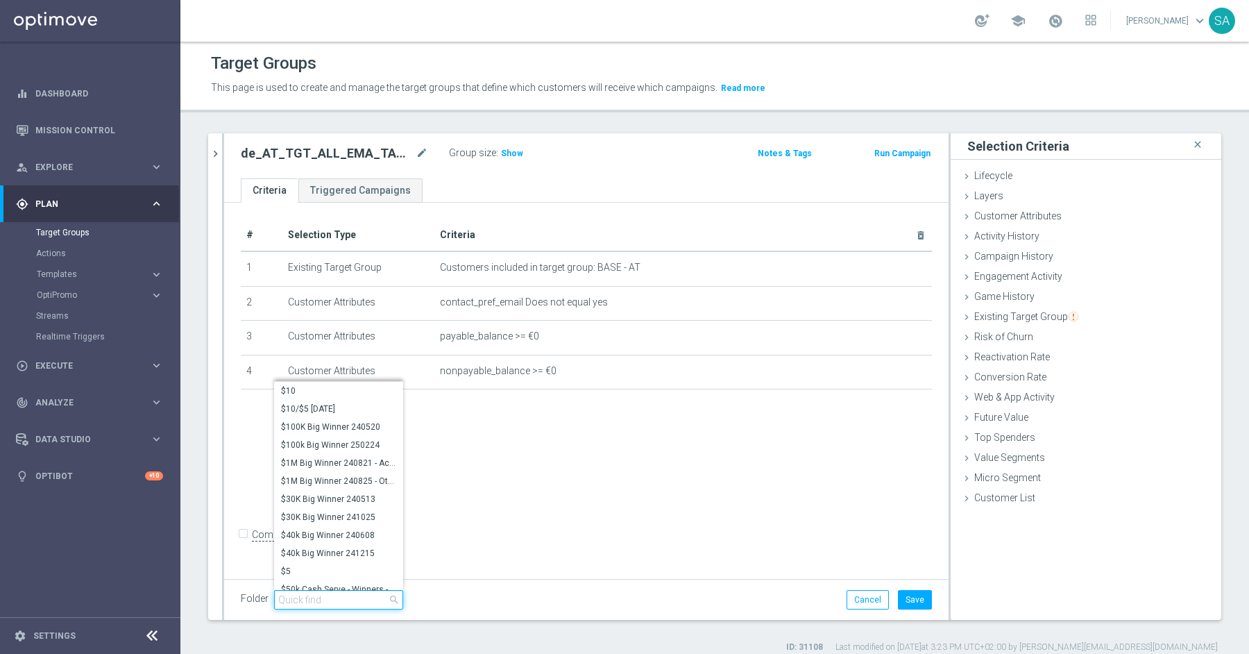
click at [331, 596] on input "search" at bounding box center [338, 599] width 129 height 19
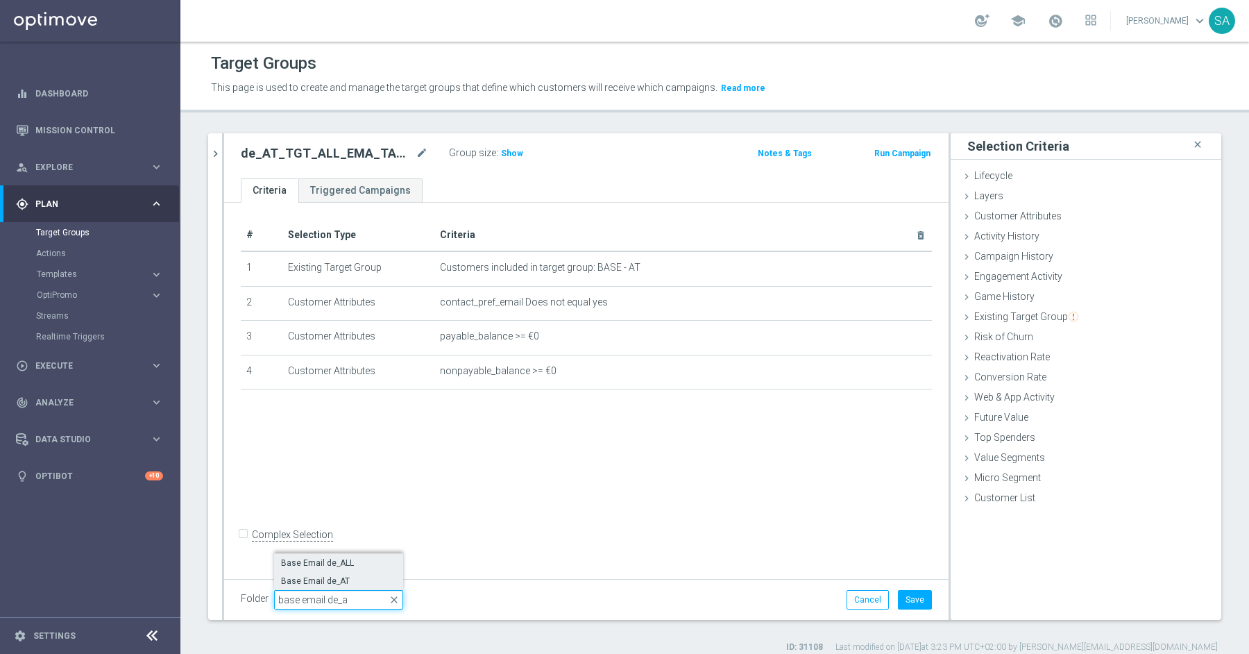
type input "base email de_a"
click at [320, 583] on span "Base Email de_AT" at bounding box center [338, 580] width 115 height 11
type input "Base Email de_AT"
click at [915, 596] on button "Save" at bounding box center [915, 599] width 34 height 19
click at [211, 153] on icon "chevron_right" at bounding box center [215, 153] width 13 height 13
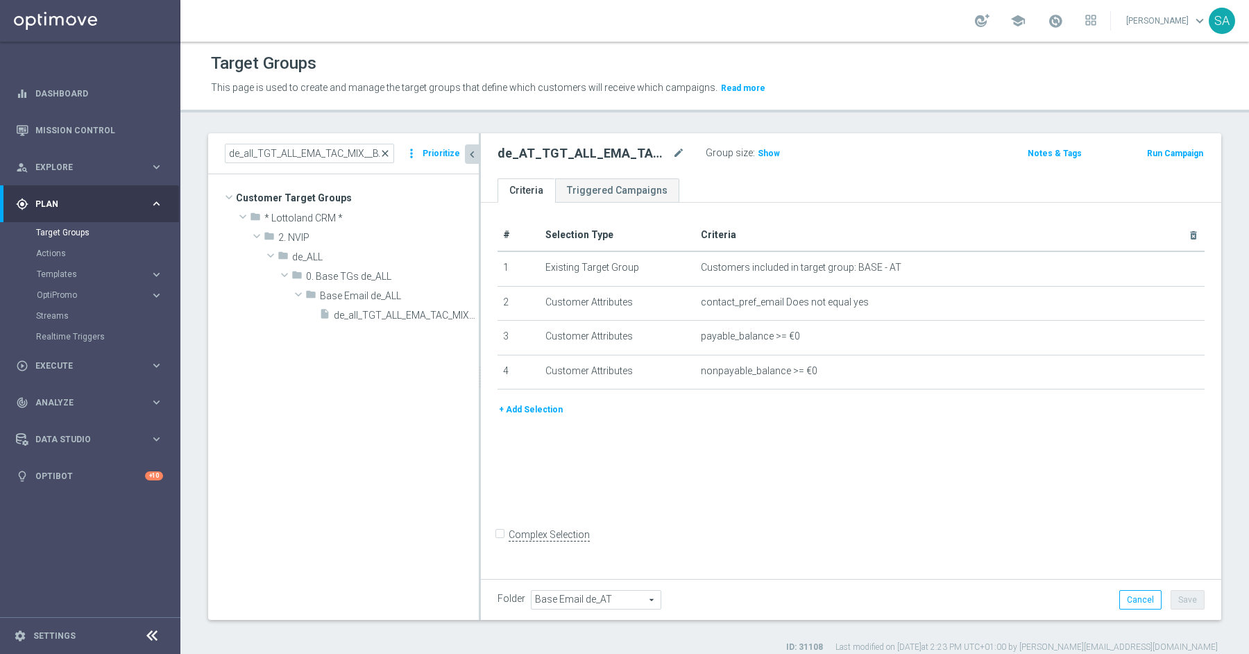
click at [389, 152] on span "close" at bounding box center [385, 153] width 11 height 11
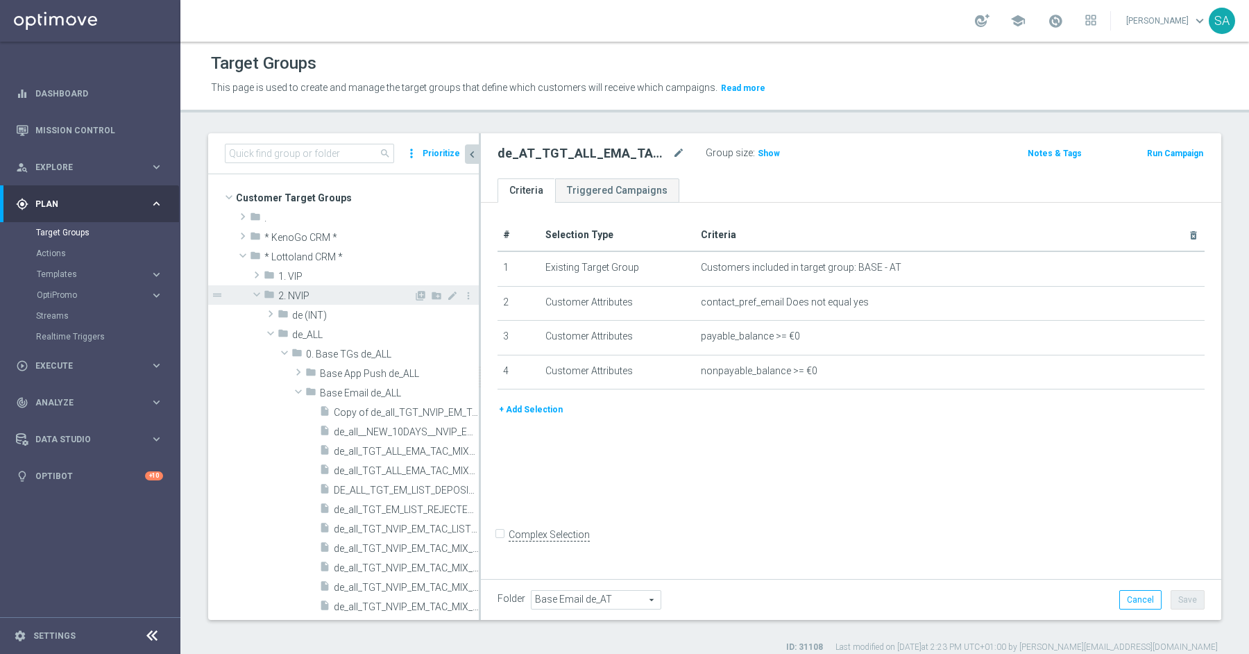
click at [255, 293] on span at bounding box center [256, 294] width 17 height 14
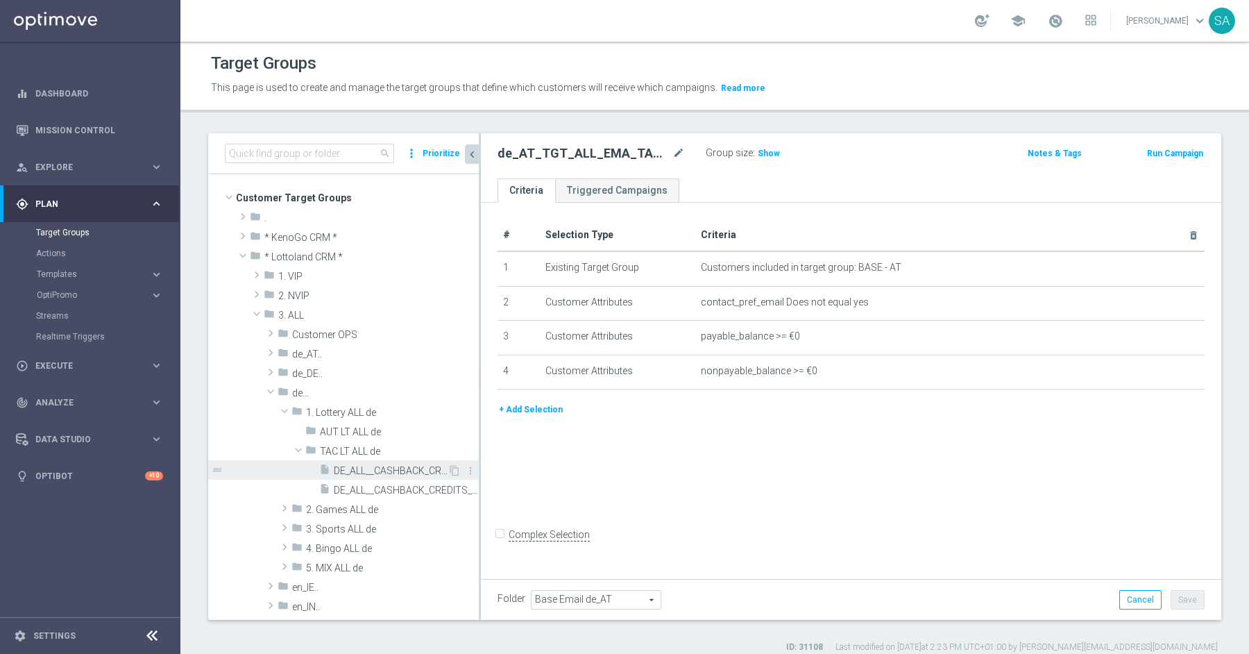
click at [375, 471] on span "DE_ALL__CASHBACK_CREDITS_APOLOGY__ALL_EMA_SER_LT" at bounding box center [391, 471] width 114 height 12
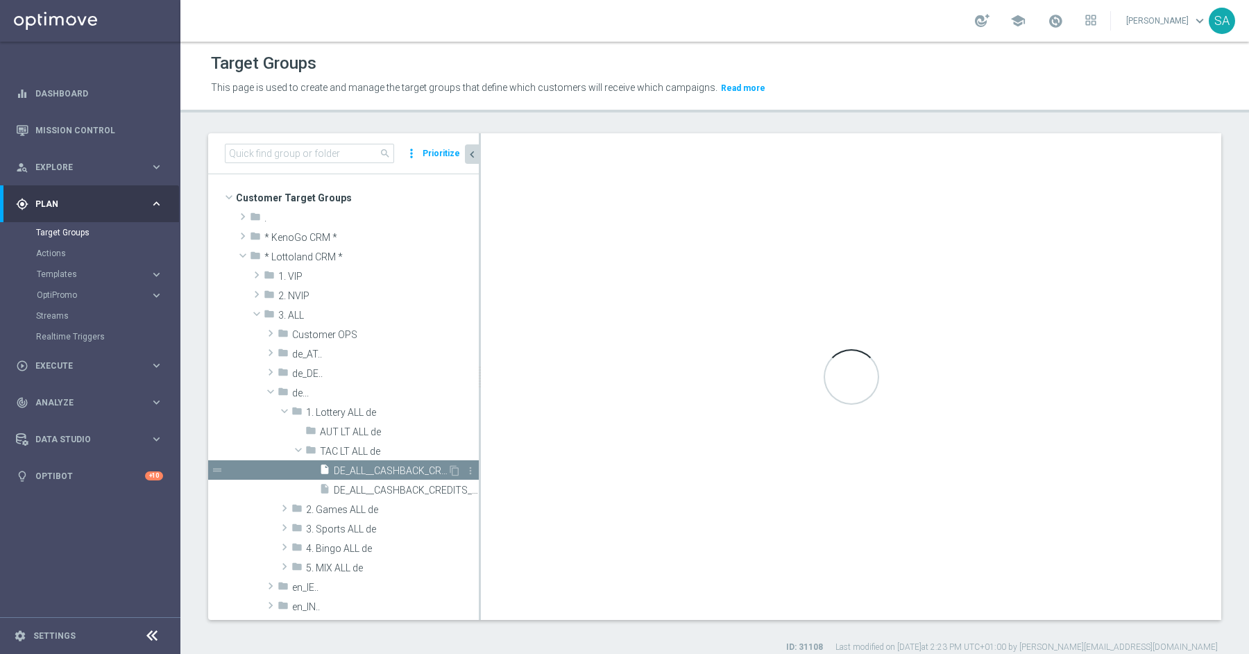
type input "TAC LT ALL de"
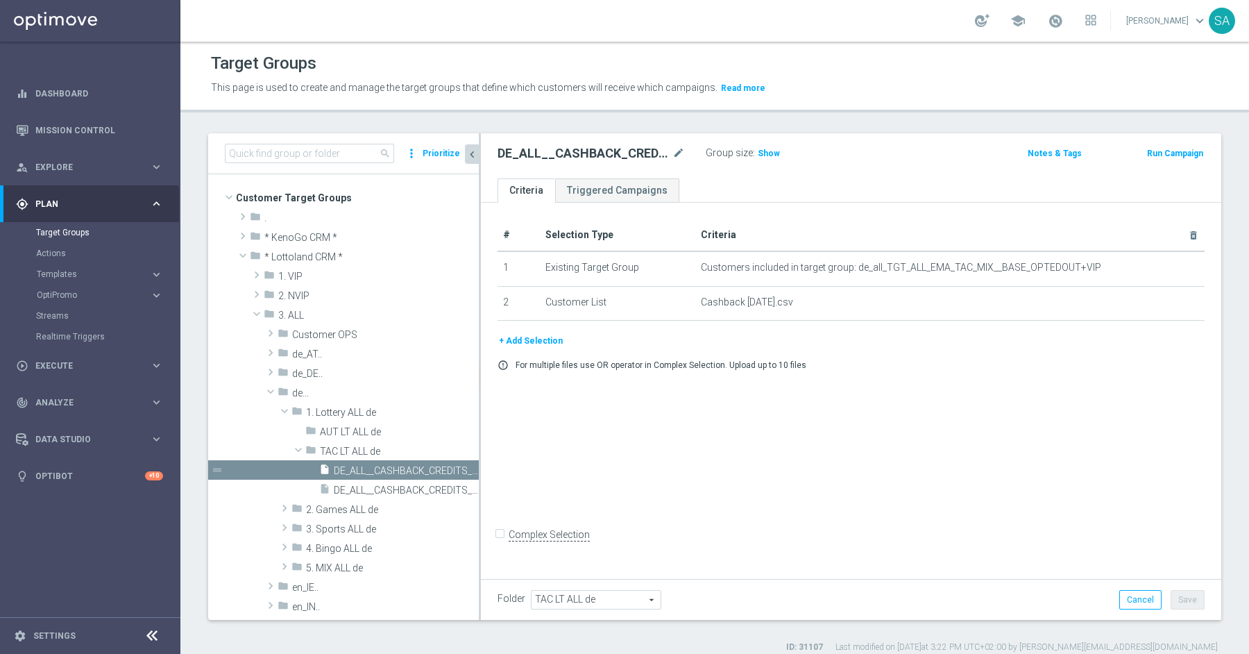
click at [0, 0] on icon "content_copy" at bounding box center [0, 0] width 0 height 0
click at [680, 147] on icon "mode_edit" at bounding box center [679, 153] width 12 height 17
click at [567, 157] on input "Copy of DE_ALL__CASHBACK_CREDITS_APOLOGY__ALL_EMA_SER_LT" at bounding box center [591, 154] width 187 height 19
type input "AT__CASHBACK_CREDITS_APOLOGY__ALL_EMA_SER_LT"
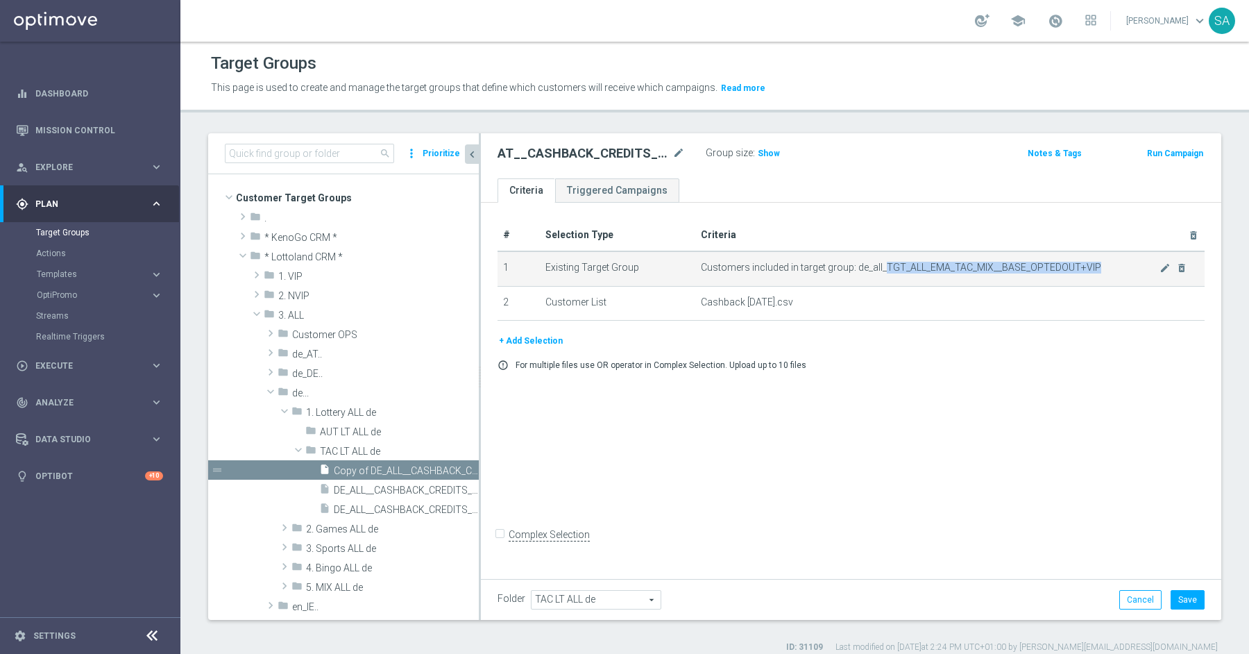
drag, startPoint x: 883, startPoint y: 267, endPoint x: 1111, endPoint y: 264, distance: 228.4
click at [1111, 264] on span "Customers included in target group: de_all_TGT_ALL_EMA_TAC_MIX__BASE_OPTEDOUT+V…" at bounding box center [930, 268] width 458 height 12
copy span "TGT_ALL_EMA_TAC_MIX__BASE_OPTEDOUT+VIP"
click at [1163, 264] on icon "mode_edit" at bounding box center [1165, 267] width 11 height 11
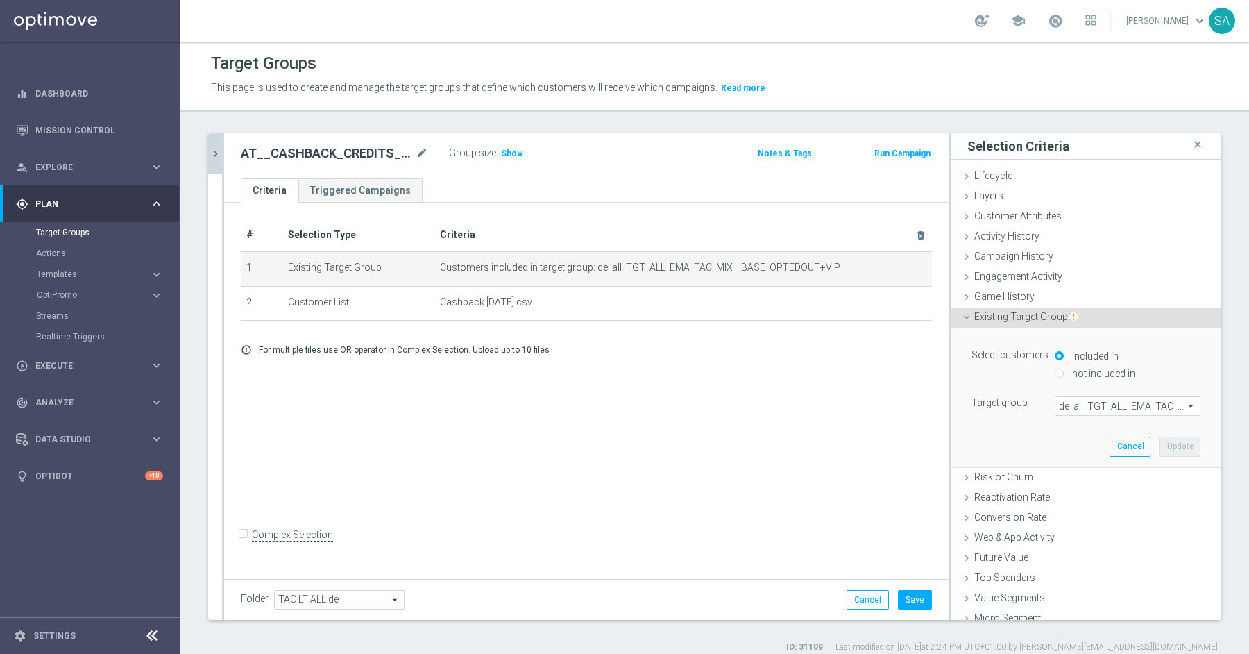
click at [1090, 400] on span "de_all_TGT_ALL_EMA_TAC_MIX__BASE_OPTEDOUT+VIP" at bounding box center [1128, 406] width 144 height 18
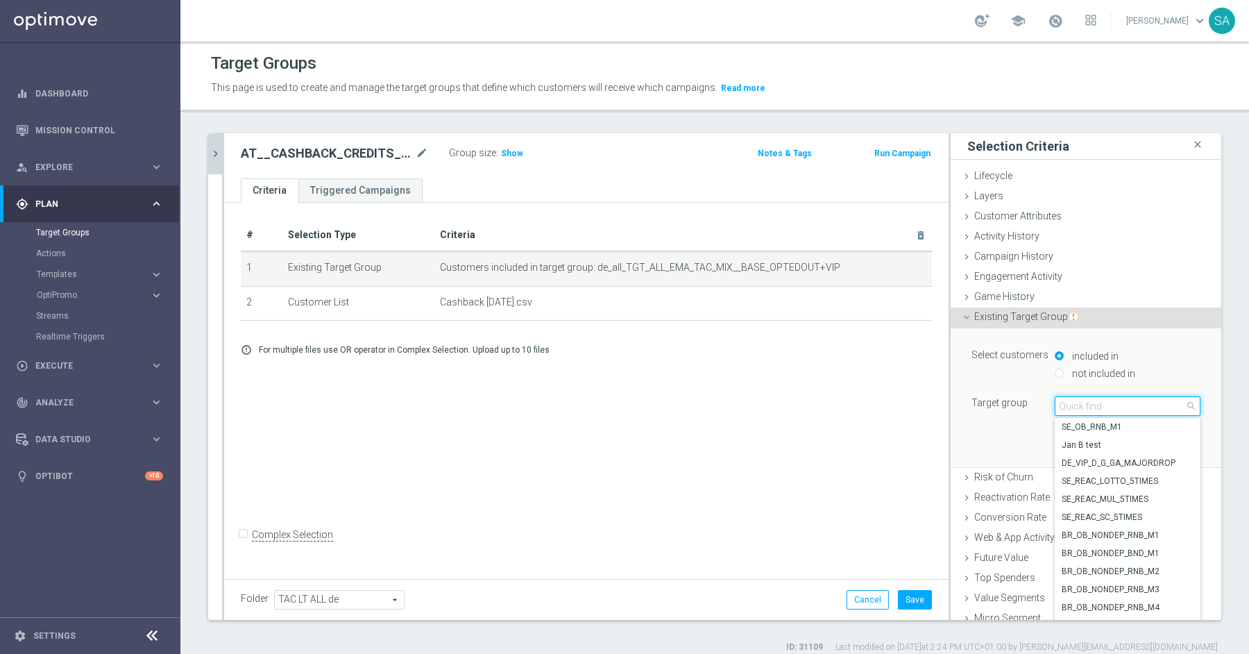
click at [1090, 400] on input "search" at bounding box center [1128, 405] width 146 height 19
paste input "TGT_ALL_EMA_TAC_MIX__BASE_OPTEDOUT+VIP"
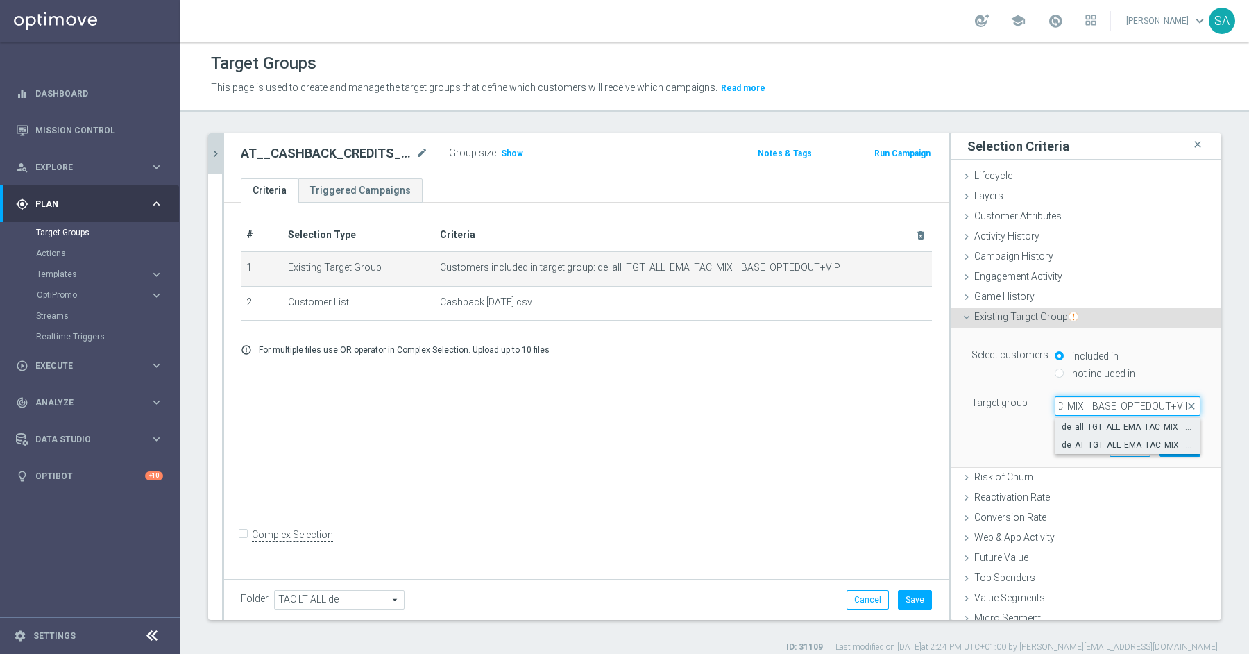
type input "TGT_ALL_EMA_TAC_MIX__BASE_OPTEDOUT+VIP"
click at [1092, 437] on label "de_AT_TGT_ALL_EMA_TAC_MIX__BASE_OPTEDOUT+VIP" at bounding box center [1128, 445] width 146 height 18
type input "de_AT_TGT_ALL_EMA_TAC_MIX__BASE_OPTEDOUT+VIP"
click at [1179, 440] on button "Update" at bounding box center [1180, 446] width 41 height 19
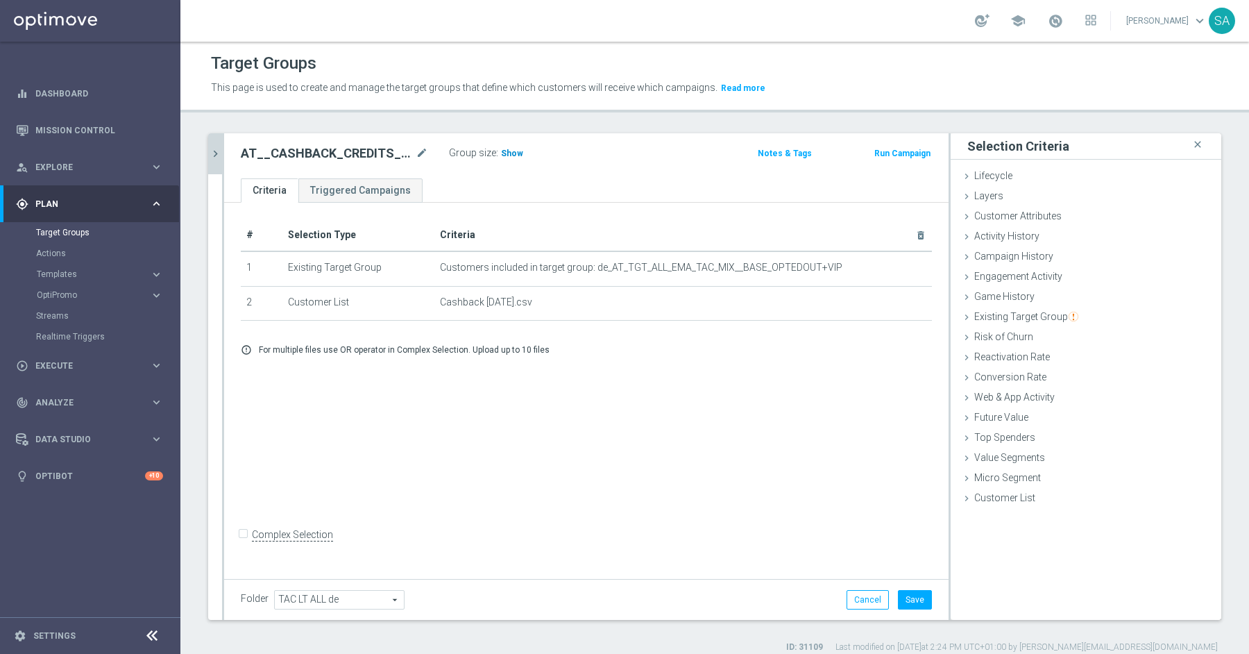
click at [513, 155] on span "Show" at bounding box center [512, 154] width 22 height 10
click at [915, 604] on button "Save" at bounding box center [915, 599] width 34 height 19
click at [215, 149] on icon "chevron_right" at bounding box center [215, 153] width 13 height 13
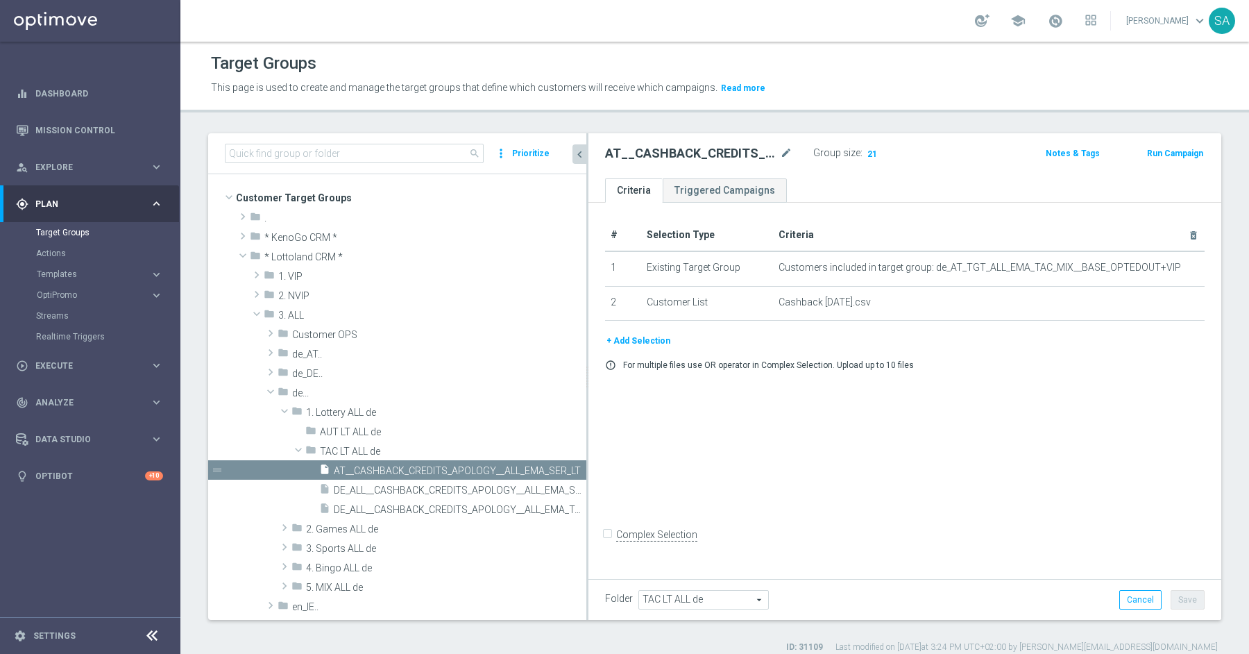
drag, startPoint x: 480, startPoint y: 431, endPoint x: 729, endPoint y: 408, distance: 250.2
click at [729, 408] on as-split "search more_vert Prioritize Customer Target Groups library_add create_new_folder" at bounding box center [714, 376] width 1013 height 487
click at [480, 504] on span "DE_ALL__CASHBACK_CREDITS_APOLOGY__ALL_EMA_TAC_LT" at bounding box center [444, 510] width 221 height 12
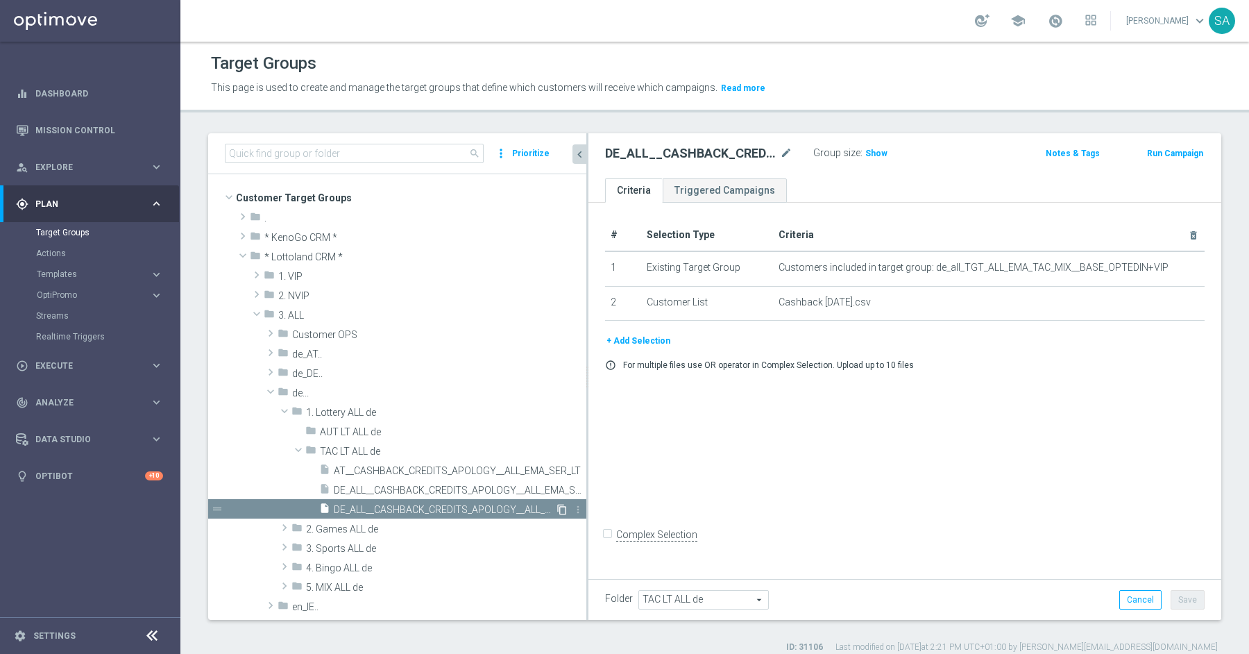
click at [564, 508] on icon "content_copy" at bounding box center [562, 509] width 11 height 11
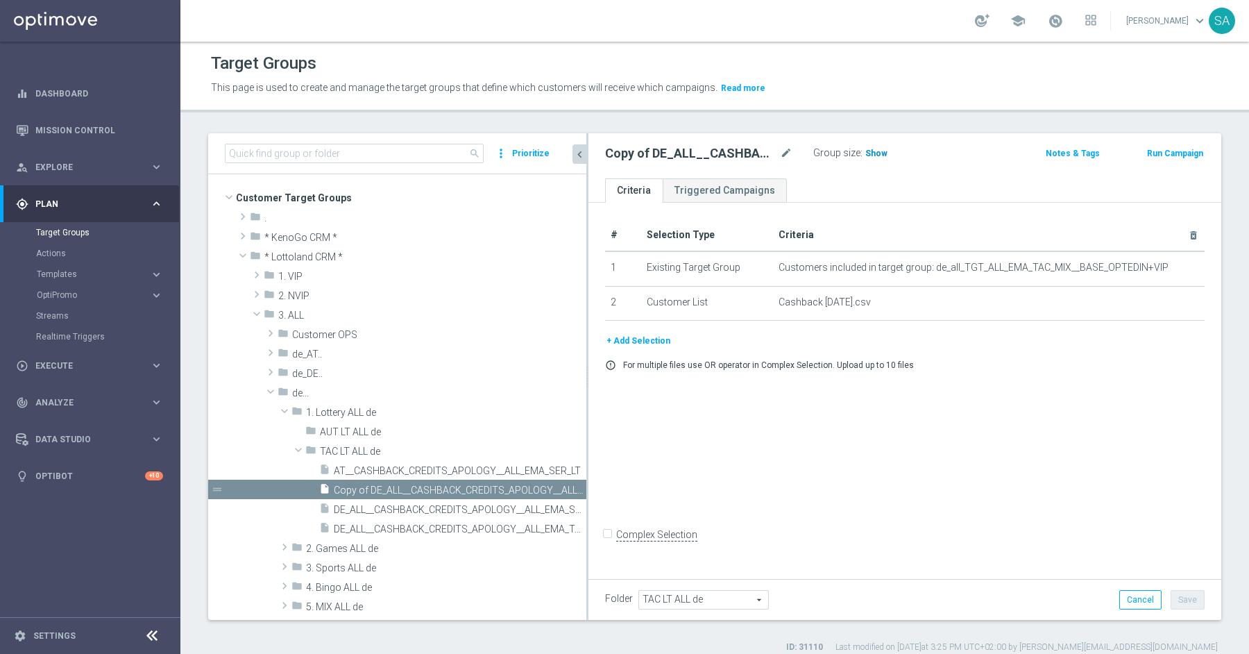
click at [879, 151] on span "Show" at bounding box center [876, 154] width 22 height 10
click at [786, 149] on icon "mode_edit" at bounding box center [786, 153] width 12 height 17
click at [679, 149] on input "Copy of DE_ALL__CASHBACK_CREDITS_APOLOGY__ALL_EMA_TAC_LT" at bounding box center [698, 154] width 187 height 19
type input "AT_CASHBACK_CREDITS_APOLOGY__ALL_EMA_TAC_LT"
drag, startPoint x: 958, startPoint y: 267, endPoint x: 1166, endPoint y: 265, distance: 207.5
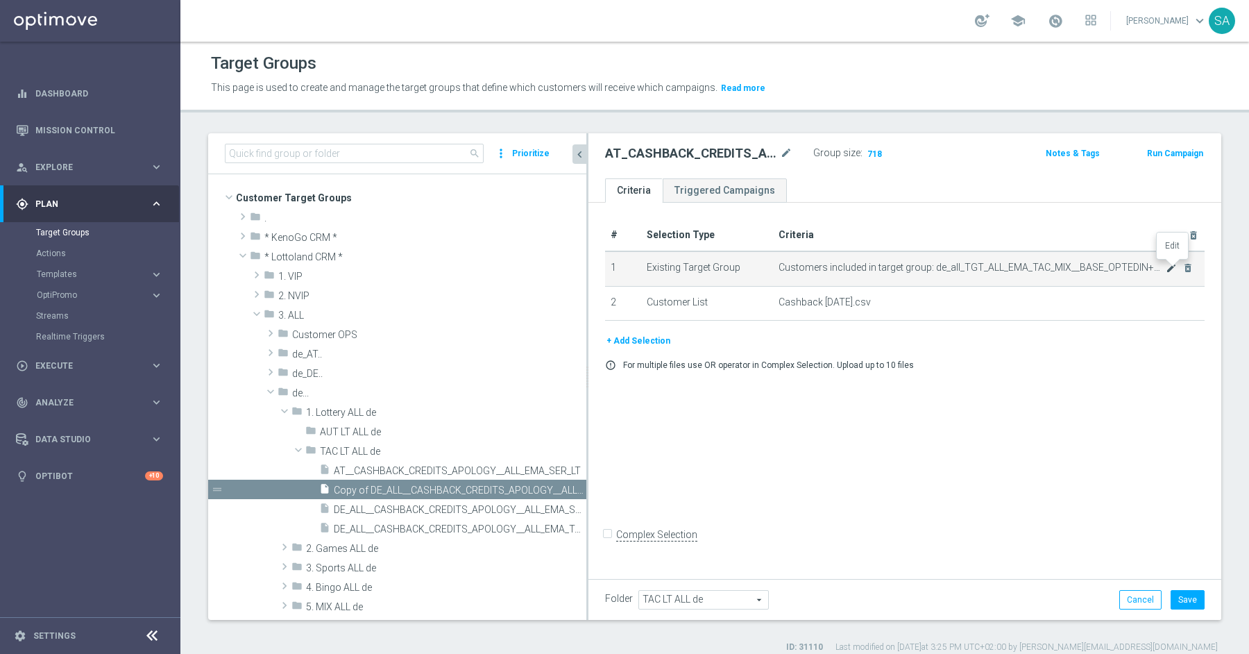
click at [1166, 265] on td "Customers included in target group: de_all_TGT_ALL_EMA_TAC_MIX__BASE_OPTEDIN+VI…" at bounding box center [989, 268] width 432 height 35
drag, startPoint x: 958, startPoint y: 269, endPoint x: 1160, endPoint y: 267, distance: 202.7
click at [1160, 267] on span "Customers included in target group: de_all_TGT_ALL_EMA_TAC_MIX__BASE_OPTEDIN+VIP" at bounding box center [972, 268] width 387 height 12
copy span "_TGT_ALL_EMA_TAC_MIX__BASE_OPTEDIN+VIP"
click at [1172, 267] on icon "mode_edit" at bounding box center [1171, 267] width 11 height 11
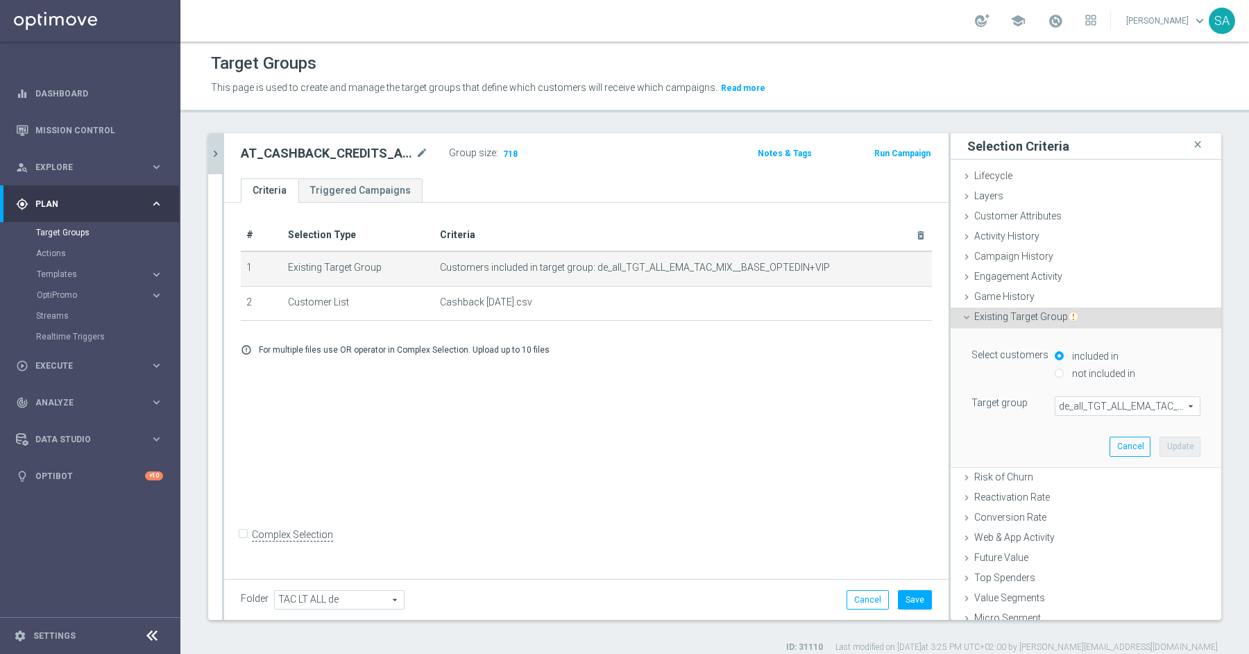
click at [1079, 408] on span "de_all_TGT_ALL_EMA_TAC_MIX__BASE_OPTEDIN+VIP" at bounding box center [1128, 406] width 144 height 18
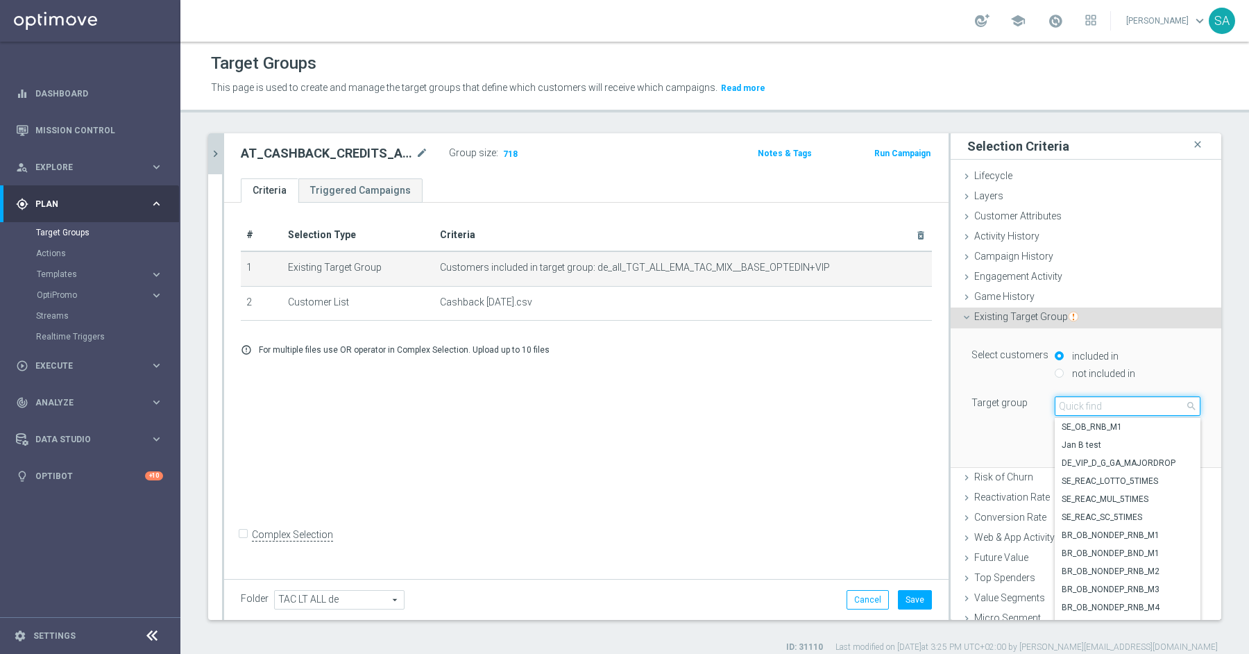
click at [1079, 408] on input "search" at bounding box center [1128, 405] width 146 height 19
paste input "_TGT_ALL_EMA_TAC_MIX__BASE_OPTEDIN+VIP"
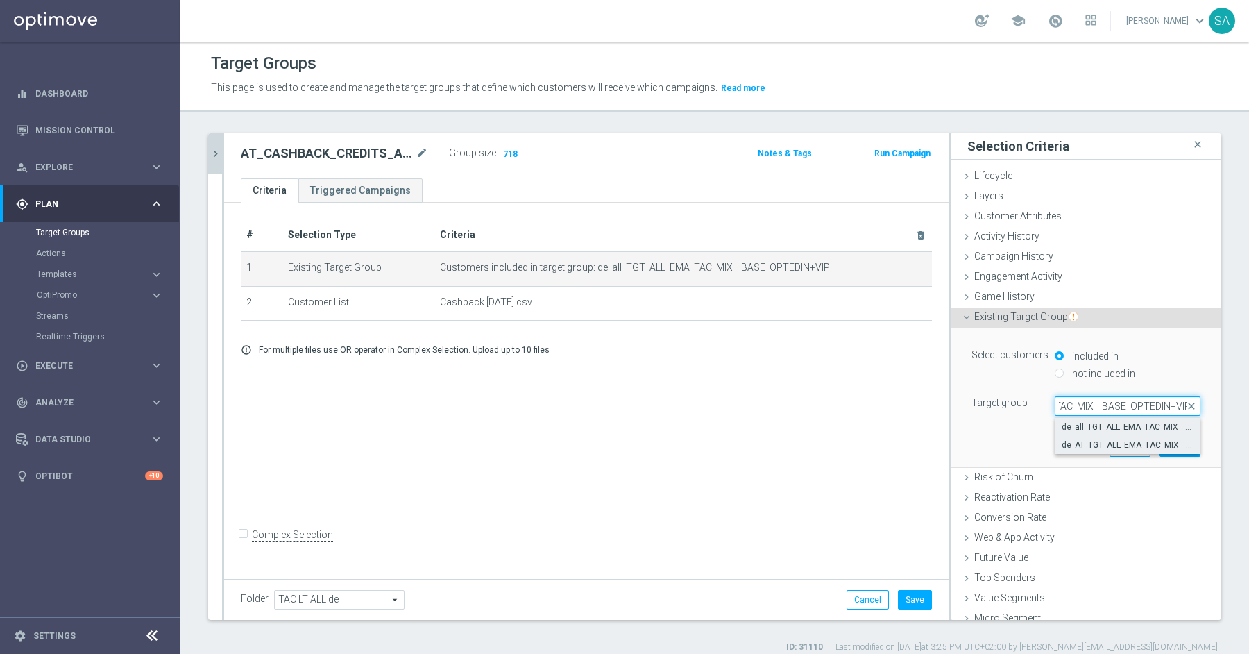
type input "_TGT_ALL_EMA_TAC_MIX__BASE_OPTEDIN+VIP"
click at [1092, 441] on span "de_AT_TGT_ALL_EMA_TAC_MIX__BASE_OPTEDIN+VIP" at bounding box center [1128, 444] width 132 height 11
type input "de_AT_TGT_ALL_EMA_TAC_MIX__BASE_OPTEDIN+VIP"
click at [1176, 447] on button "Update" at bounding box center [1180, 446] width 41 height 19
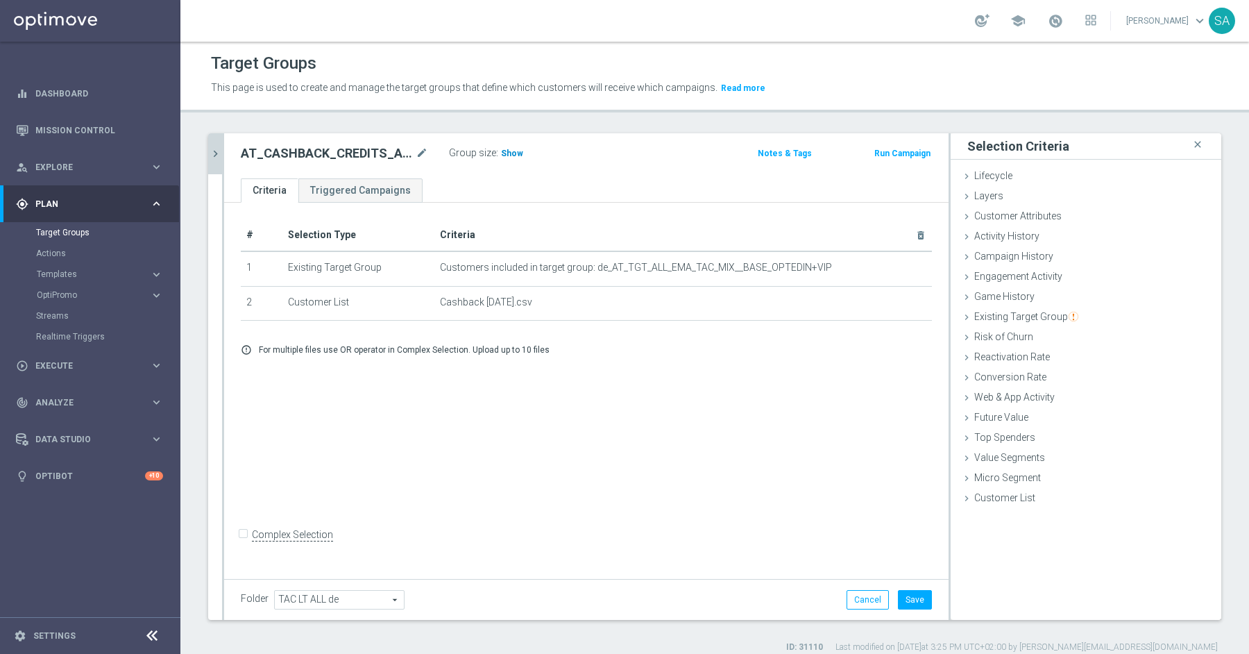
click at [512, 155] on span "Show" at bounding box center [512, 154] width 22 height 10
click at [910, 603] on button "Save" at bounding box center [915, 599] width 34 height 19
click at [214, 147] on icon "chevron_right" at bounding box center [215, 153] width 13 height 13
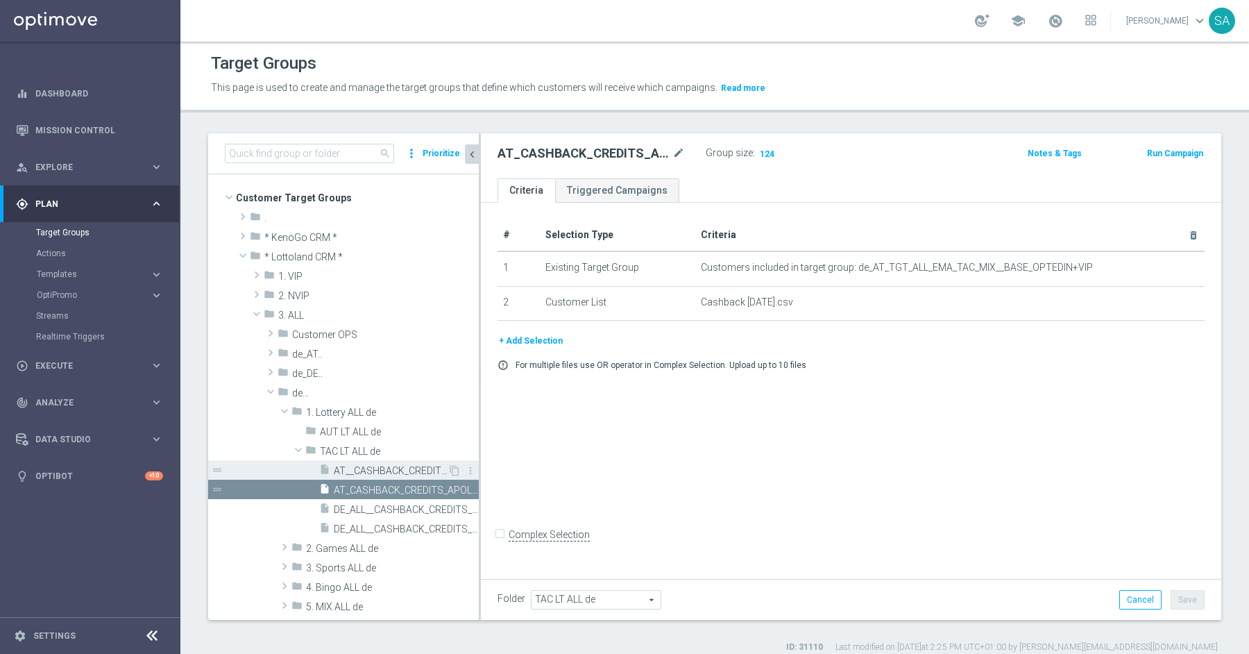
click at [382, 466] on span "AT__CASHBACK_CREDITS_APOLOGY__ALL_EMA_SER_LT" at bounding box center [391, 471] width 114 height 12
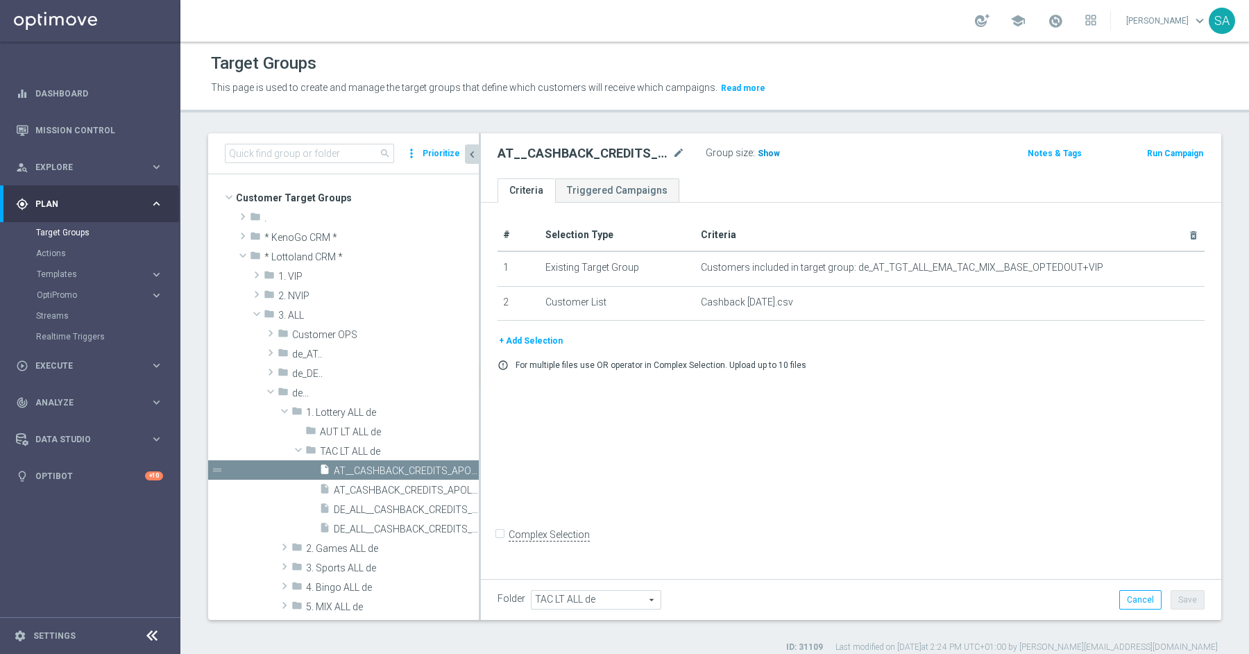
click at [766, 152] on span "Show" at bounding box center [769, 154] width 22 height 10
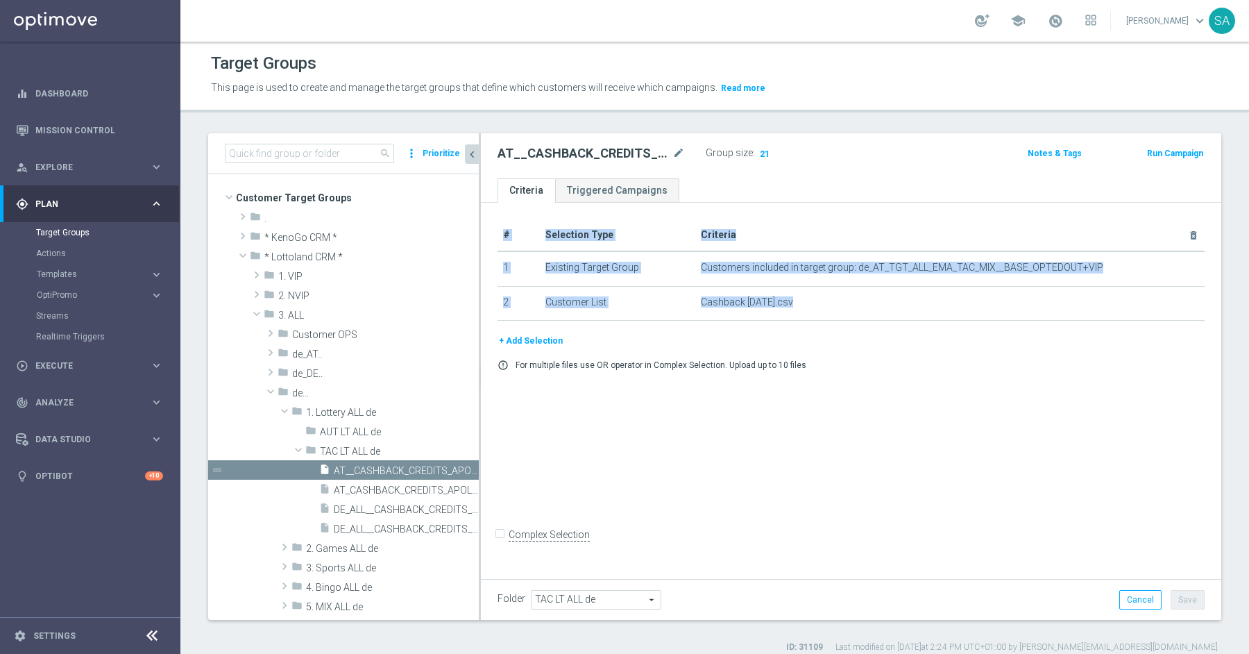
click at [481, 353] on div "# Selection Type Criteria delete_forever 1 Existing Target Group Customers incl…" at bounding box center [851, 389] width 741 height 372
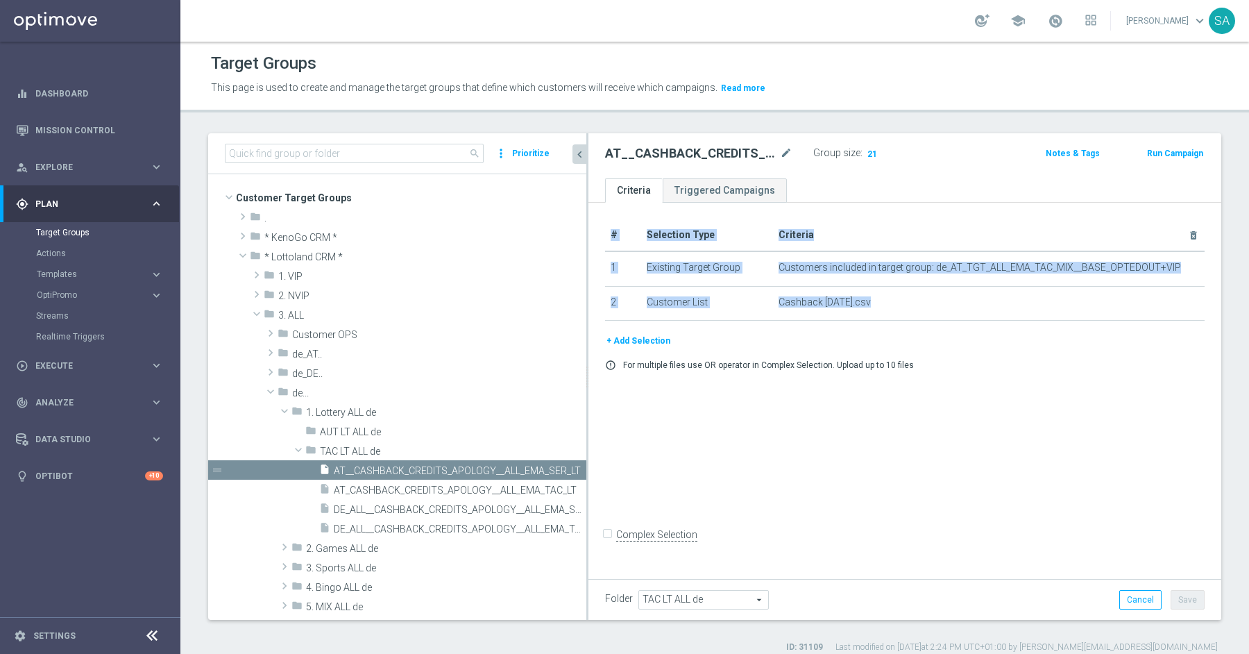
drag, startPoint x: 480, startPoint y: 351, endPoint x: 748, endPoint y: 368, distance: 269.1
click at [748, 368] on as-split "search more_vert Prioritize Customer Target Groups library_add create_new_folder" at bounding box center [714, 376] width 1013 height 487
click at [466, 523] on span "DE_ALL__CASHBACK_CREDITS_APOLOGY__ALL_EMA_TAC_LT" at bounding box center [444, 529] width 221 height 12
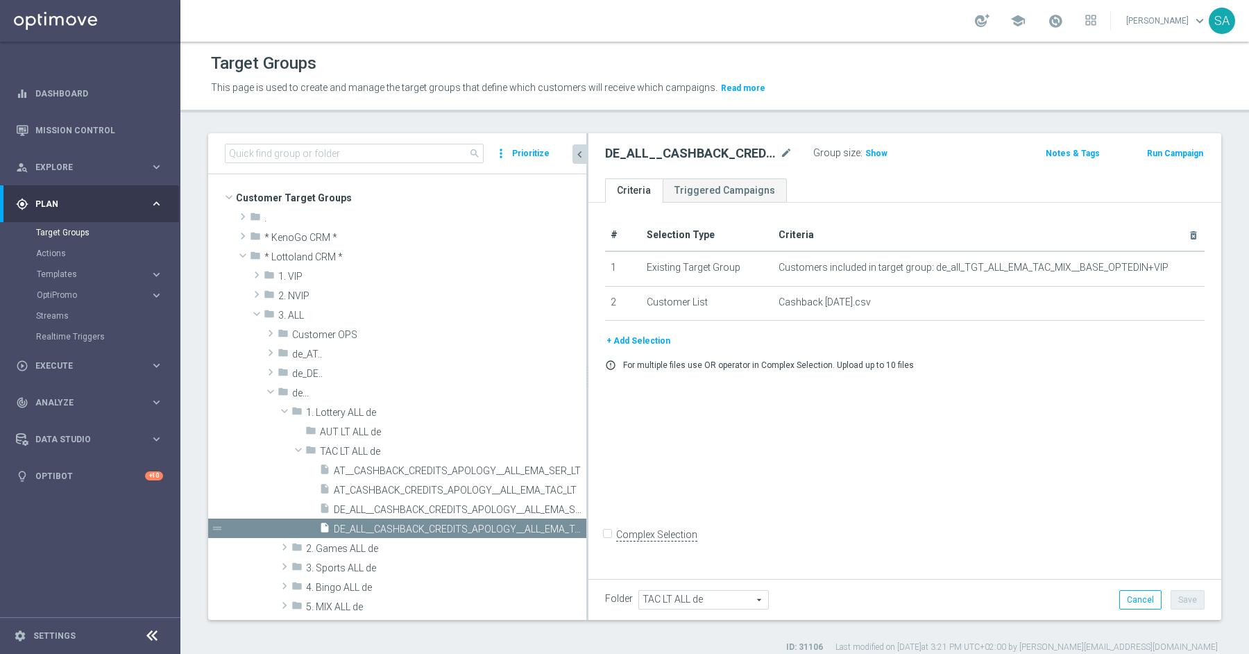
click at [868, 482] on div "# Selection Type Criteria delete_forever 1 Existing Target Group Customers incl…" at bounding box center [905, 389] width 633 height 372
click at [695, 151] on h2 "DE_ALL__CASHBACK_CREDITS_APOLOGY__ALL_EMA_TAC_LT" at bounding box center [691, 153] width 172 height 17
copy h2 "DE_ALL__CASHBACK_CREDITS_APOLOGY__ALL_EMA_TAC_LT"
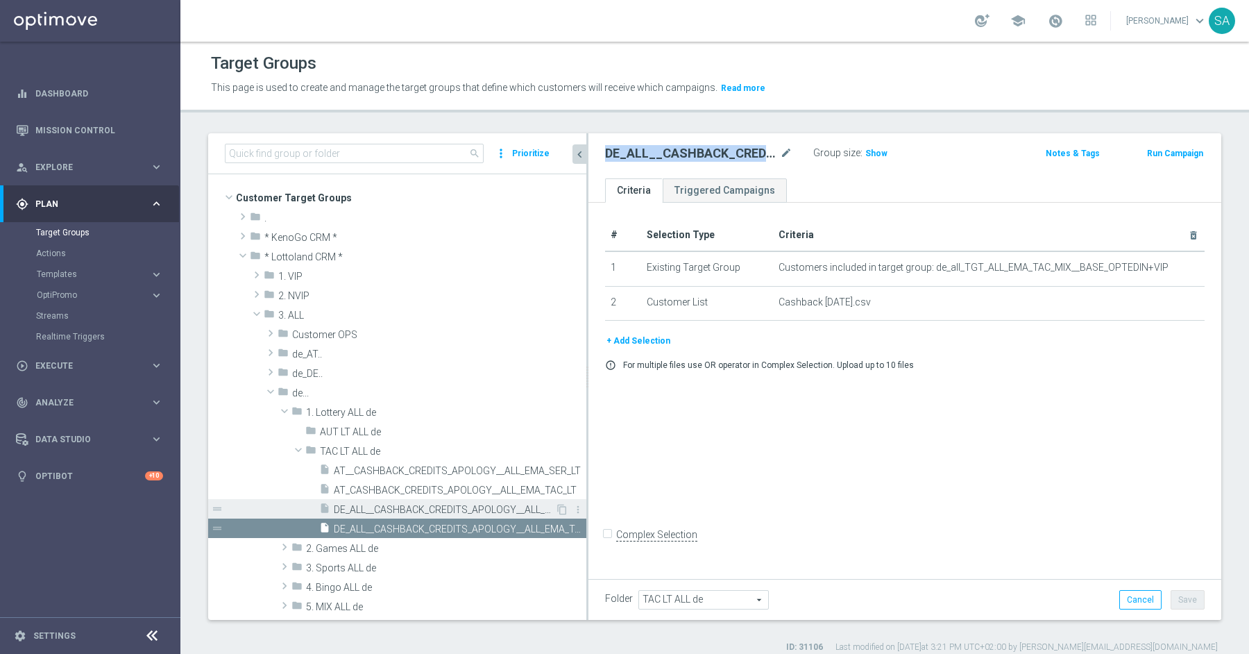
click at [509, 505] on span "DE_ALL__CASHBACK_CREDITS_APOLOGY__ALL_EMA_SER_LT" at bounding box center [444, 510] width 221 height 12
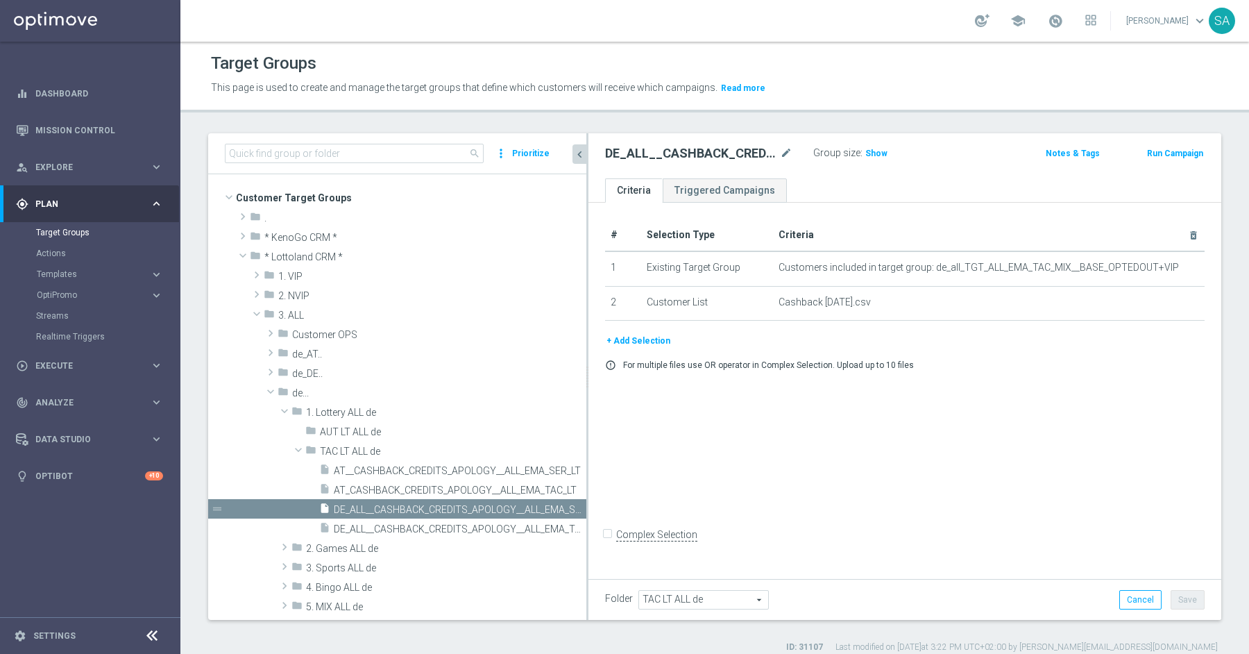
click at [720, 157] on h2 "DE_ALL__CASHBACK_CREDITS_APOLOGY__ALL_EMA_SER_LT" at bounding box center [691, 153] width 172 height 17
copy h2 "DE_ALL__CASHBACK_CREDITS_APOLOGY__ALL_EMA_SER_LT"
click at [450, 484] on span "AT_CASHBACK_CREDITS_APOLOGY__ALL_EMA_TAC_LT" at bounding box center [444, 490] width 221 height 12
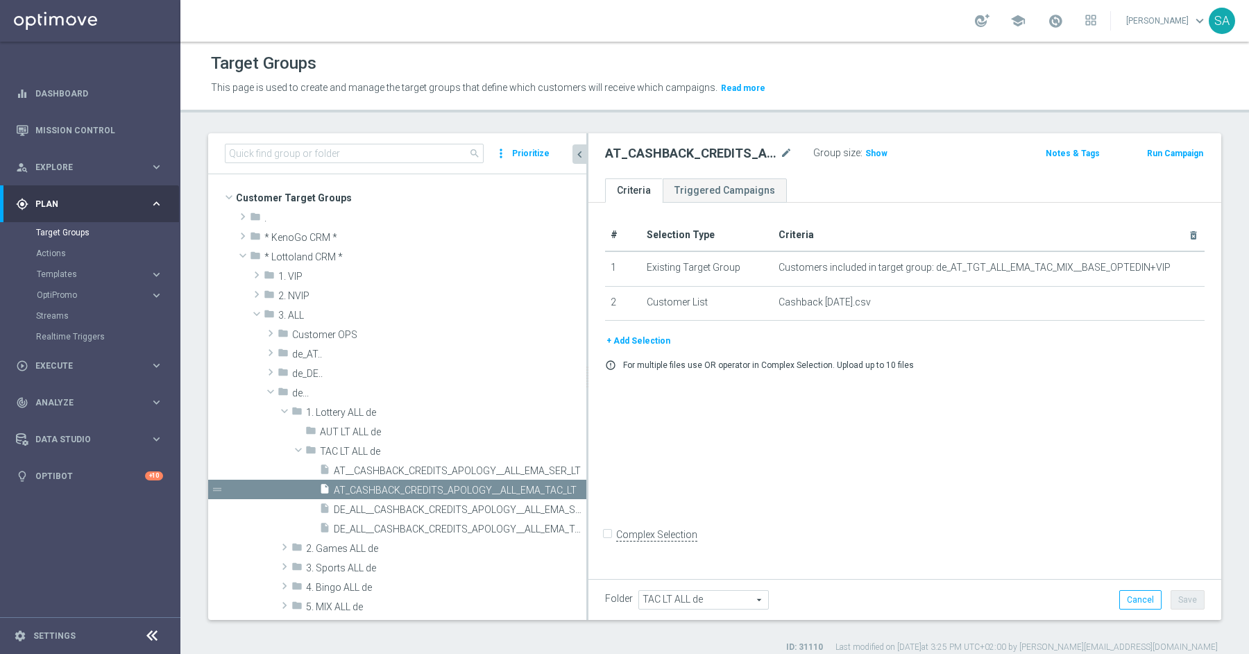
click at [649, 151] on h2 "AT_CASHBACK_CREDITS_APOLOGY__ALL_EMA_TAC_LT" at bounding box center [691, 153] width 172 height 17
copy h2 "AT_CASHBACK_CREDITS_APOLOGY__ALL_EMA_TAC_LT"
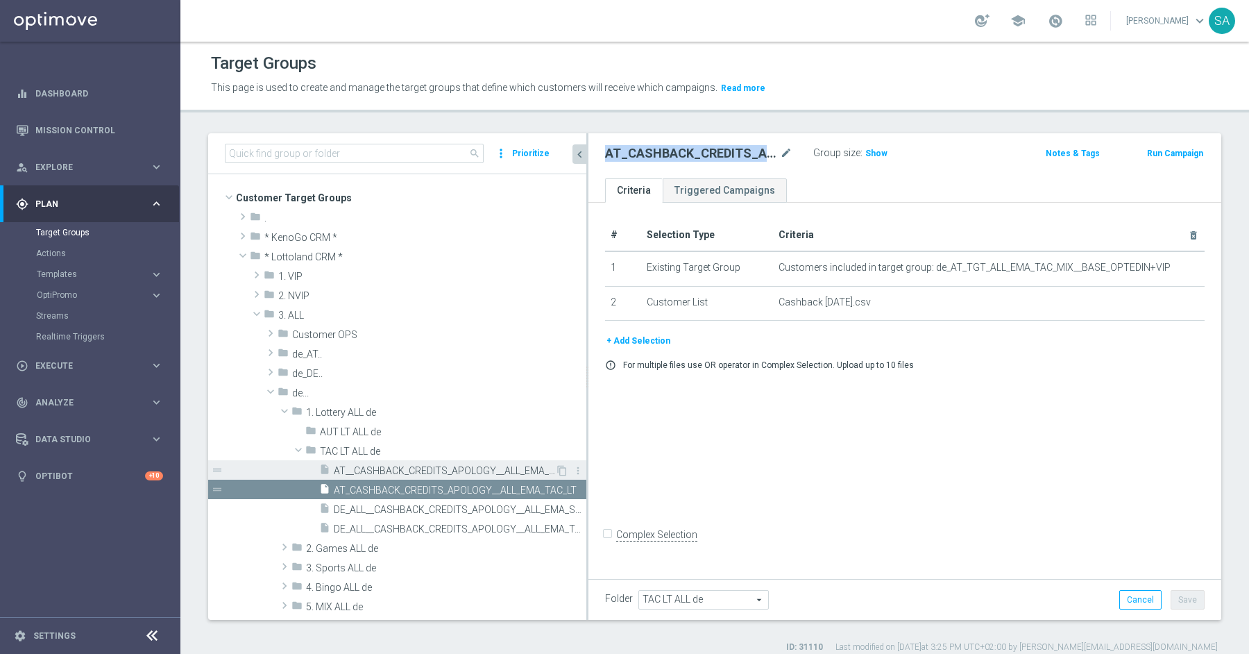
click at [478, 467] on span "AT__CASHBACK_CREDITS_APOLOGY__ALL_EMA_SER_LT" at bounding box center [444, 471] width 221 height 12
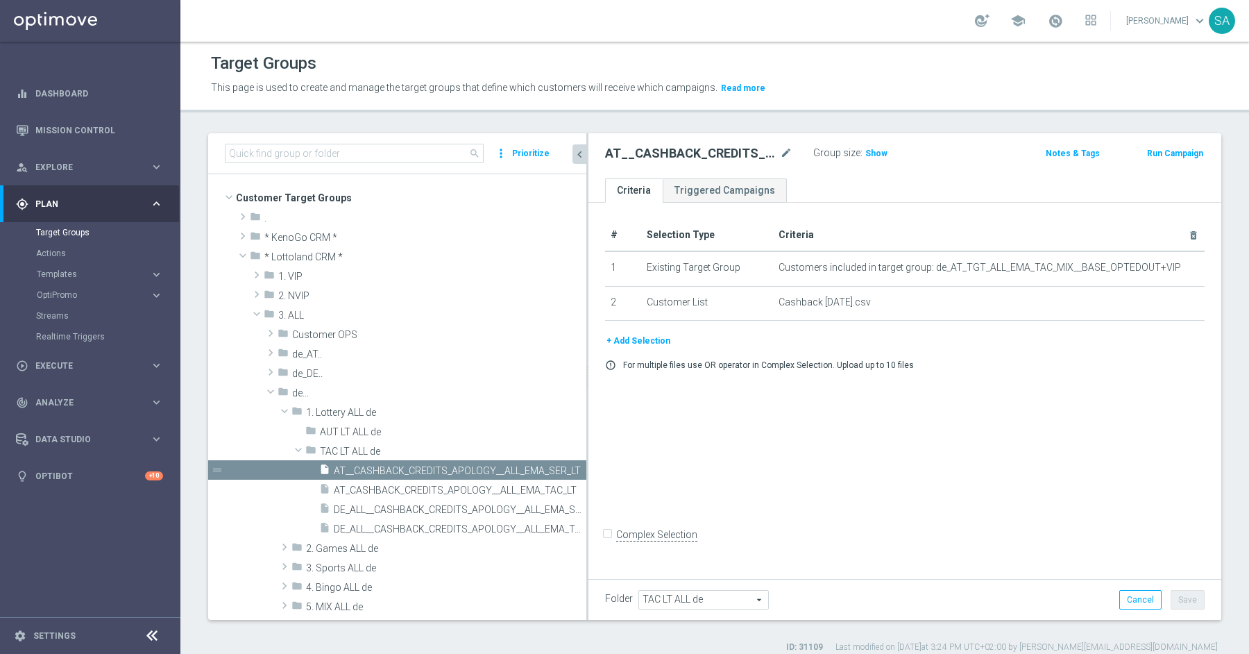
click at [680, 150] on h2 "AT__CASHBACK_CREDITS_APOLOGY__ALL_EMA_SER_LT" at bounding box center [691, 153] width 172 height 17
copy h2 "AT__CASHBACK_CREDITS_APOLOGY__ALL_EMA_SER_LT"
click at [785, 151] on icon "mode_edit" at bounding box center [786, 153] width 12 height 17
type input "AT_CASHBACK_CREDITS_APOLOGY__ALL_EMA_SER_LT"
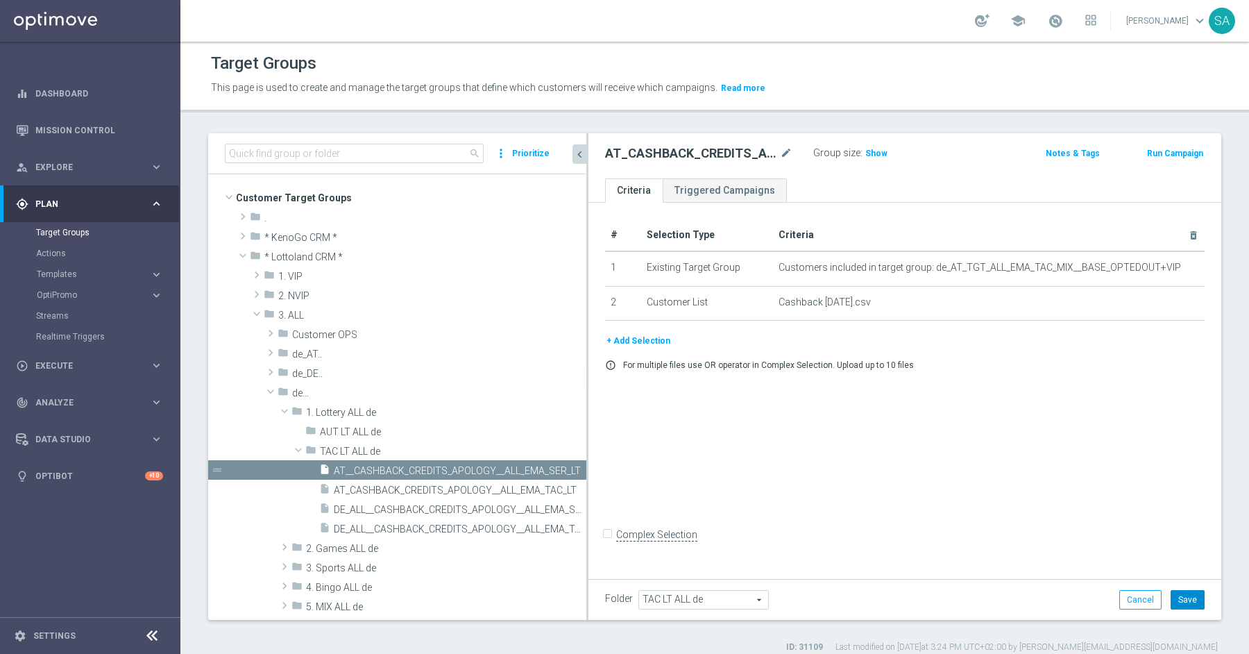
click at [1185, 607] on button "Save" at bounding box center [1188, 599] width 34 height 19
click at [782, 153] on icon "mode_edit" at bounding box center [786, 153] width 12 height 17
click at [620, 158] on input "AT_CASHBACK_CREDITS_APOLOGY__ALL_EMA_SER_LT" at bounding box center [698, 154] width 187 height 19
type input "AT__CASHBACK_CREDITS_APOLOGY__ALL_EMA_SER_LT"
click at [1186, 595] on button "Save" at bounding box center [1188, 599] width 34 height 19
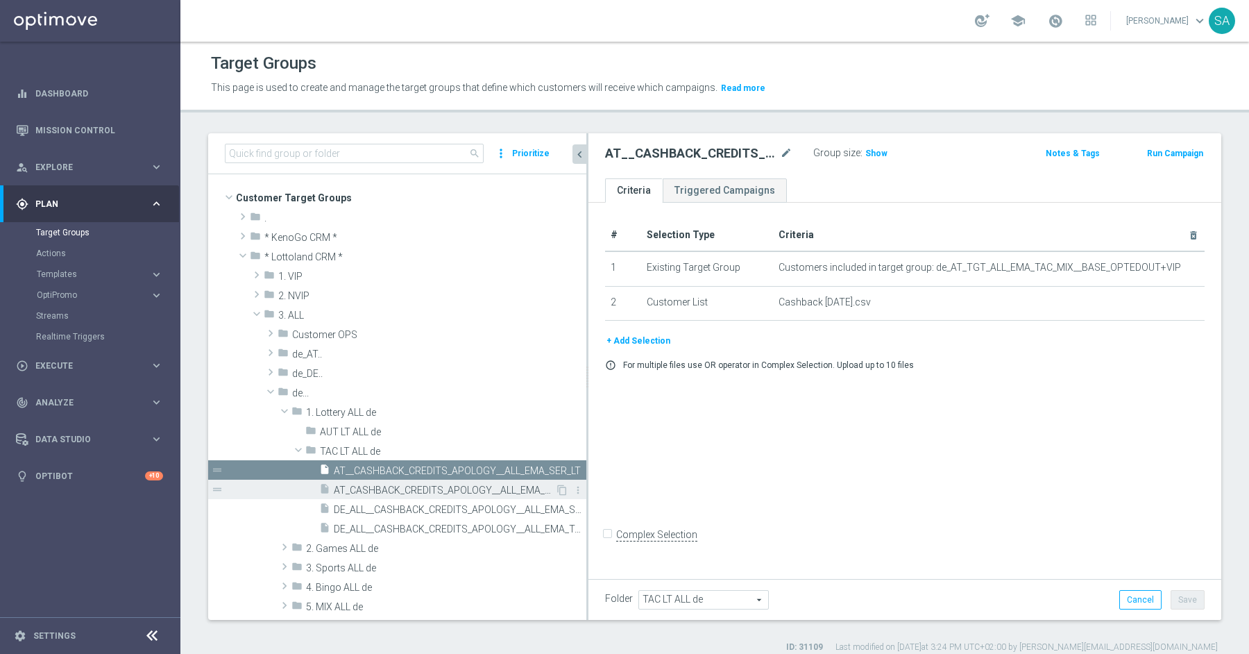
click at [458, 485] on span "AT_CASHBACK_CREDITS_APOLOGY__ALL_EMA_TAC_LT" at bounding box center [444, 490] width 221 height 12
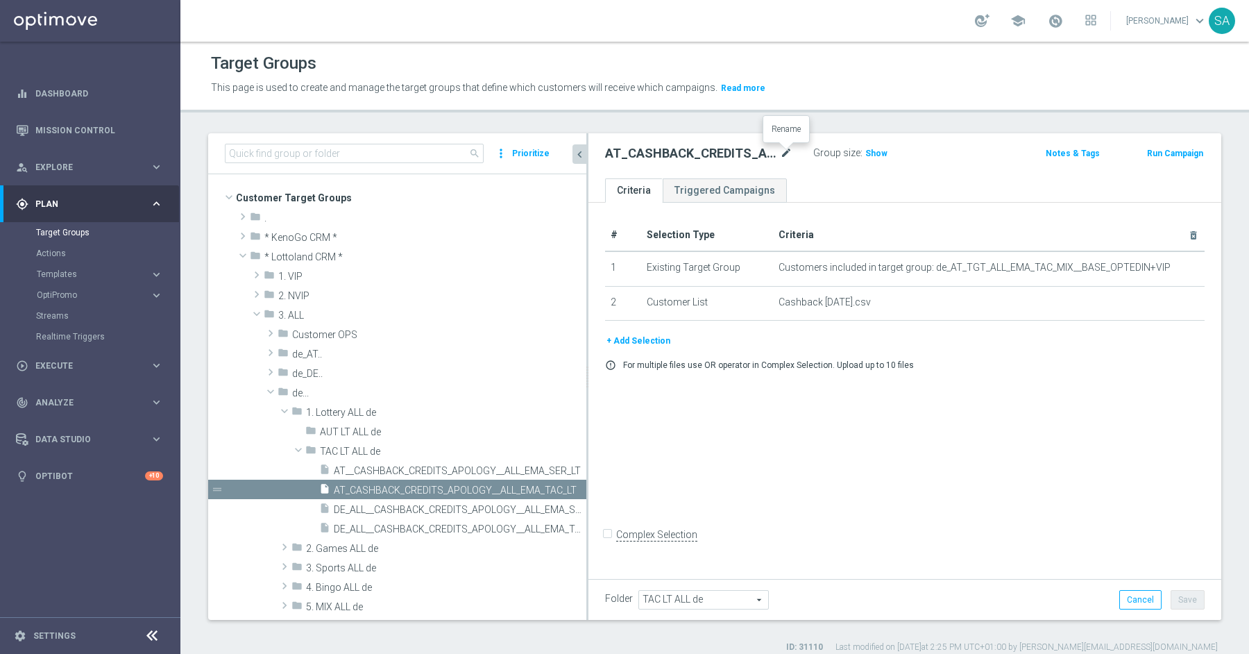
click at [784, 152] on icon "mode_edit" at bounding box center [786, 153] width 12 height 17
click at [623, 152] on input "AT_CASHBACK_CREDITS_APOLOGY__ALL_EMA_TAC_LT" at bounding box center [698, 154] width 187 height 19
type input "AT__CASHBACK_CREDITS_APOLOGY__ALL_EMA_TAC_LT"
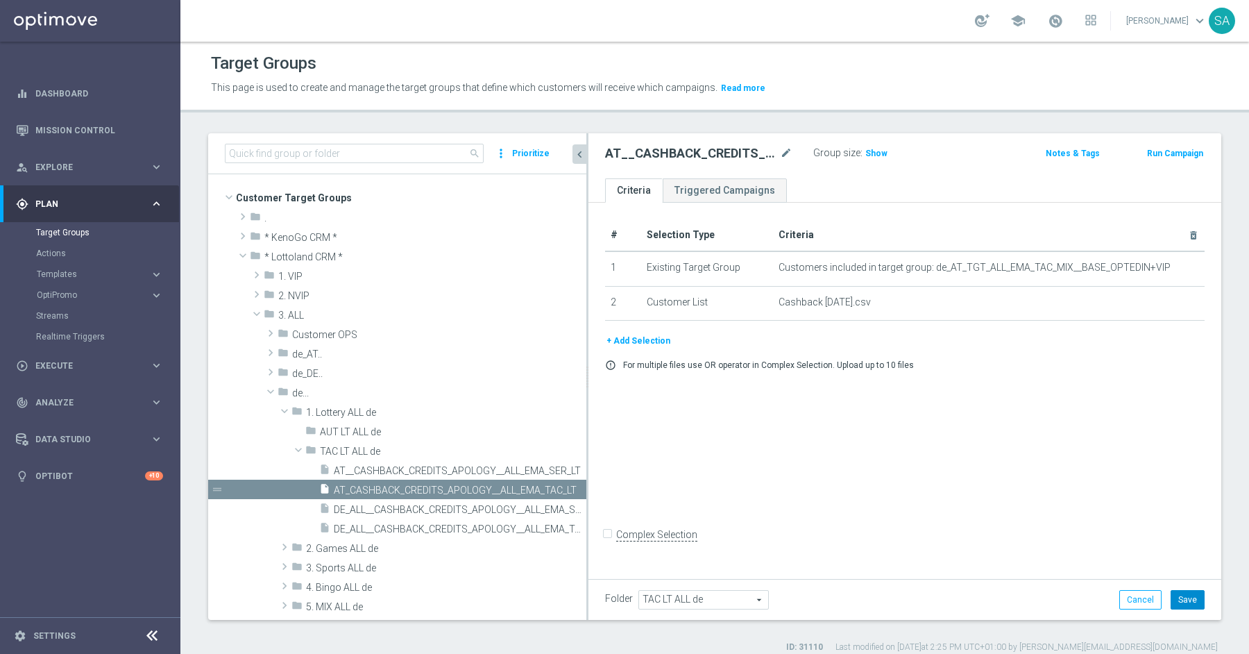
click at [1200, 598] on button "Save" at bounding box center [1188, 599] width 34 height 19
